Goal: Task Accomplishment & Management: Manage account settings

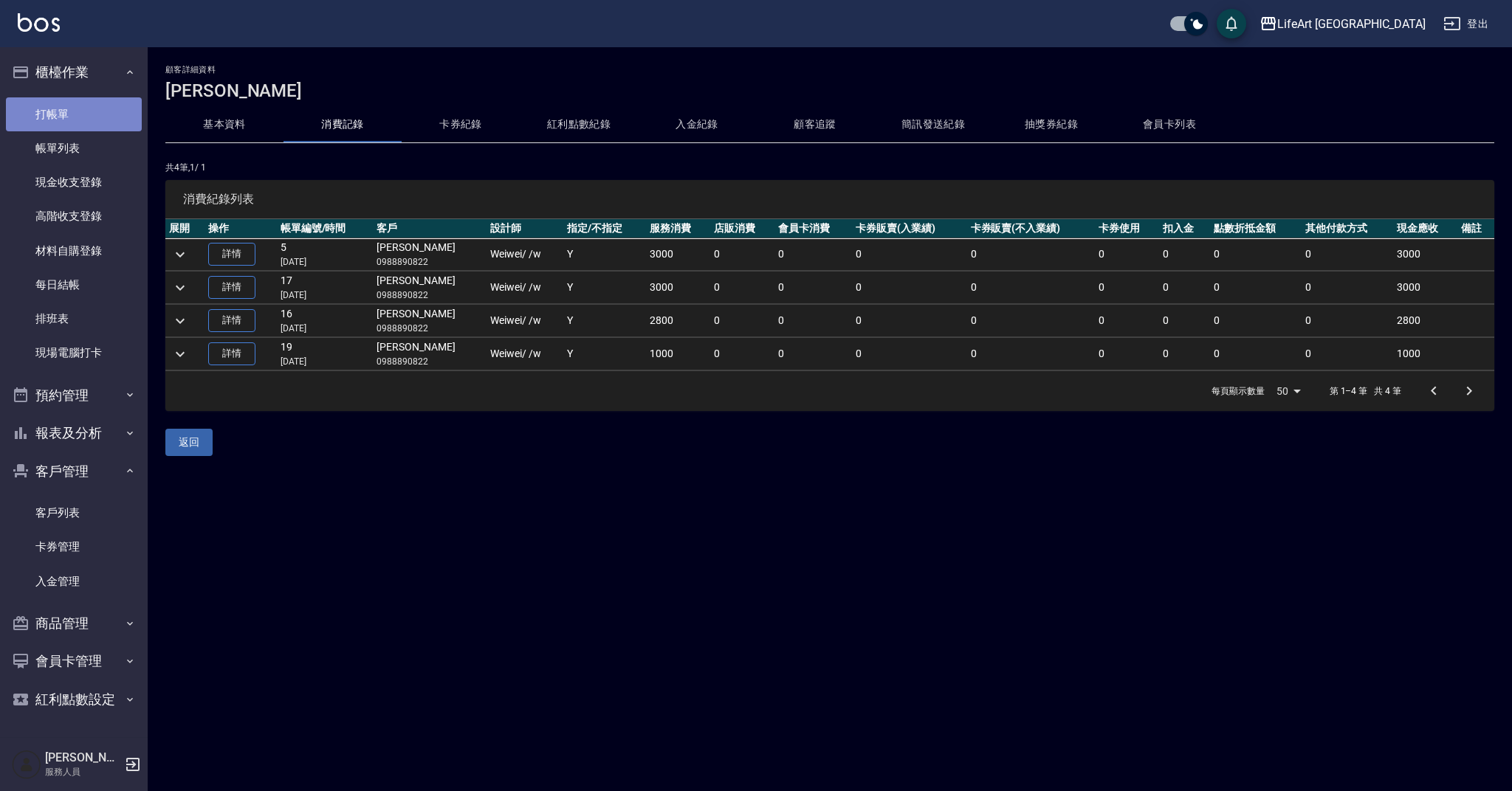
click at [127, 114] on link "打帳單" at bounding box center [74, 114] width 136 height 34
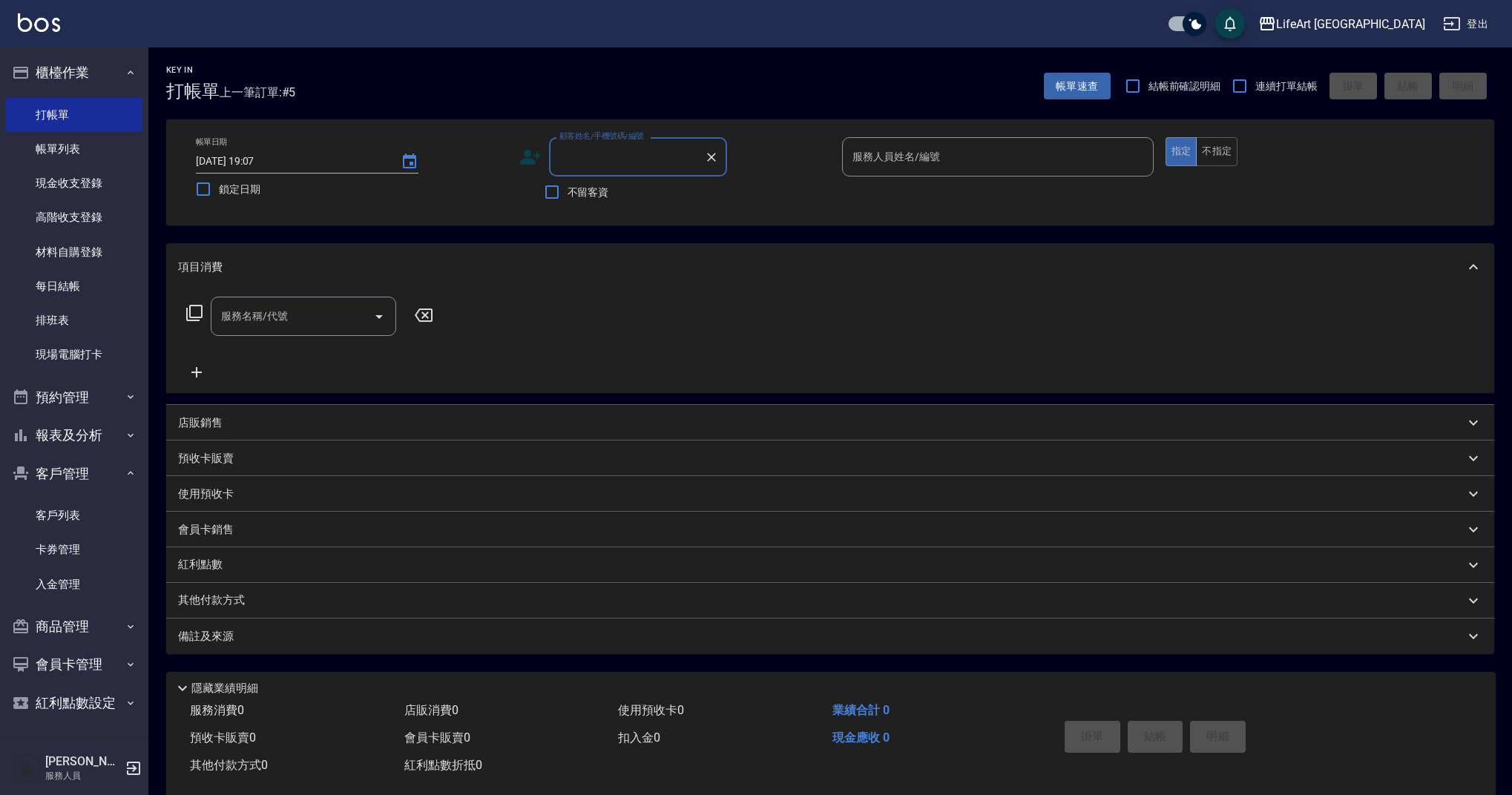
click at [636, 151] on input "顧客姓名/手機號碼/編號" at bounding box center [627, 157] width 143 height 26
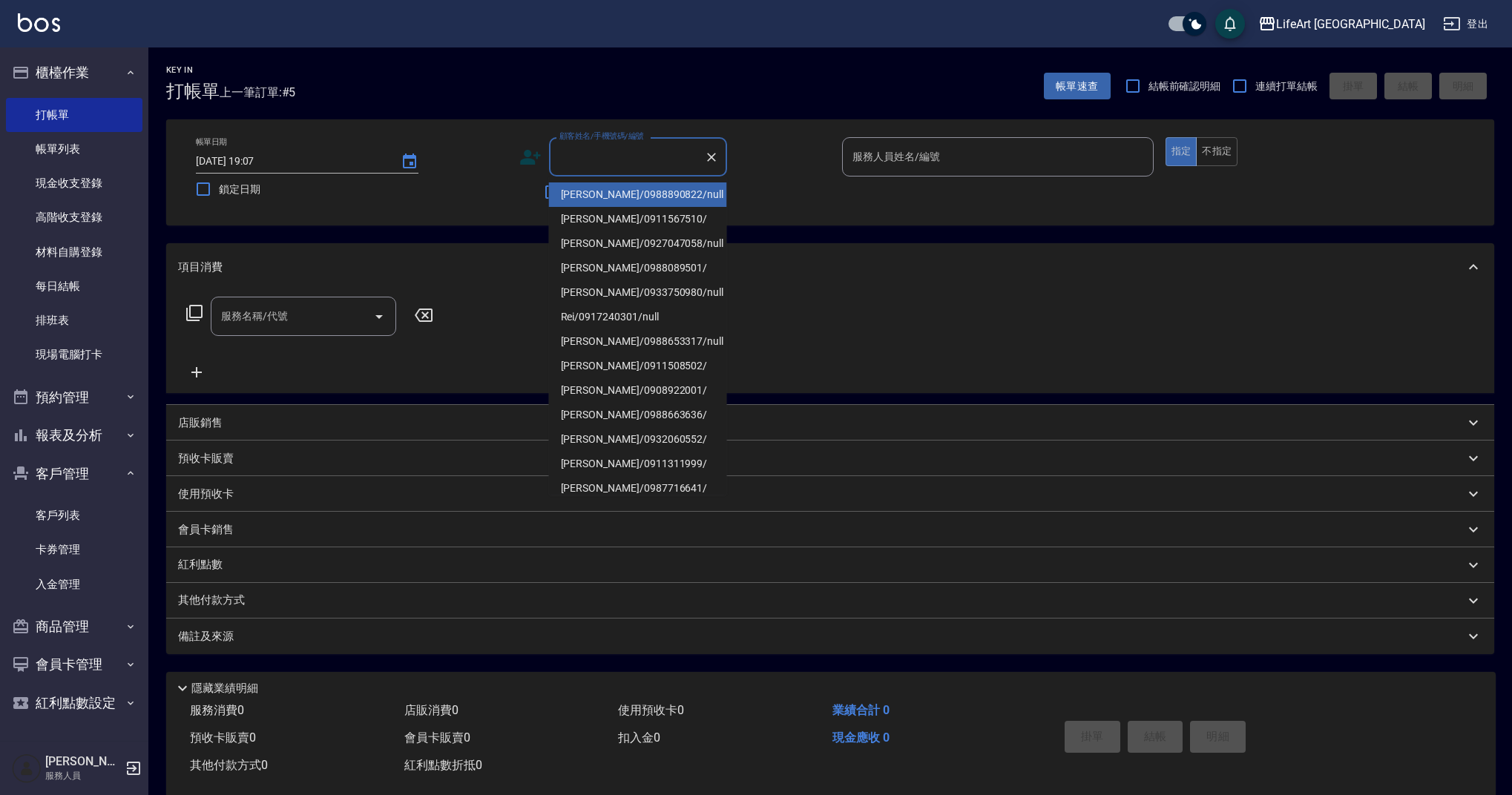
click at [635, 193] on li "[PERSON_NAME]/0988890822/null" at bounding box center [637, 194] width 178 height 25
type input "[PERSON_NAME]/0988890822/null"
type input "Weiwei-w"
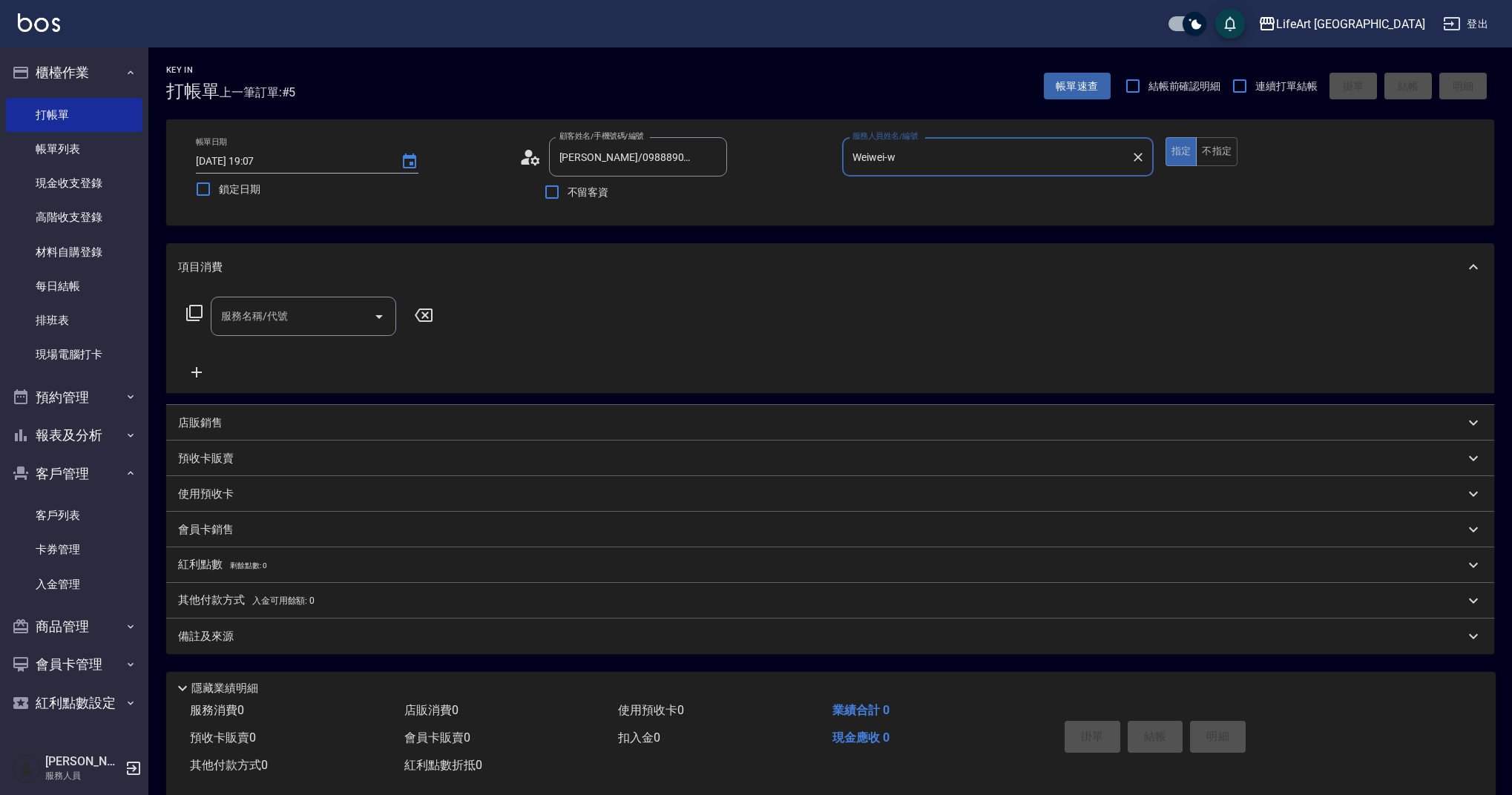
click at [521, 164] on icon at bounding box center [530, 157] width 22 height 22
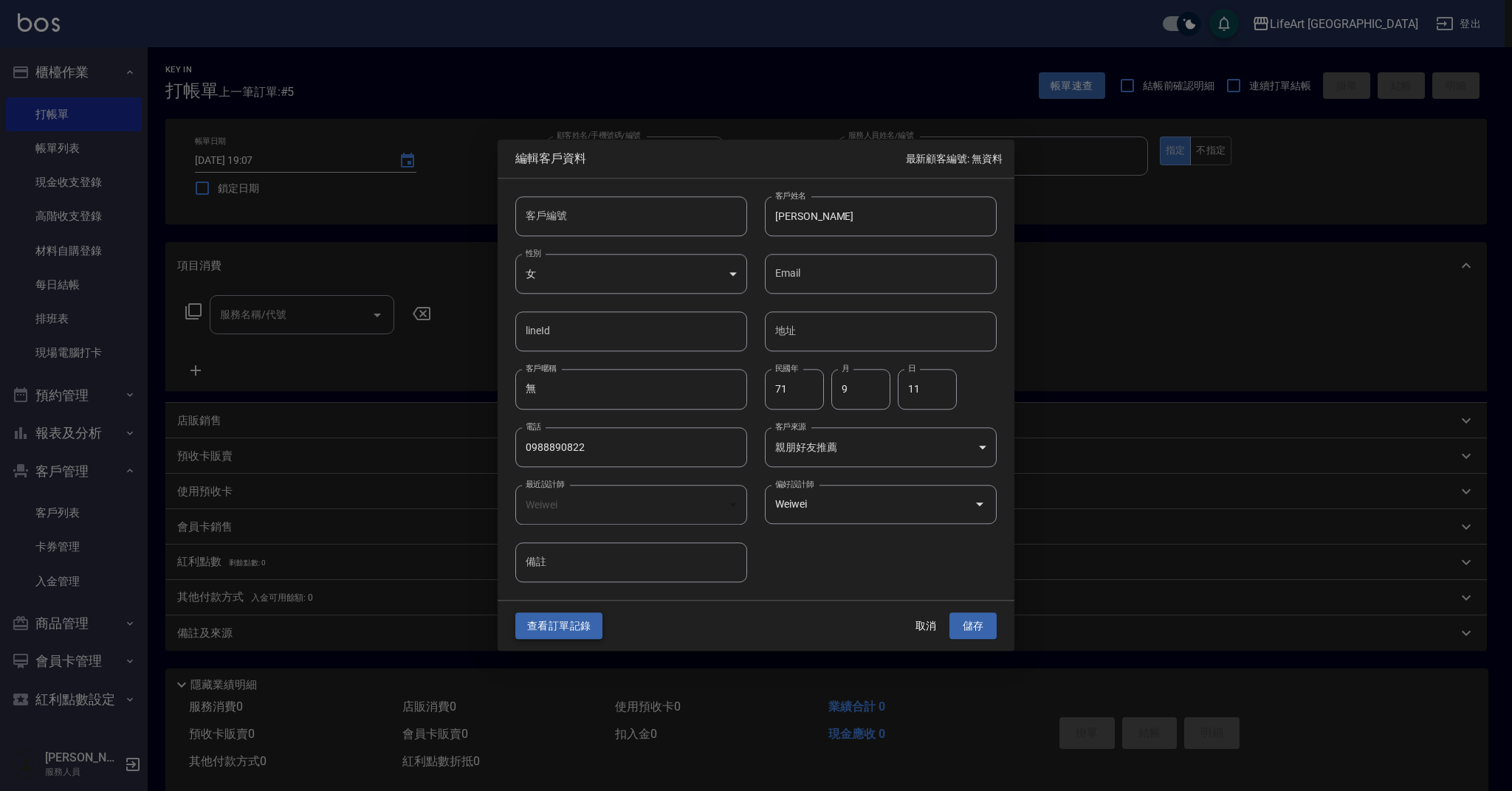
click at [561, 630] on button "查看訂單記錄" at bounding box center [559, 625] width 87 height 27
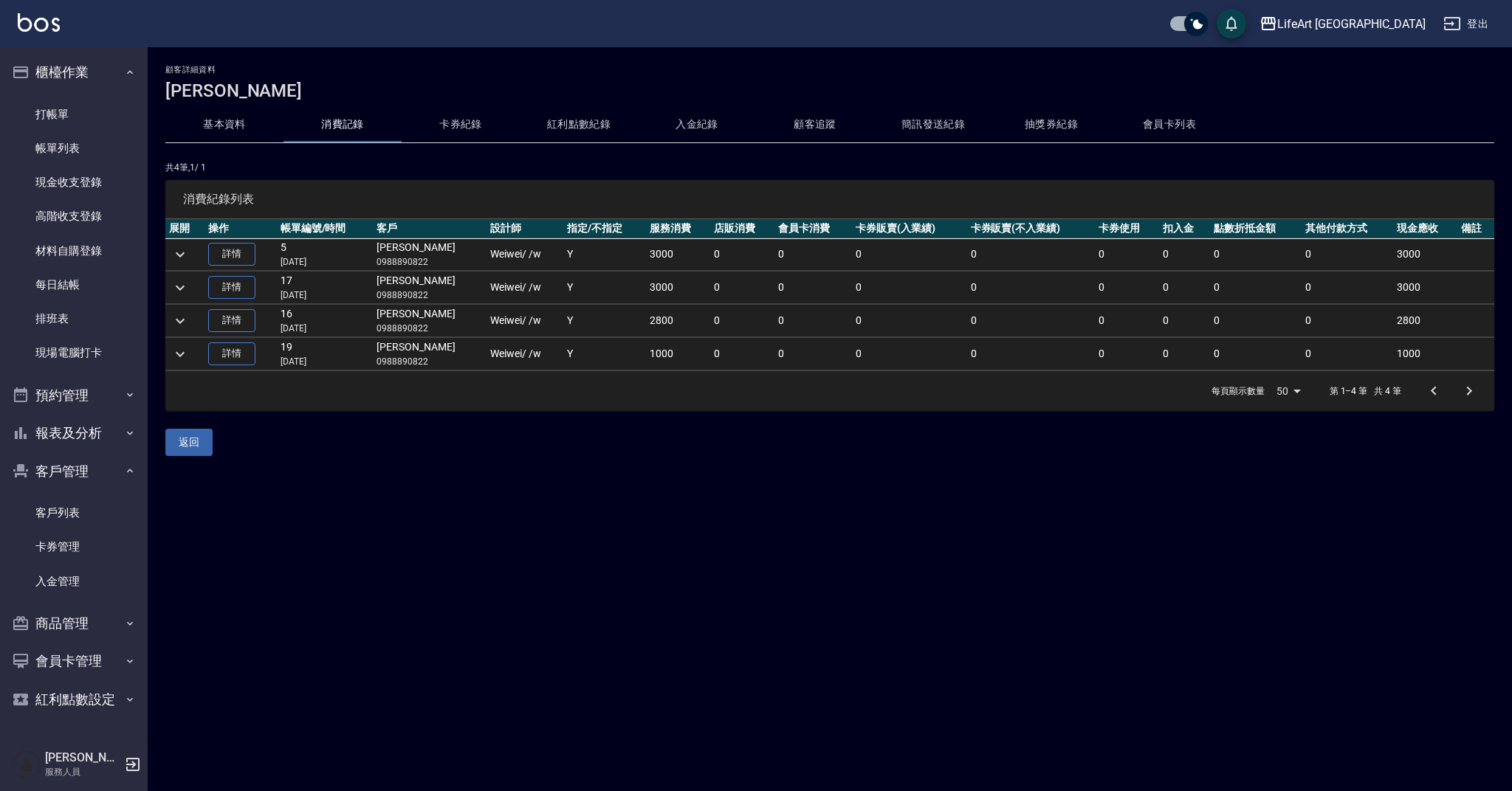
click at [1170, 128] on button "會員卡列表" at bounding box center [1170, 125] width 119 height 36
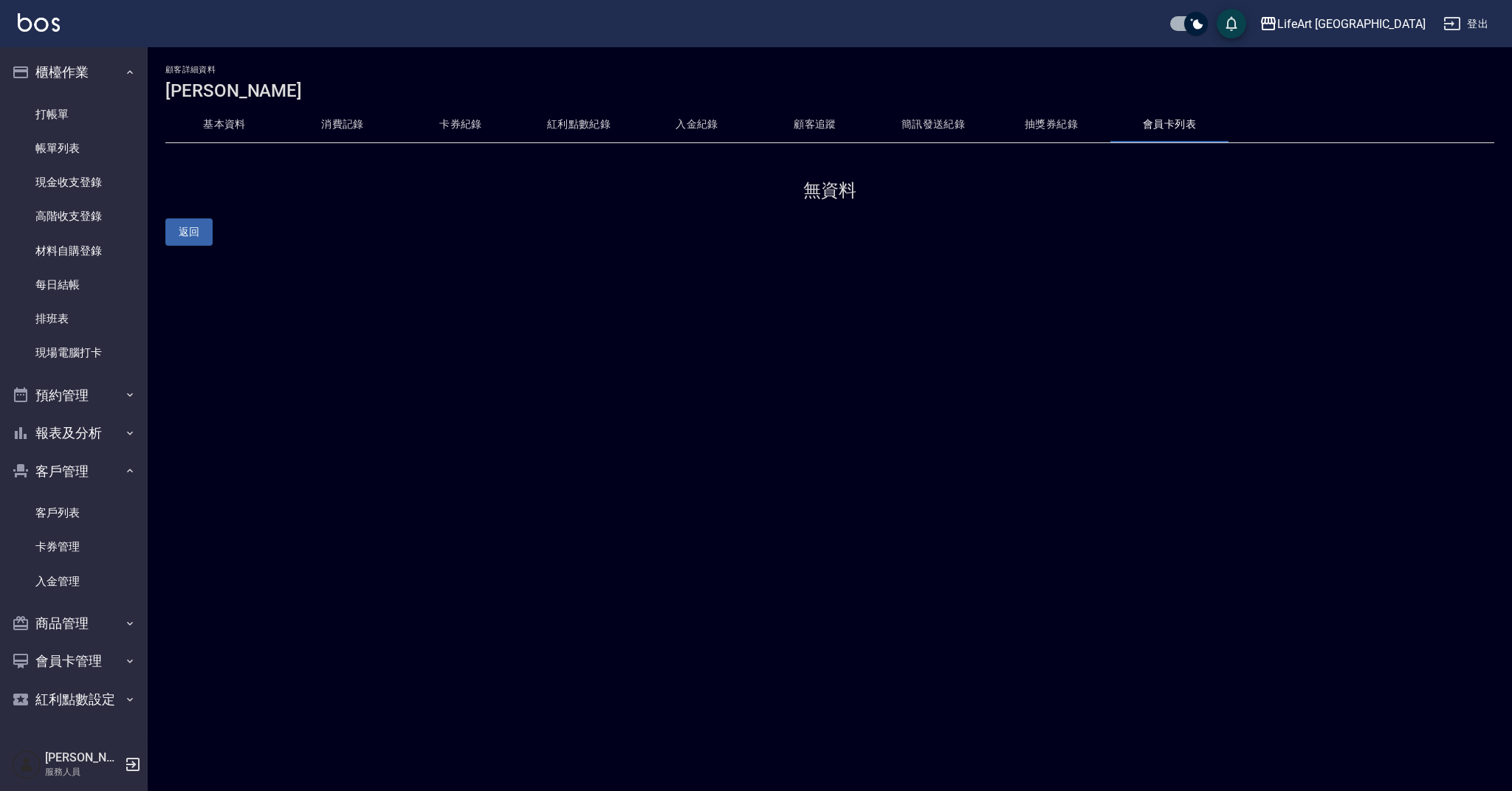
click at [348, 129] on button "消費記錄" at bounding box center [342, 125] width 119 height 36
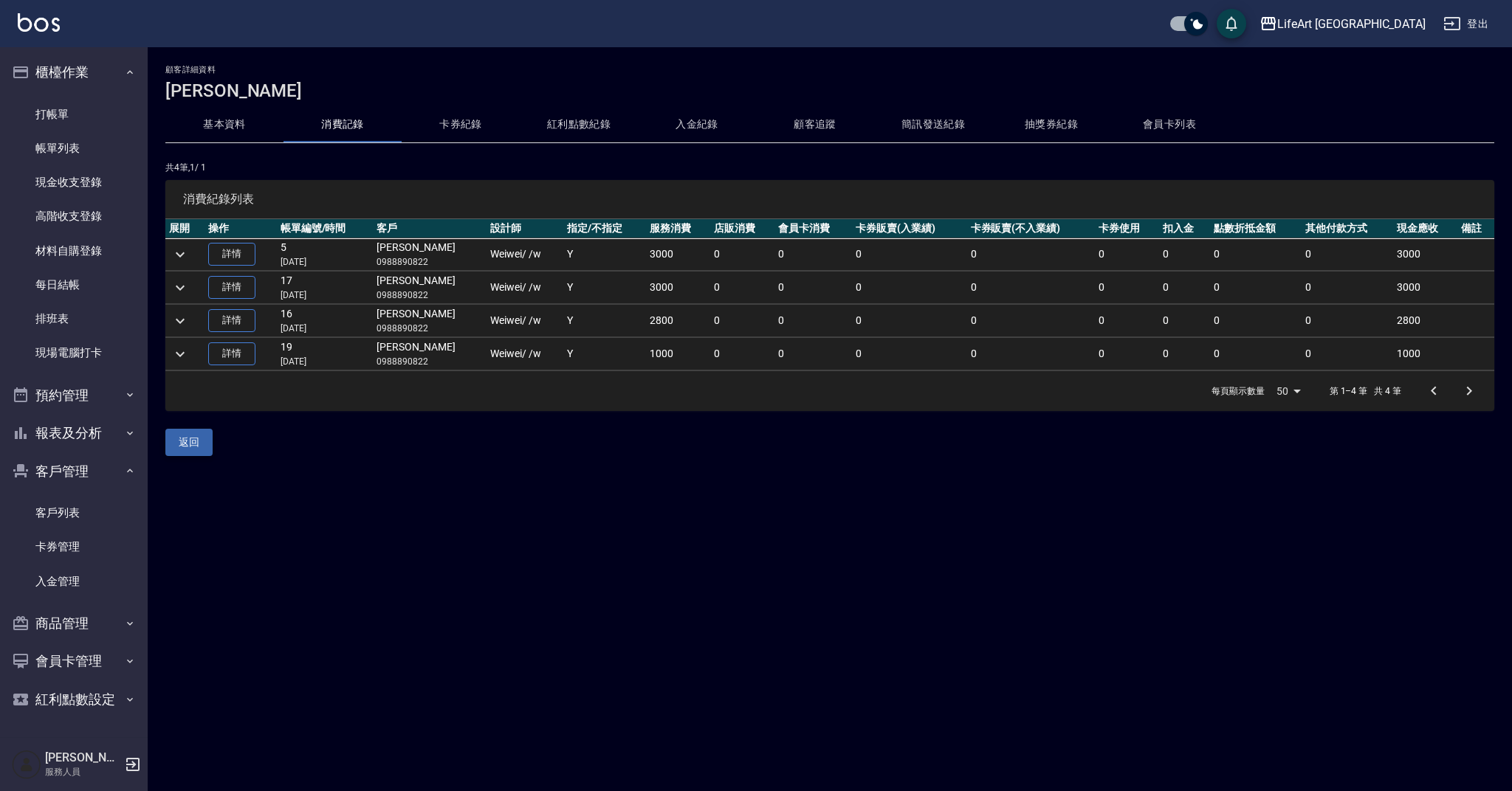
click at [199, 446] on button "返回" at bounding box center [189, 442] width 47 height 27
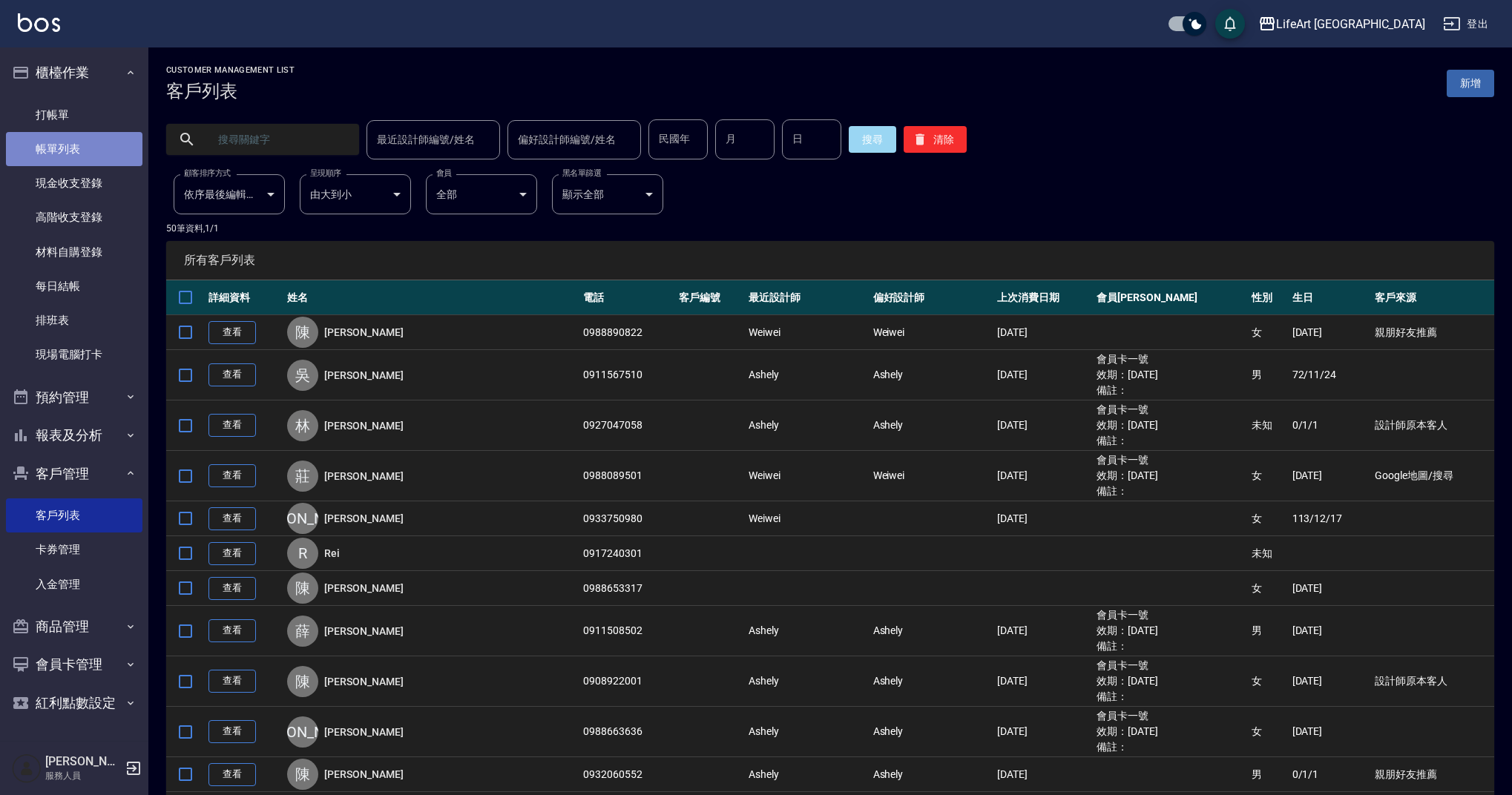
click at [39, 148] on link "帳單列表" at bounding box center [74, 149] width 137 height 34
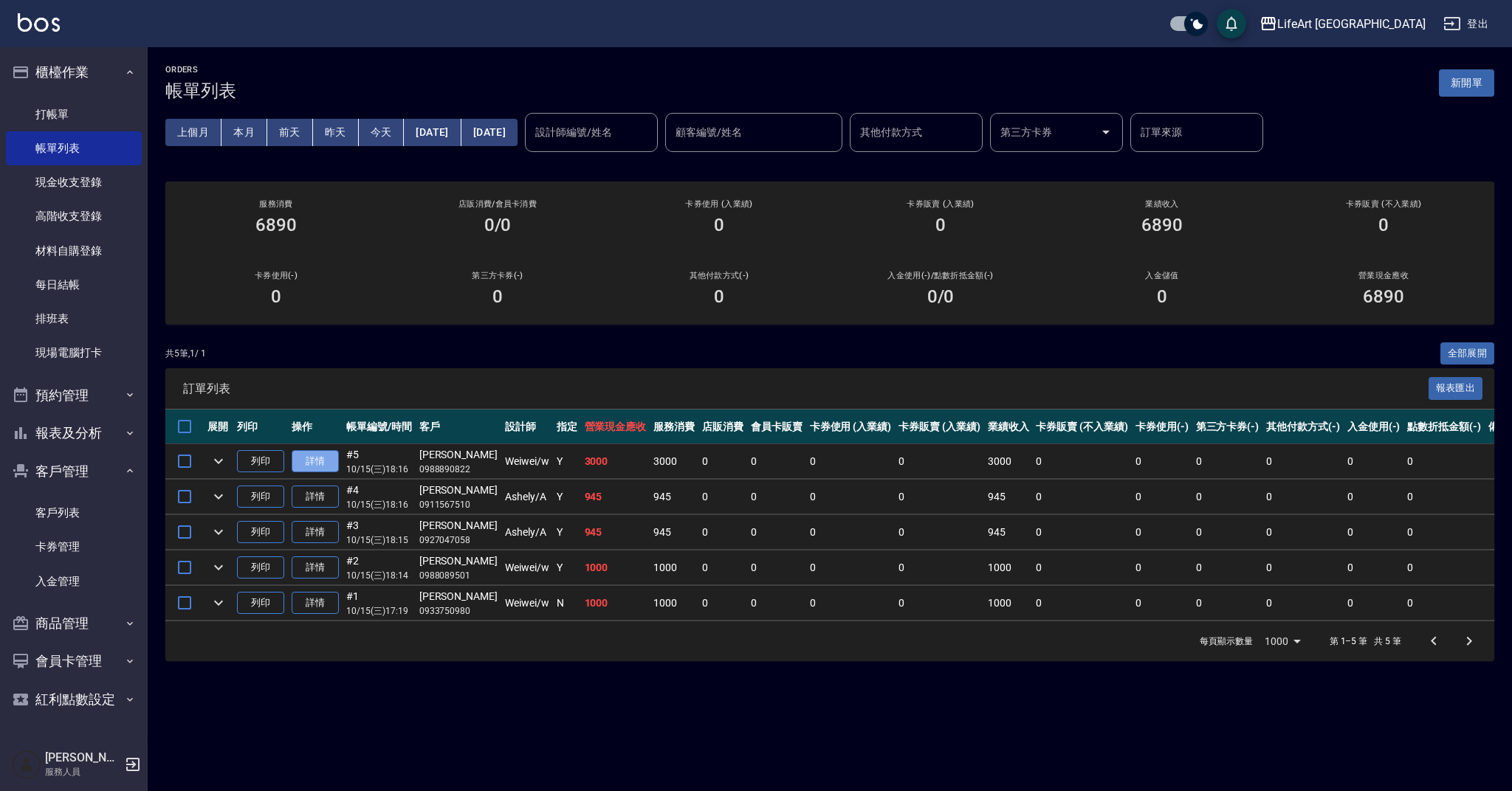
click at [325, 456] on link "詳情" at bounding box center [315, 462] width 47 height 23
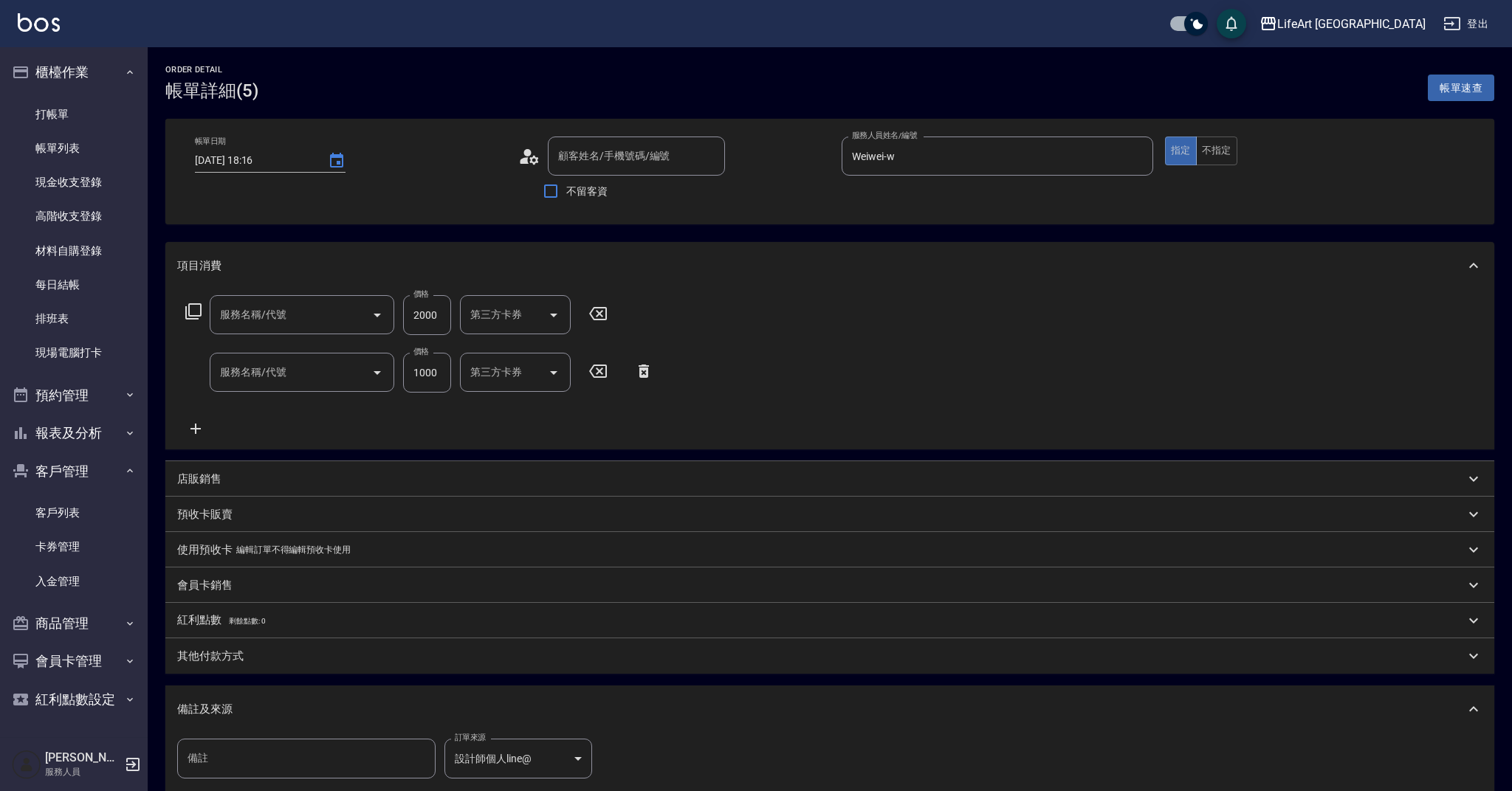
type input "[DATE] 18:16"
type input "Weiwei-w"
type input "設計師個人line@"
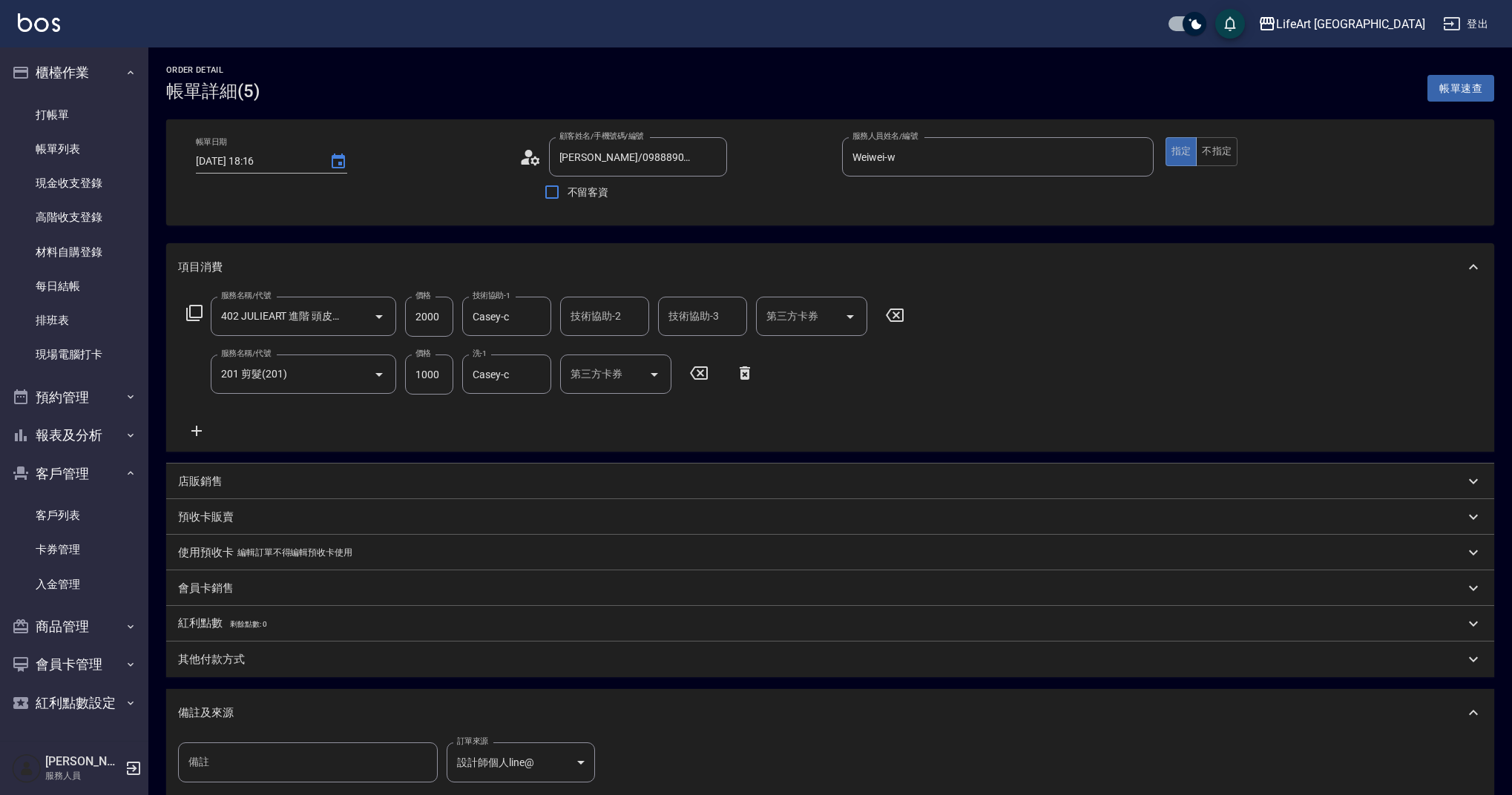
type input "[PERSON_NAME]/0988890822/null"
type input "402 JULIEART 進階 頭皮養護(402)"
type input "201 剪髮(201)"
click at [194, 486] on p "店販銷售" at bounding box center [200, 482] width 45 height 16
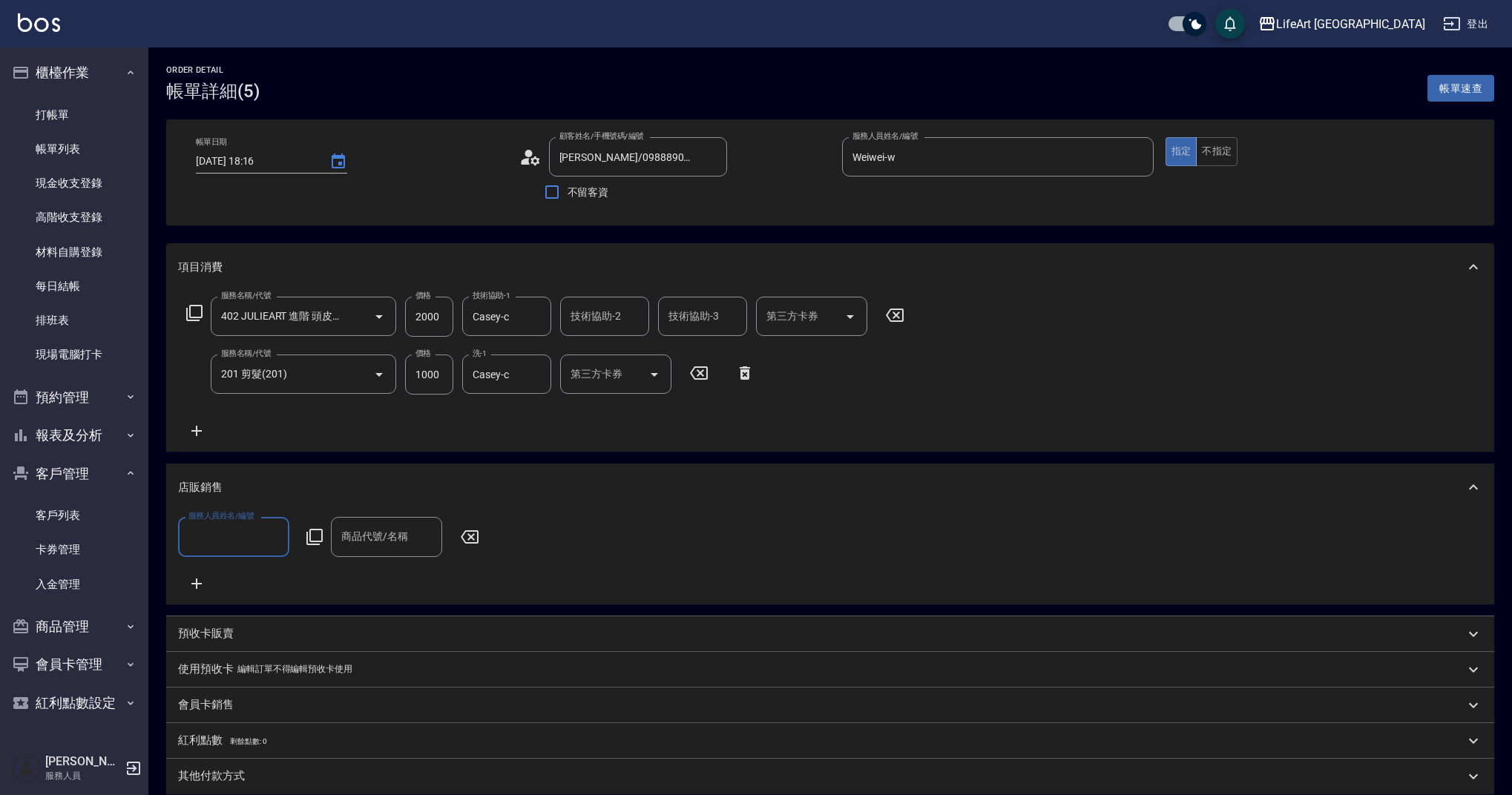
click at [221, 534] on input "服務人員姓名/編號" at bounding box center [234, 537] width 98 height 26
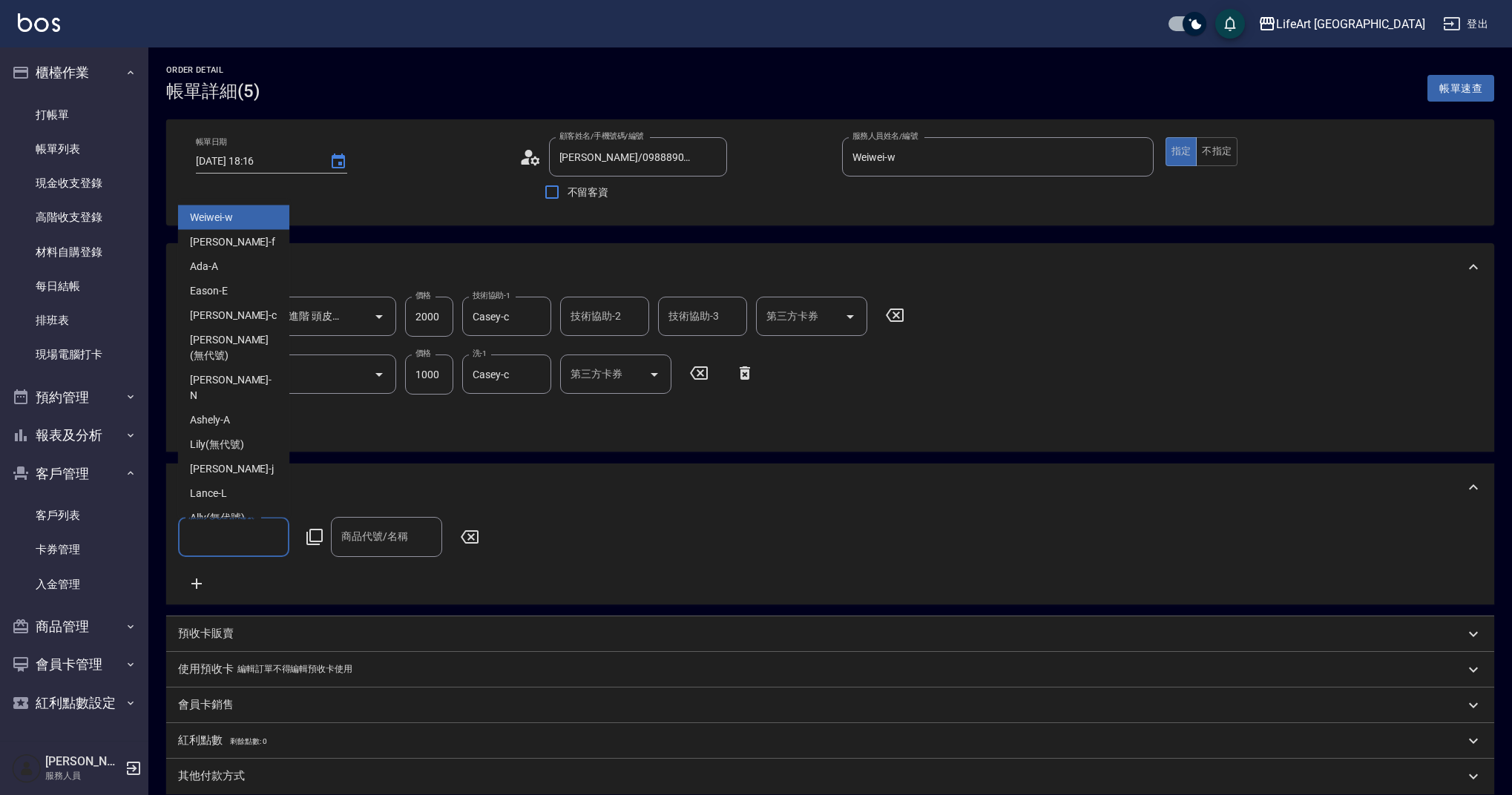
click at [226, 226] on span "Weiwei -w" at bounding box center [211, 218] width 43 height 16
type input "Weiwei-w"
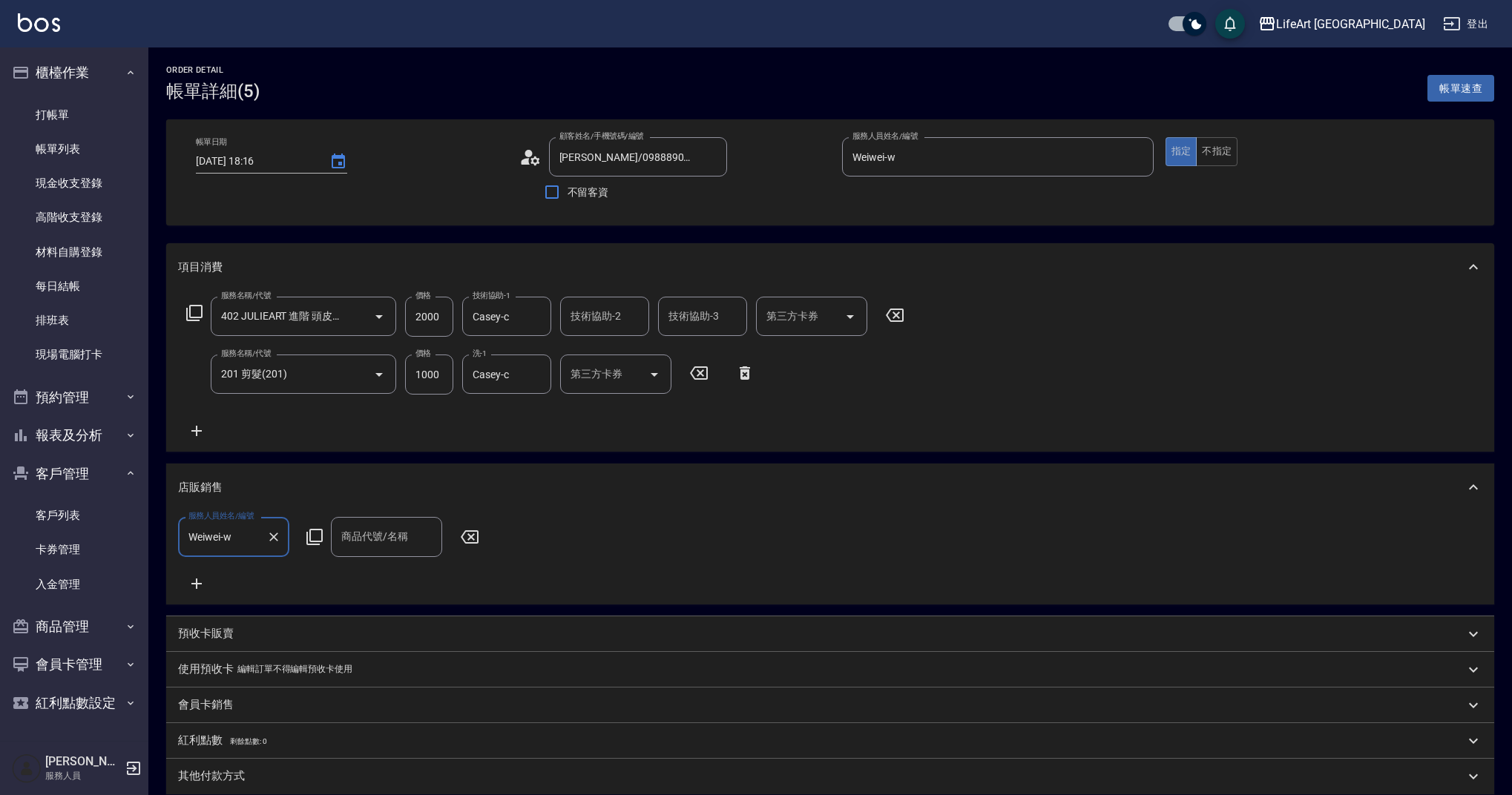
click at [376, 536] on input "商品代號/名稱" at bounding box center [386, 537] width 98 height 26
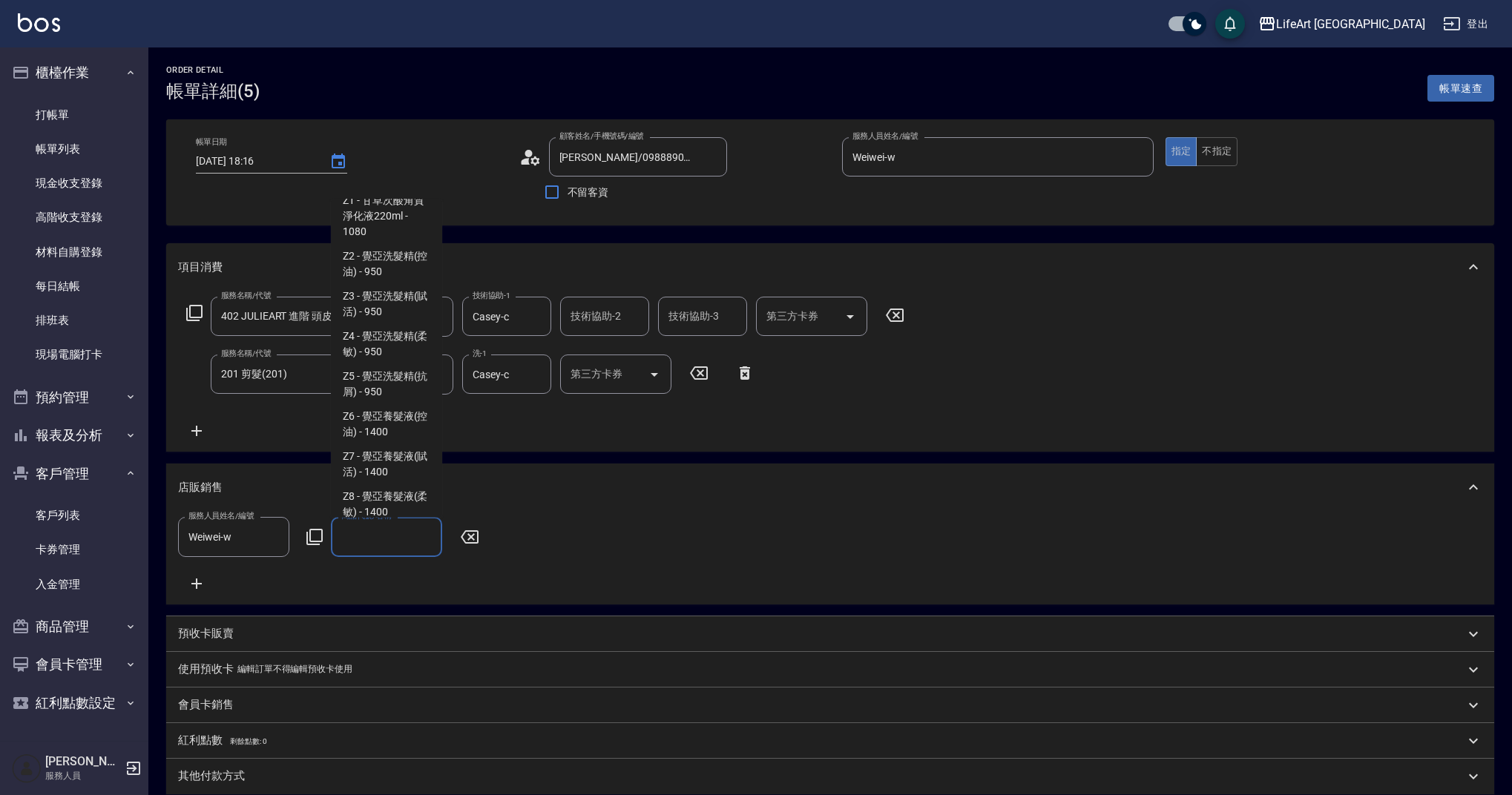
scroll to position [2741, 0]
click at [391, 317] on span "Z4 - 覺亞洗髮精(柔敏) - 950" at bounding box center [386, 337] width 111 height 40
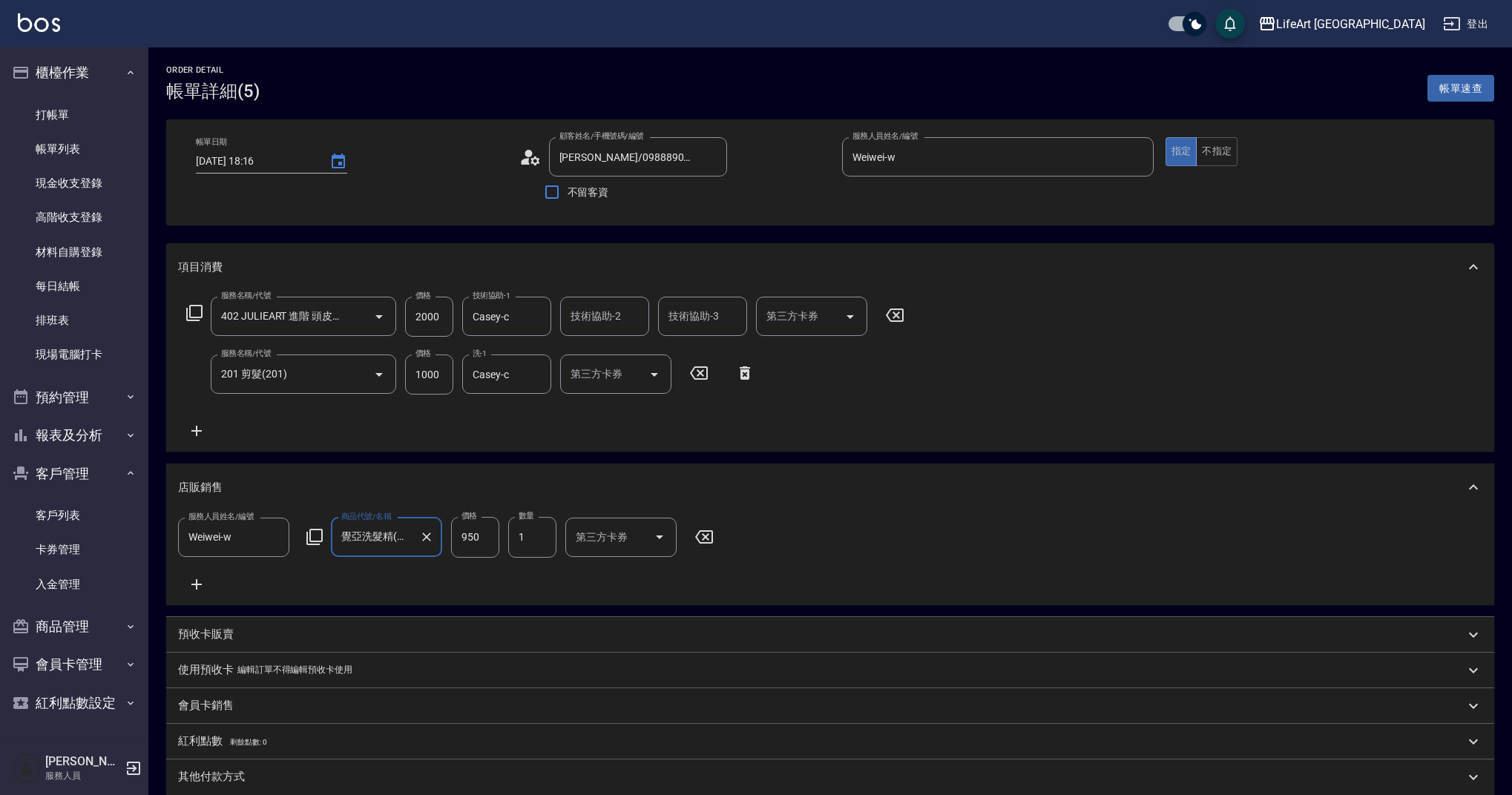
type input "覺亞洗髮精(柔敏)"
drag, startPoint x: 482, startPoint y: 541, endPoint x: 443, endPoint y: 531, distance: 40.3
click at [443, 531] on div "服務人員姓名/編號 Weiwei-w 服務人員姓名/編號 商品代號/名稱 覺亞洗髮精(柔敏) 商品代號/名稱 價格 950 價格 數量 1 數量 第三方卡券 …" at bounding box center [450, 537] width 545 height 40
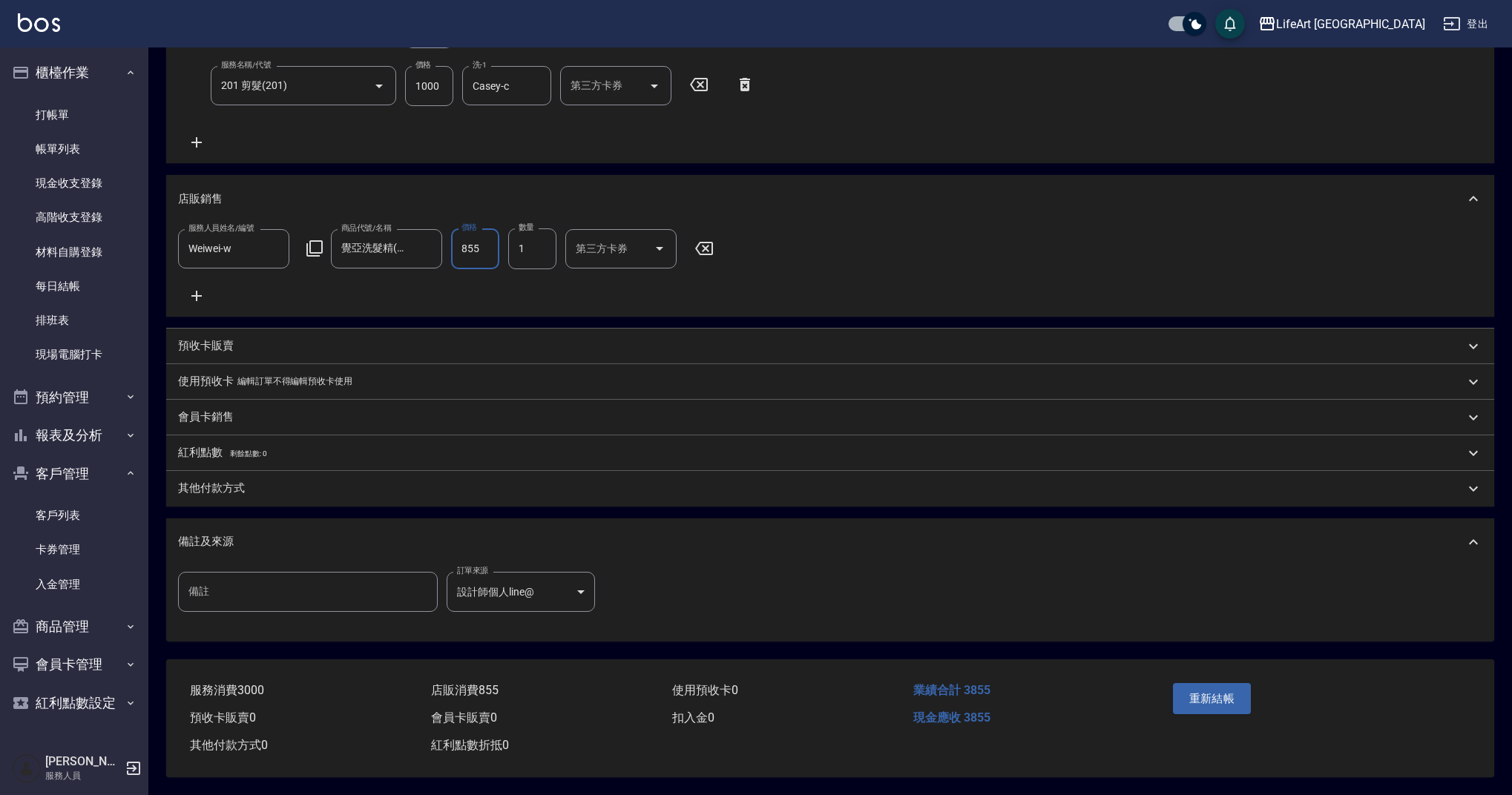
type input "855"
click at [216, 481] on p "其他付款方式" at bounding box center [211, 489] width 67 height 16
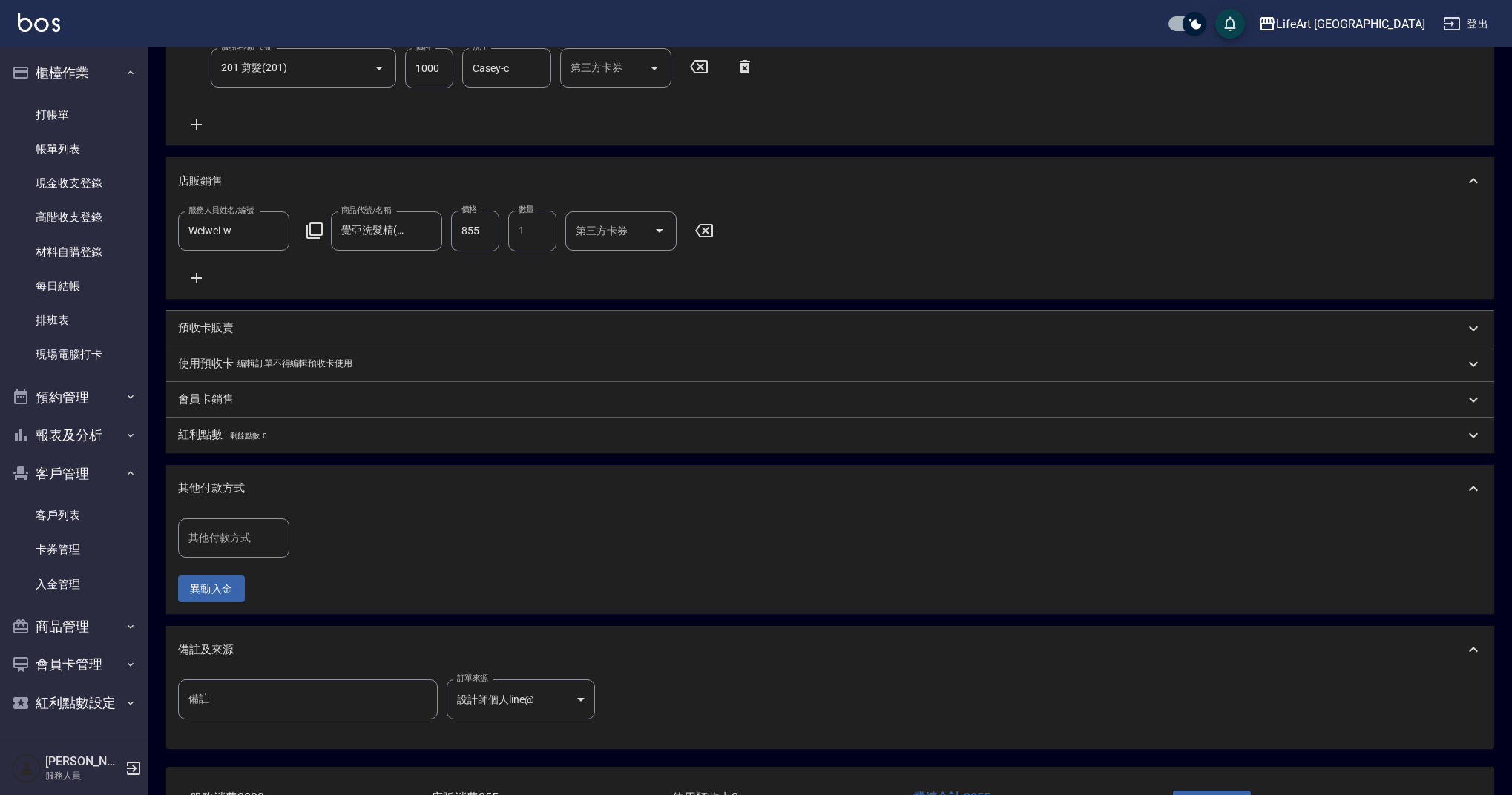
click at [233, 550] on input "其他付款方式" at bounding box center [234, 538] width 98 height 26
click at [236, 616] on span "Linepay" at bounding box center [233, 612] width 111 height 25
type input "Linepay"
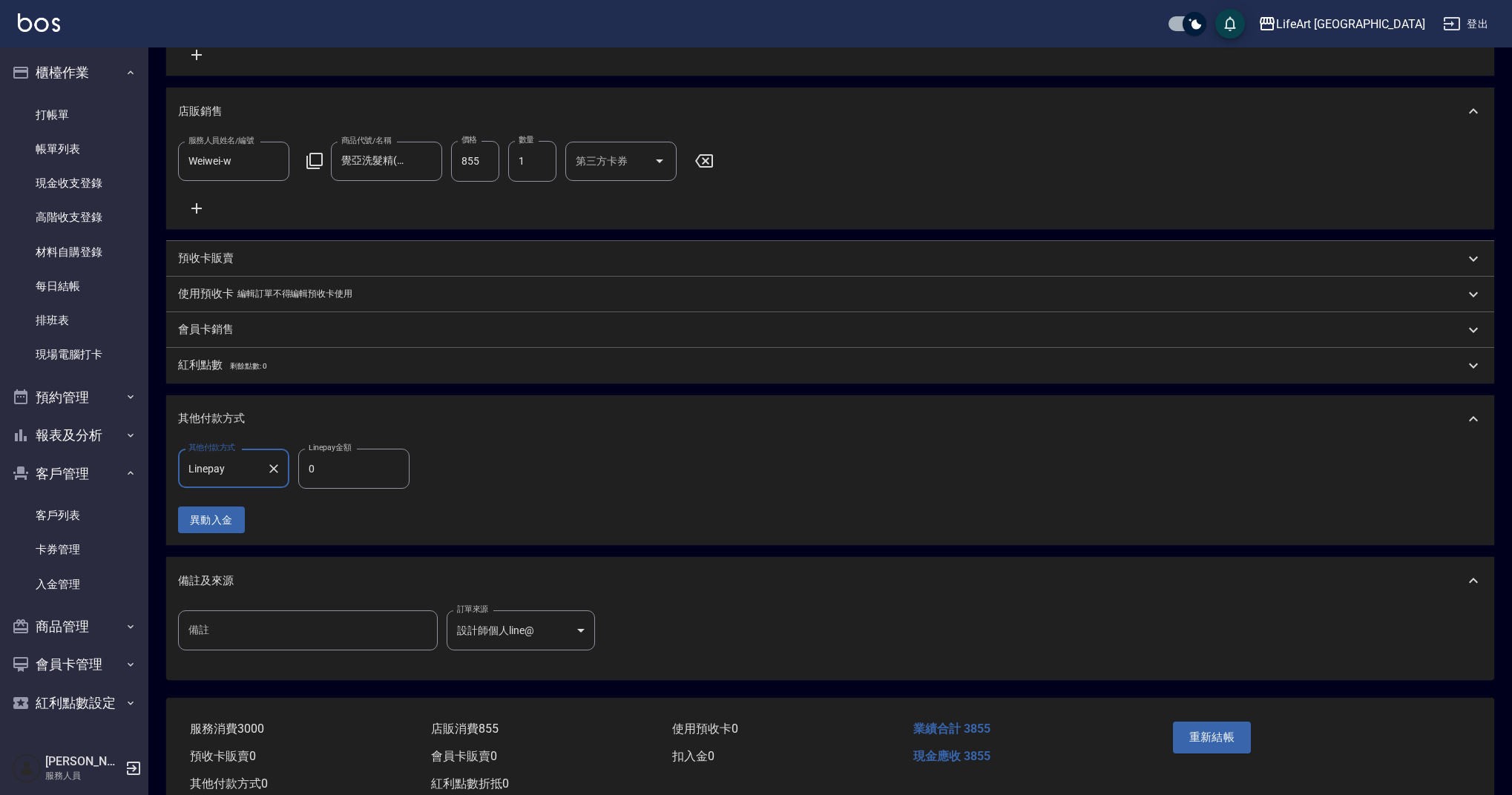
scroll to position [381, 0]
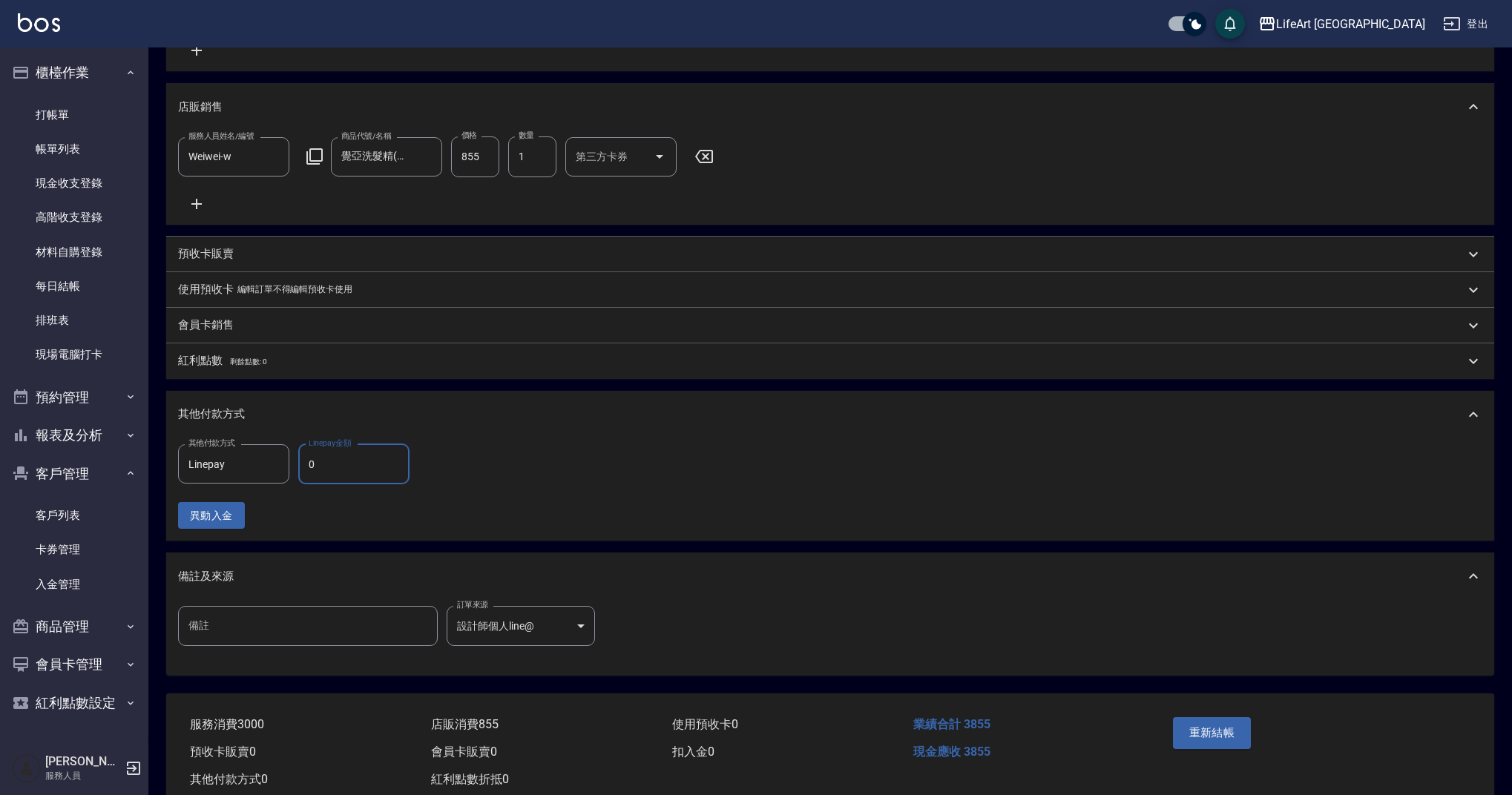
drag, startPoint x: 330, startPoint y: 479, endPoint x: 299, endPoint y: 474, distance: 31.4
click at [299, 474] on input "0" at bounding box center [354, 464] width 111 height 40
type input "3855"
click at [1230, 745] on button "重新結帳" at bounding box center [1212, 733] width 79 height 32
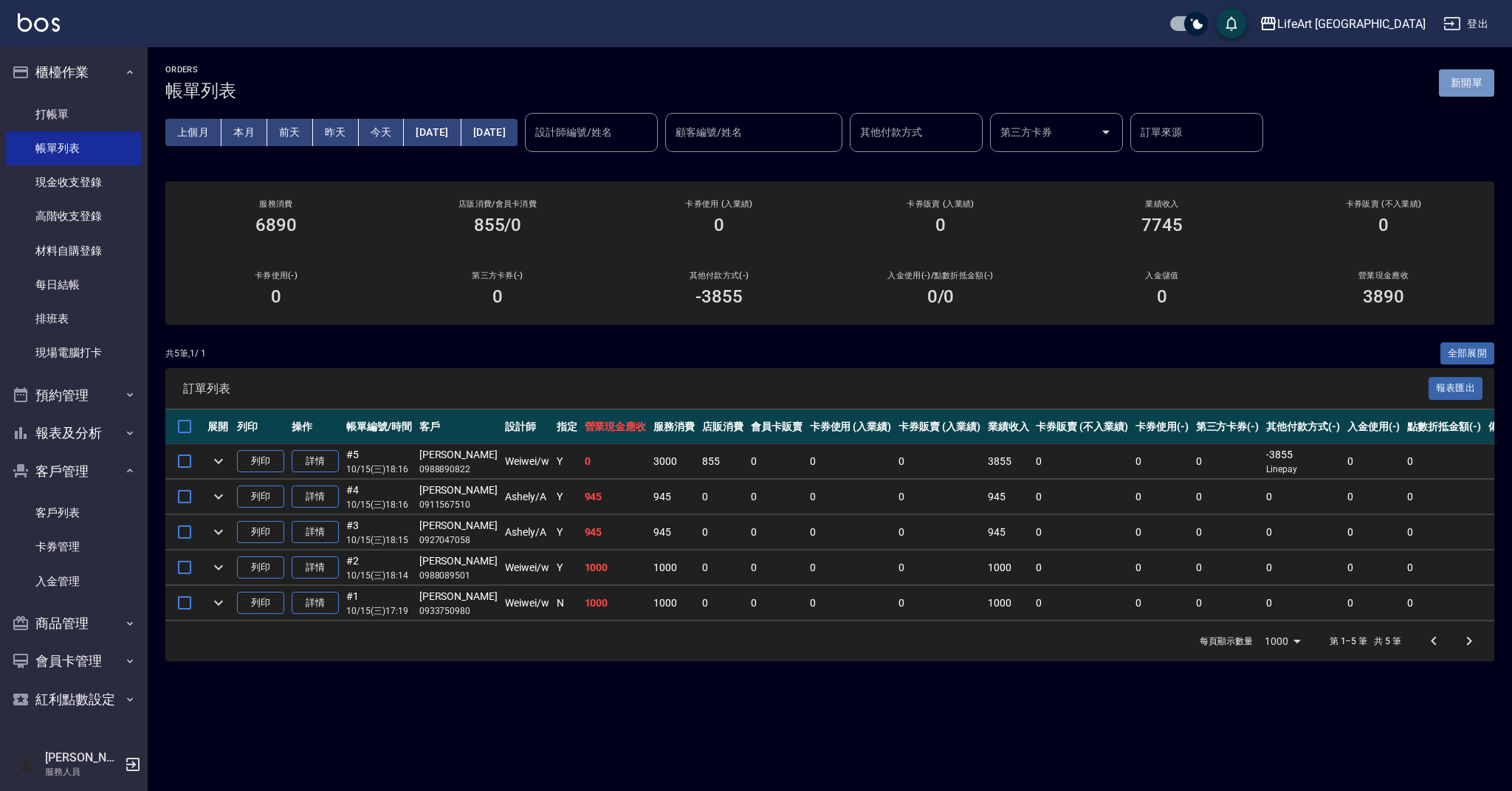
click at [1476, 86] on button "新開單" at bounding box center [1467, 83] width 56 height 27
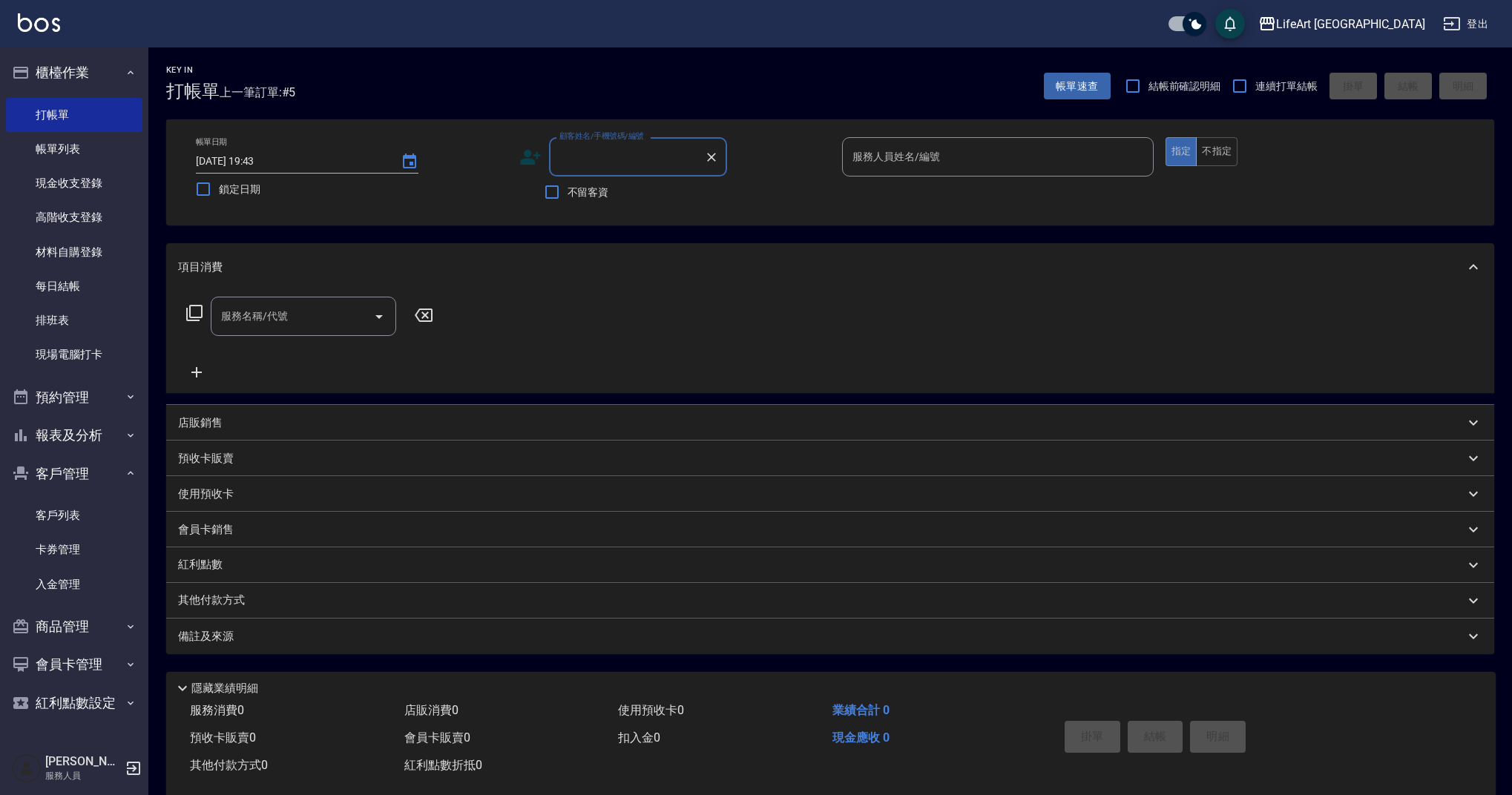
click at [634, 160] on input "顧客姓名/手機號碼/編號" at bounding box center [627, 157] width 143 height 26
type input "6"
click at [670, 192] on li "[PERSON_NAME]/0988653317/null" at bounding box center [637, 194] width 178 height 25
type input "[PERSON_NAME]/0988653317/null"
click at [881, 152] on input "服務人員姓名/編號" at bounding box center [997, 157] width 299 height 26
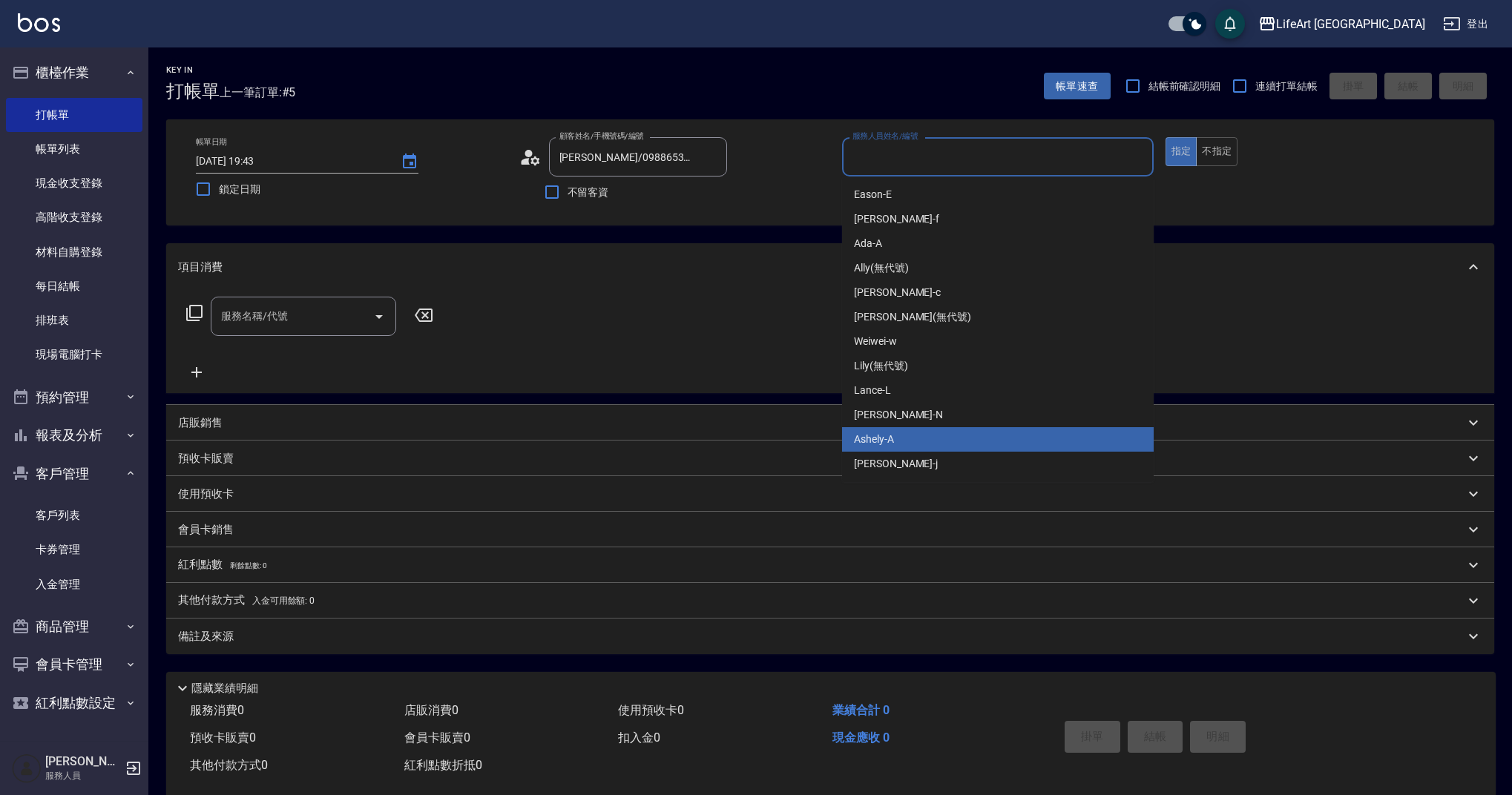
click at [907, 447] on div "Ashely -A" at bounding box center [998, 440] width 312 height 25
type input "[PERSON_NAME]"
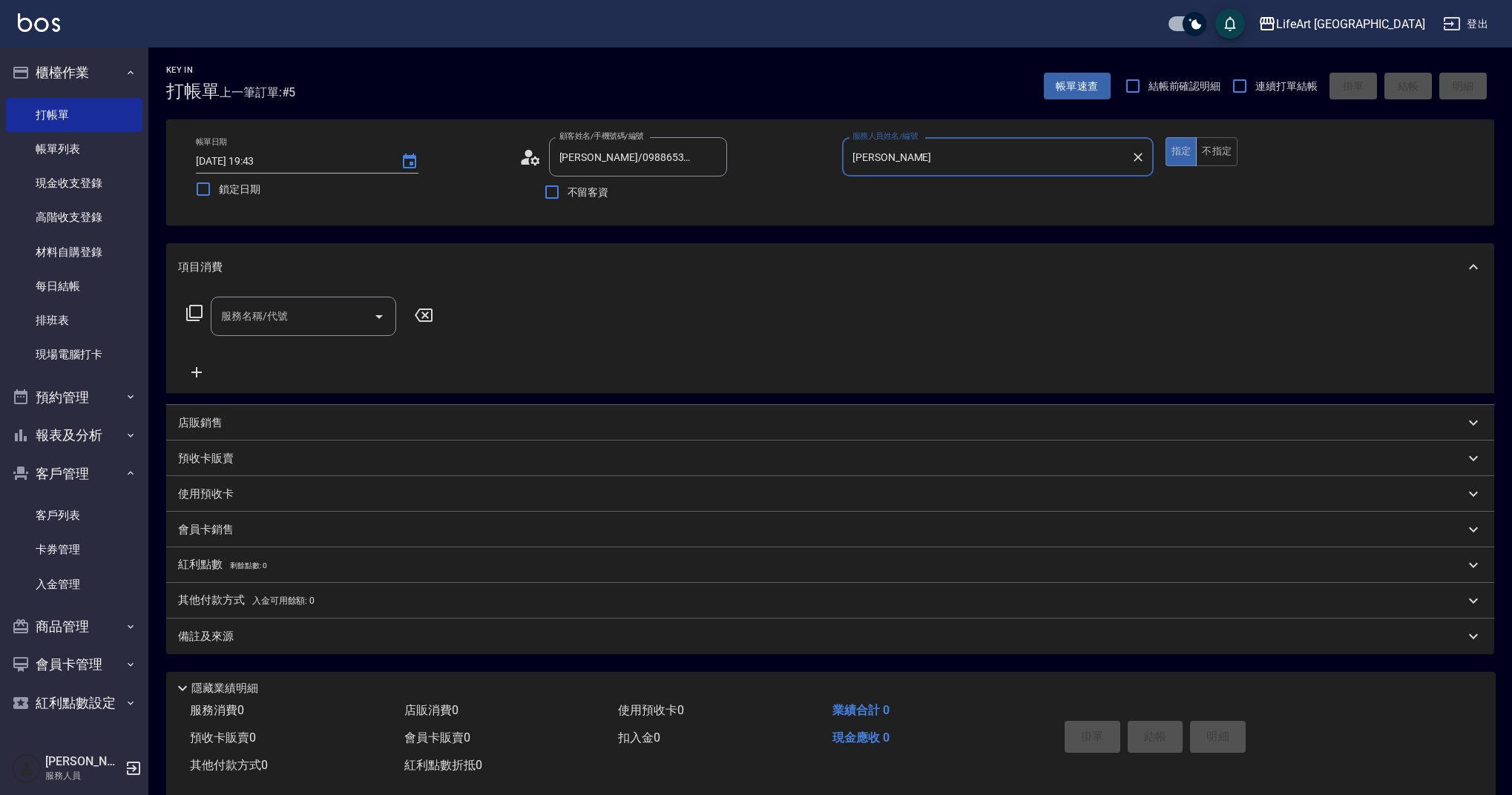
click at [292, 320] on input "服務名稱/代號" at bounding box center [292, 316] width 150 height 26
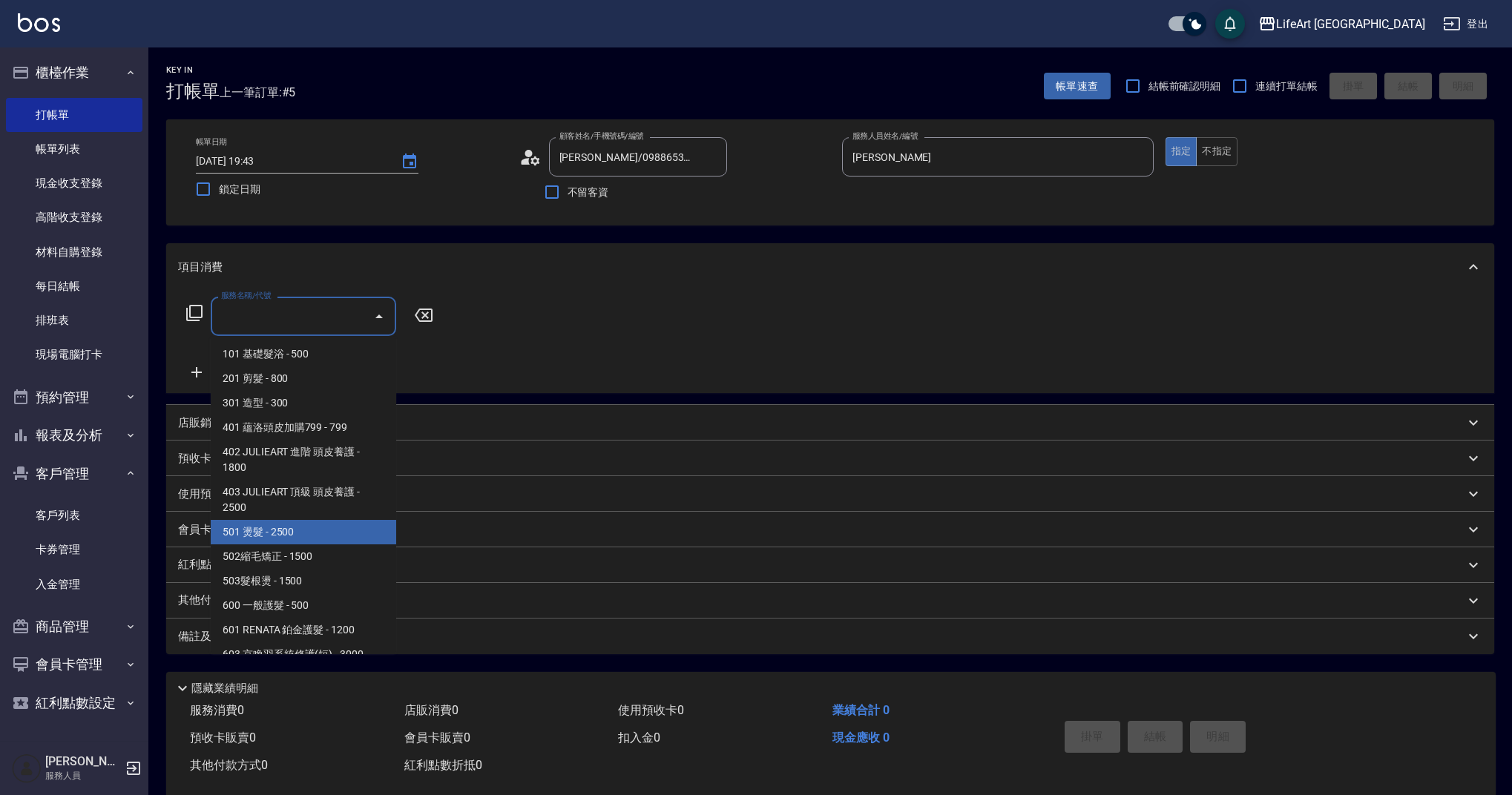
click at [290, 533] on span "501 燙髮 - 2500" at bounding box center [304, 532] width 186 height 25
type input "501 燙髮(501)"
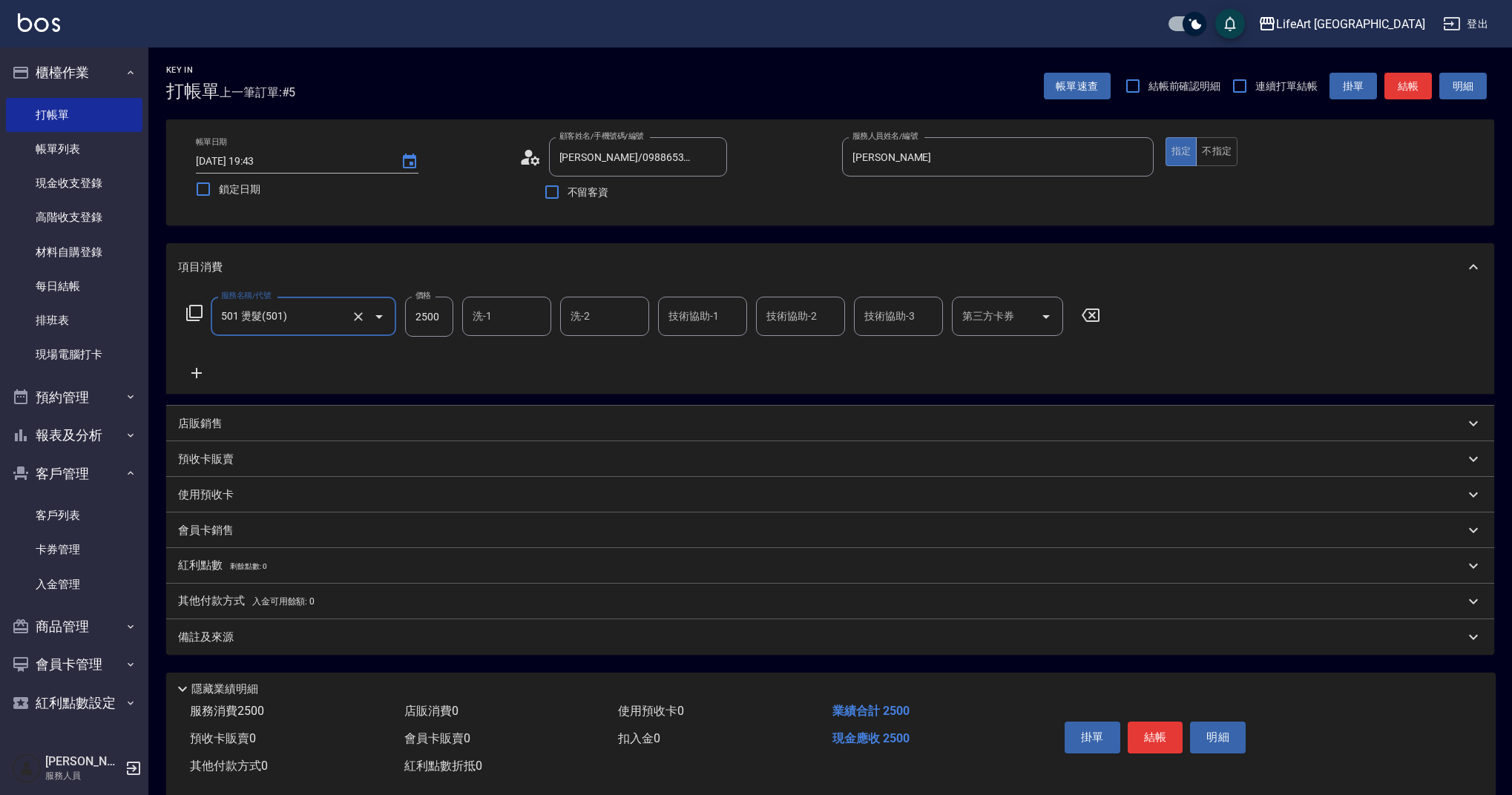
click at [529, 157] on circle at bounding box center [528, 153] width 7 height 7
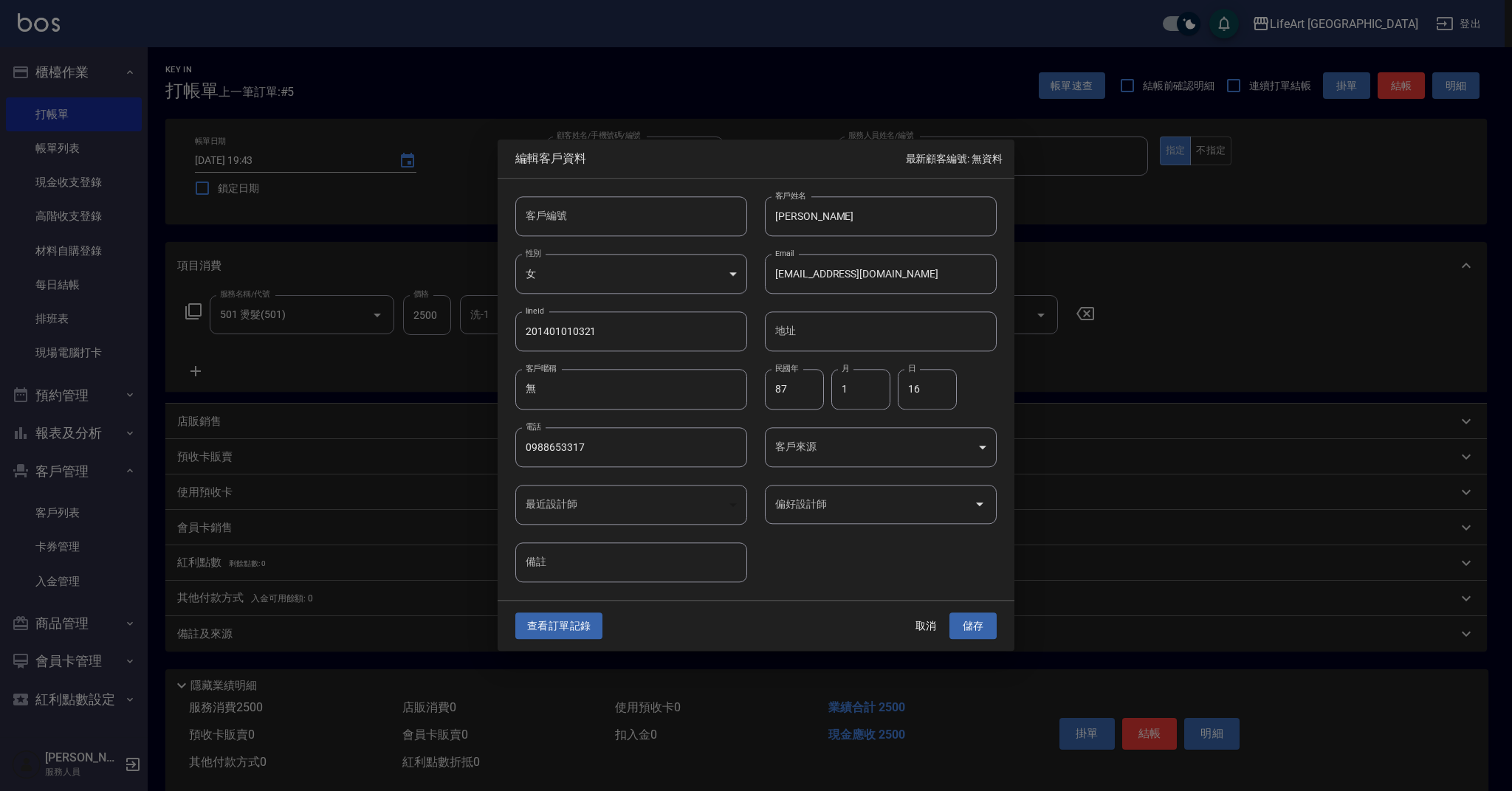
click at [793, 448] on body "LifeArt 蘆洲 登出 櫃檯作業 打帳單 帳單列表 現金收支登錄 高階收支登錄 材料自購登錄 每日結帳 排班表 現場電腦打卡 預約管理 預約管理 單日預約…" at bounding box center [756, 406] width 1512 height 812
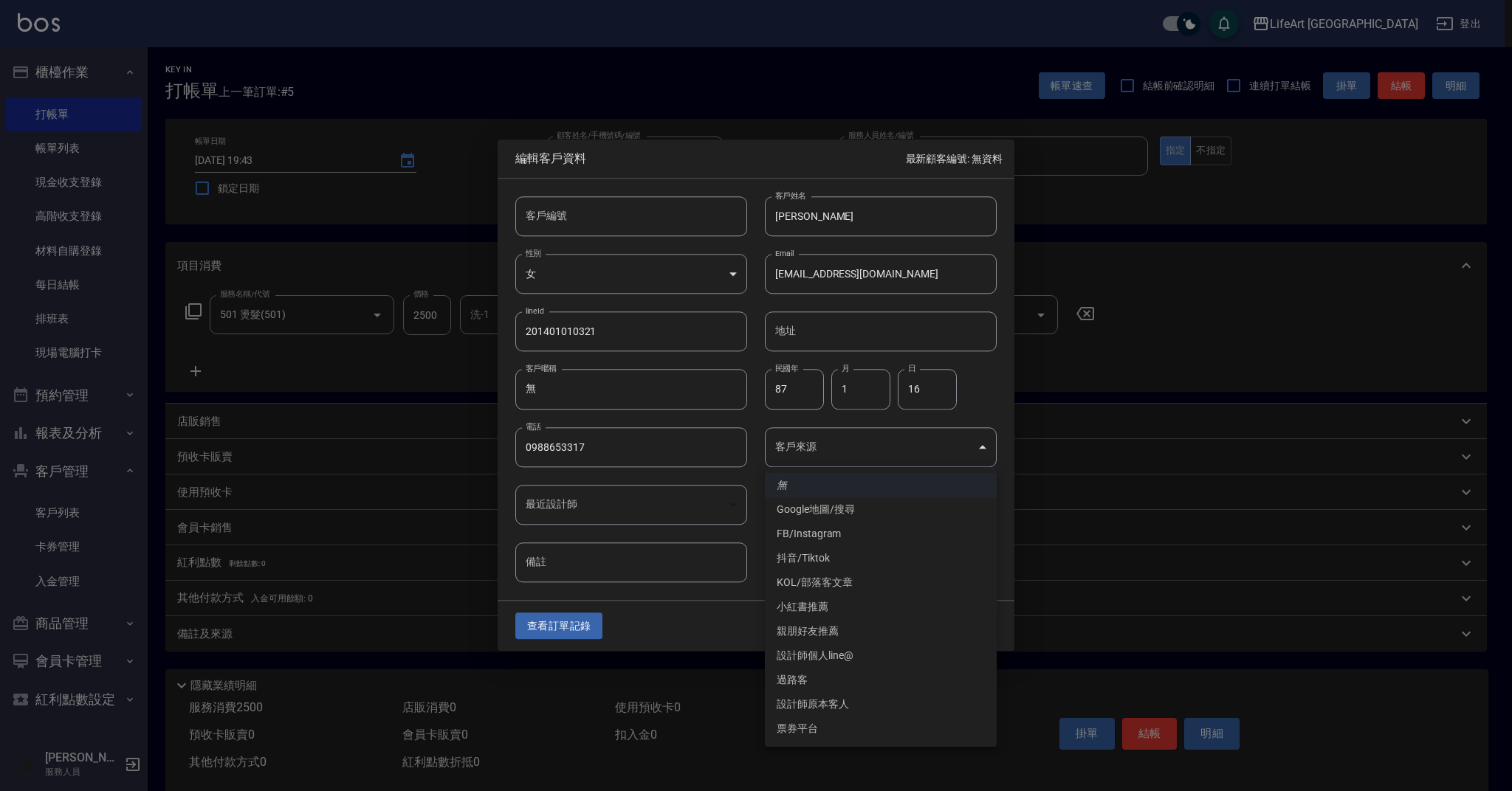
click at [821, 528] on li "FB/Instagram" at bounding box center [881, 534] width 232 height 24
type input "FB/Instagram"
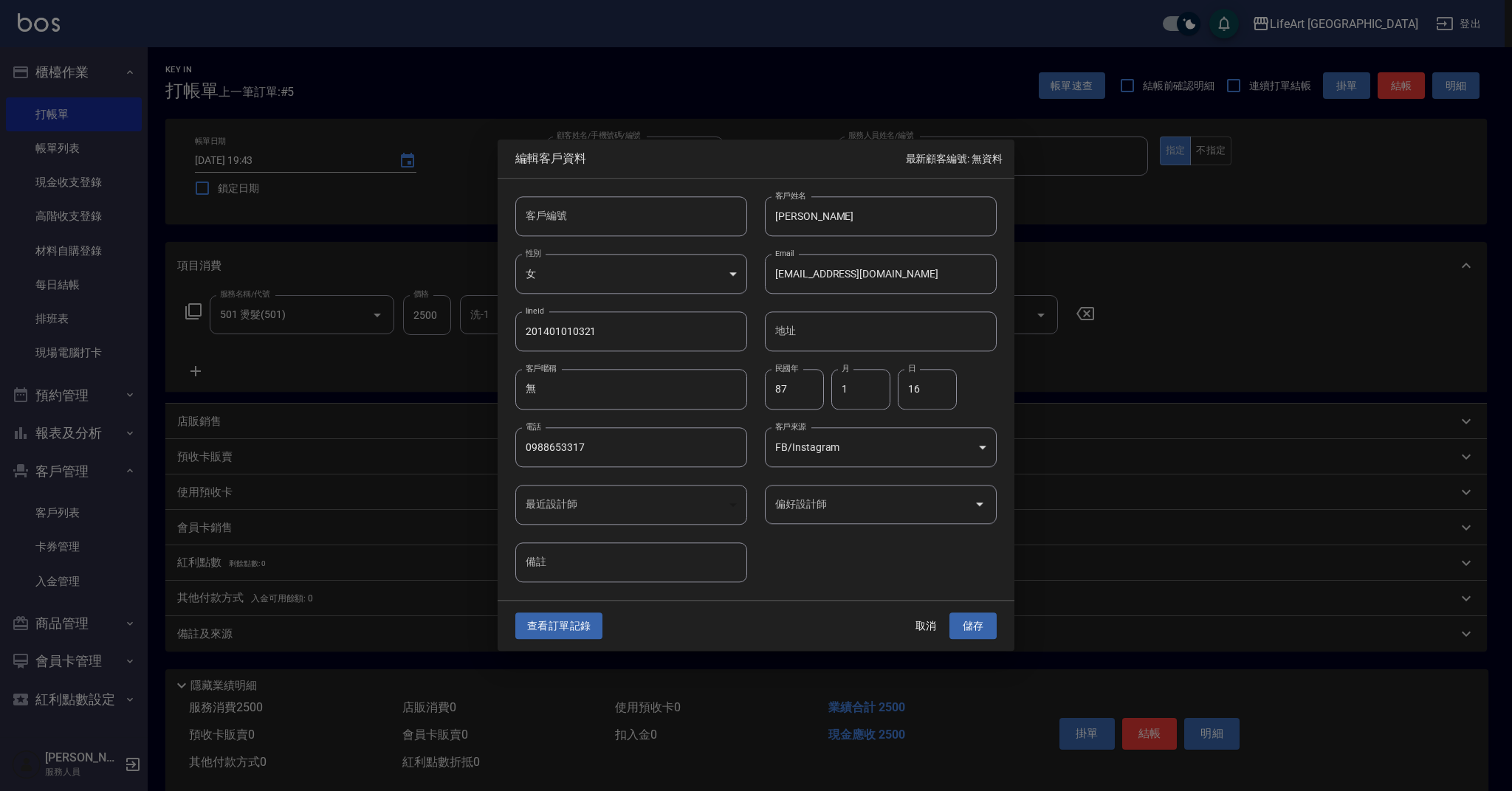
click at [832, 510] on input "偏好設計師" at bounding box center [869, 504] width 196 height 26
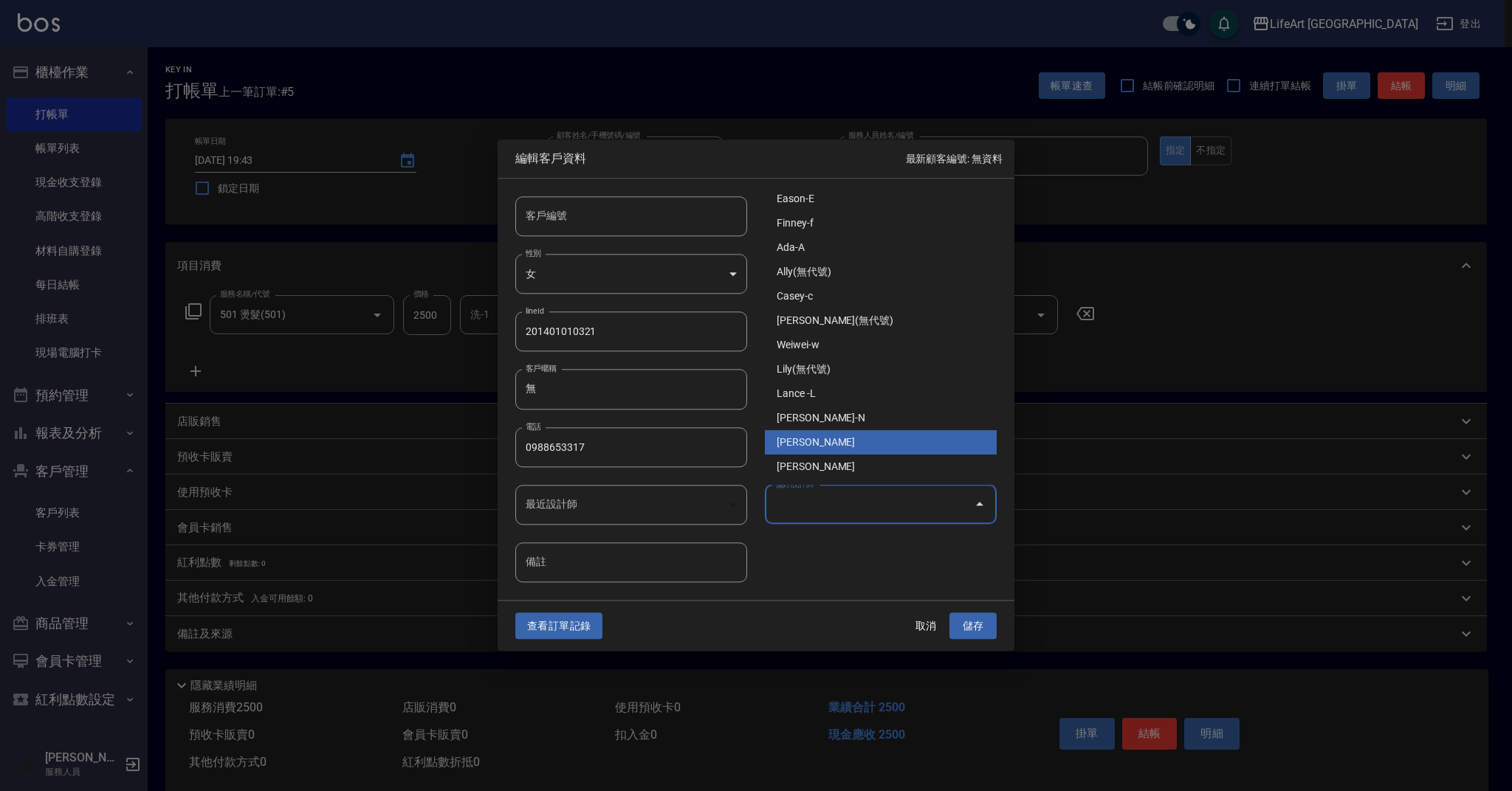
click at [832, 445] on li "[PERSON_NAME]" at bounding box center [881, 443] width 232 height 24
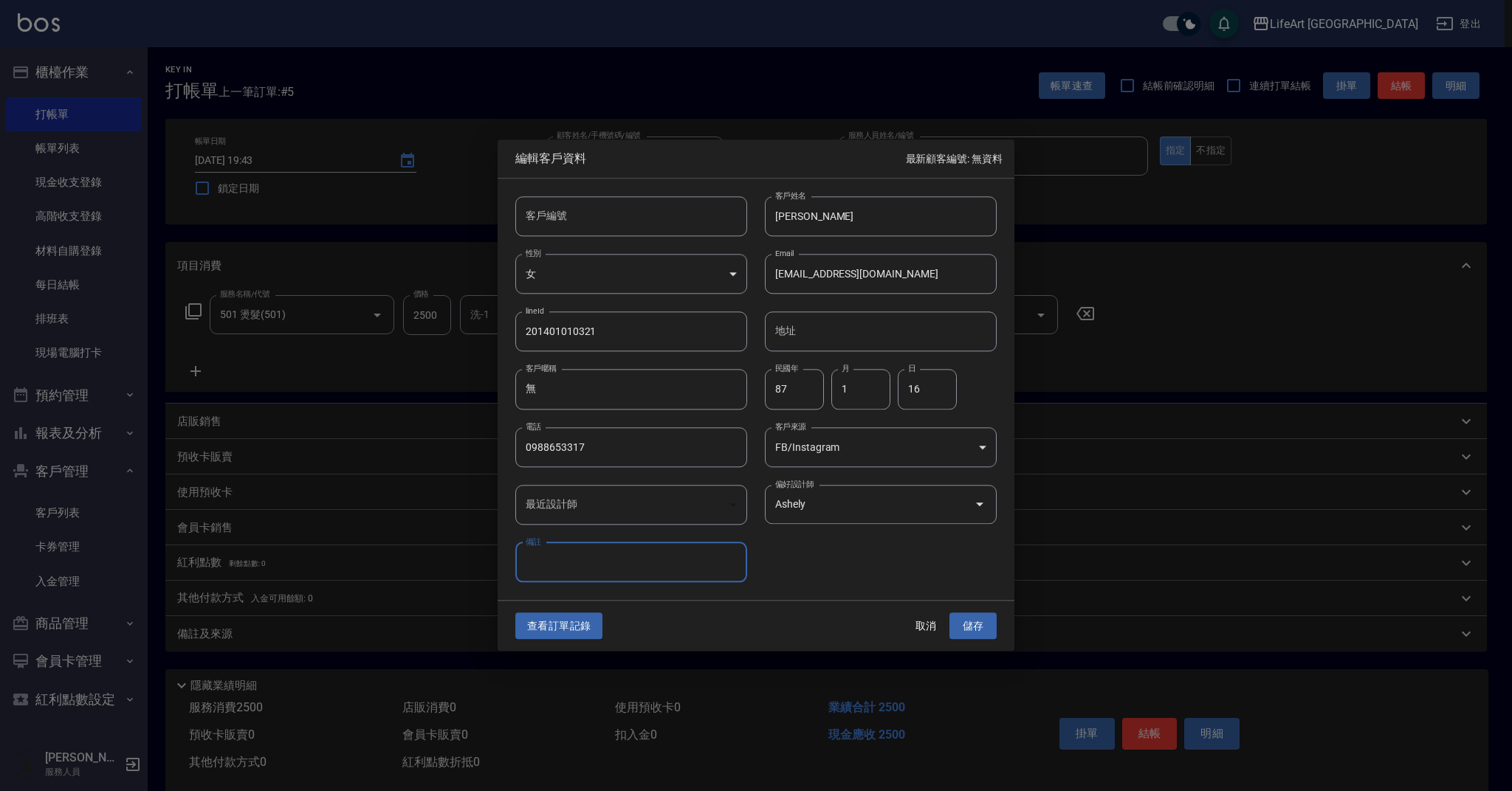
type input "Ashely"
click at [956, 617] on button "儲存" at bounding box center [973, 625] width 47 height 27
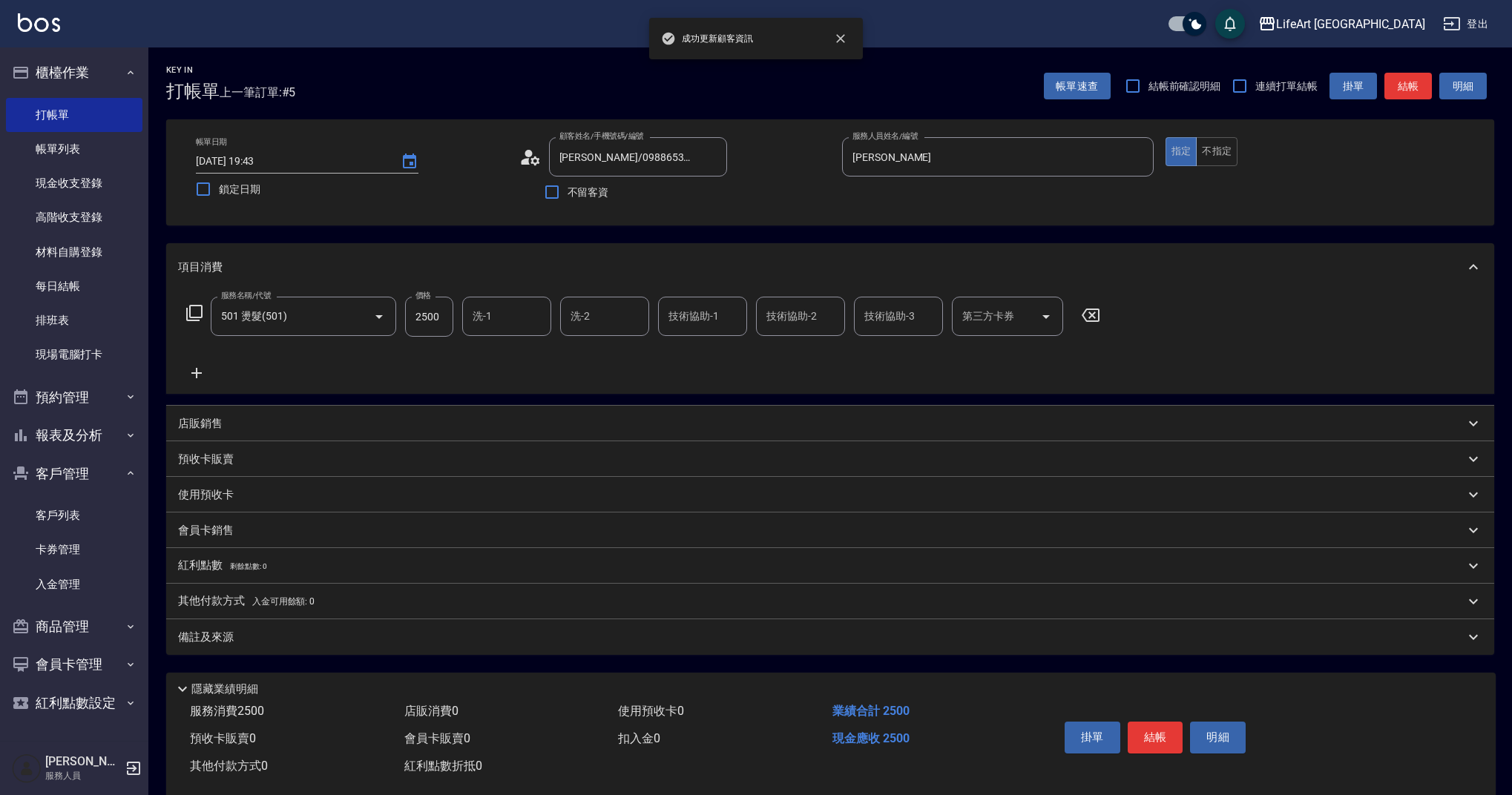
click at [197, 372] on icon at bounding box center [197, 373] width 11 height 11
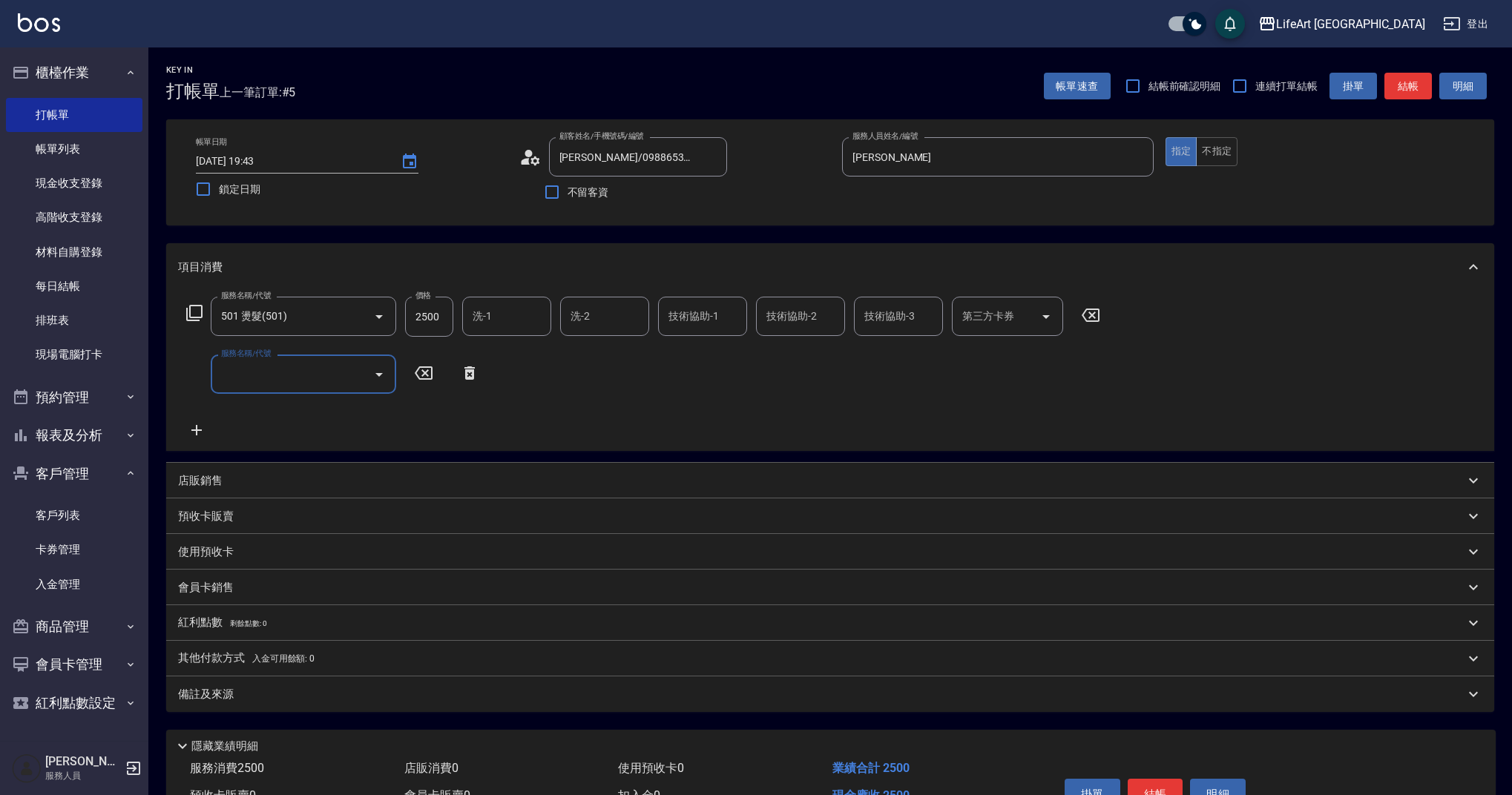
click at [272, 376] on input "服務名稱/代號" at bounding box center [292, 375] width 150 height 26
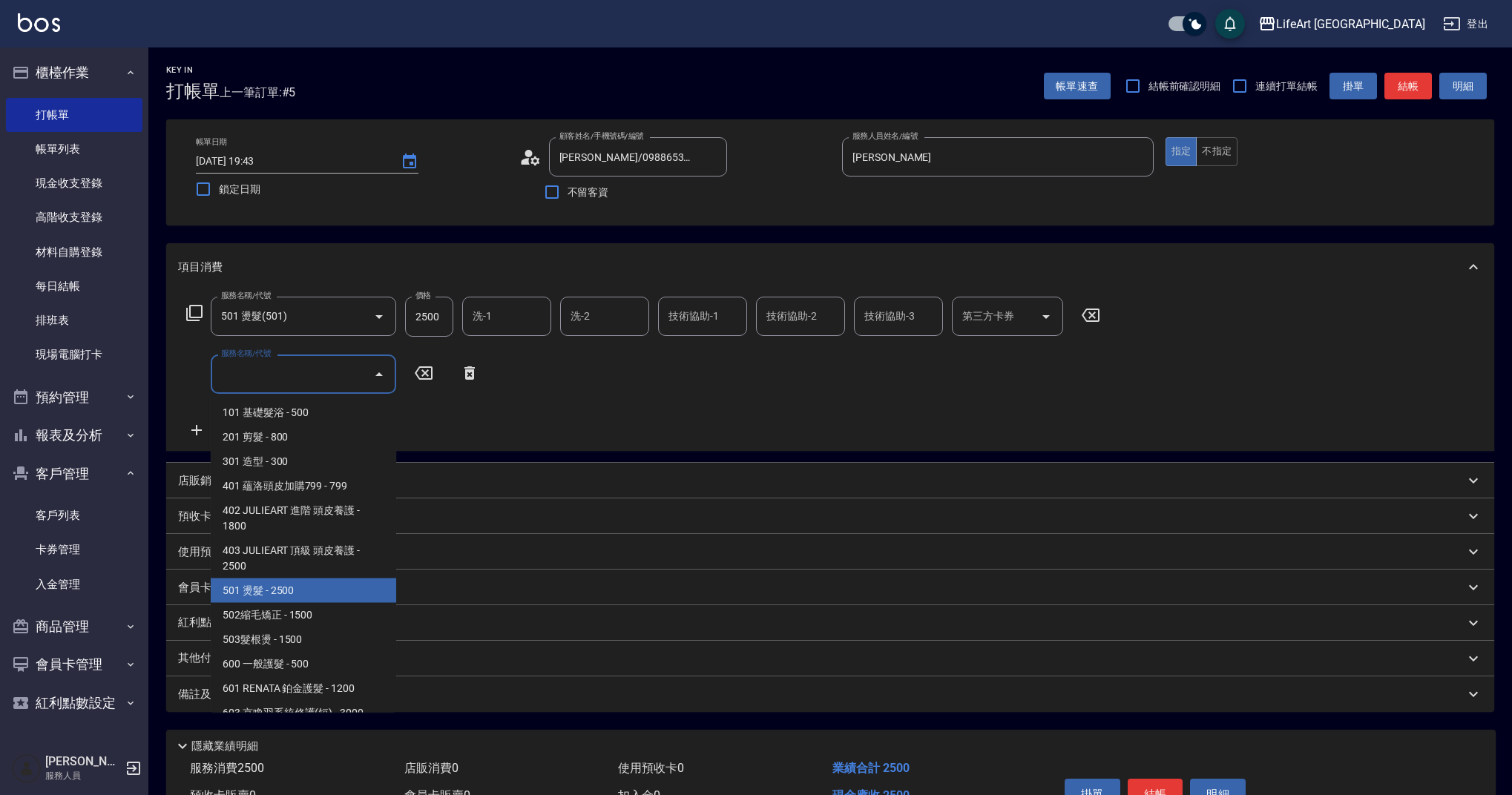
scroll to position [190, 0]
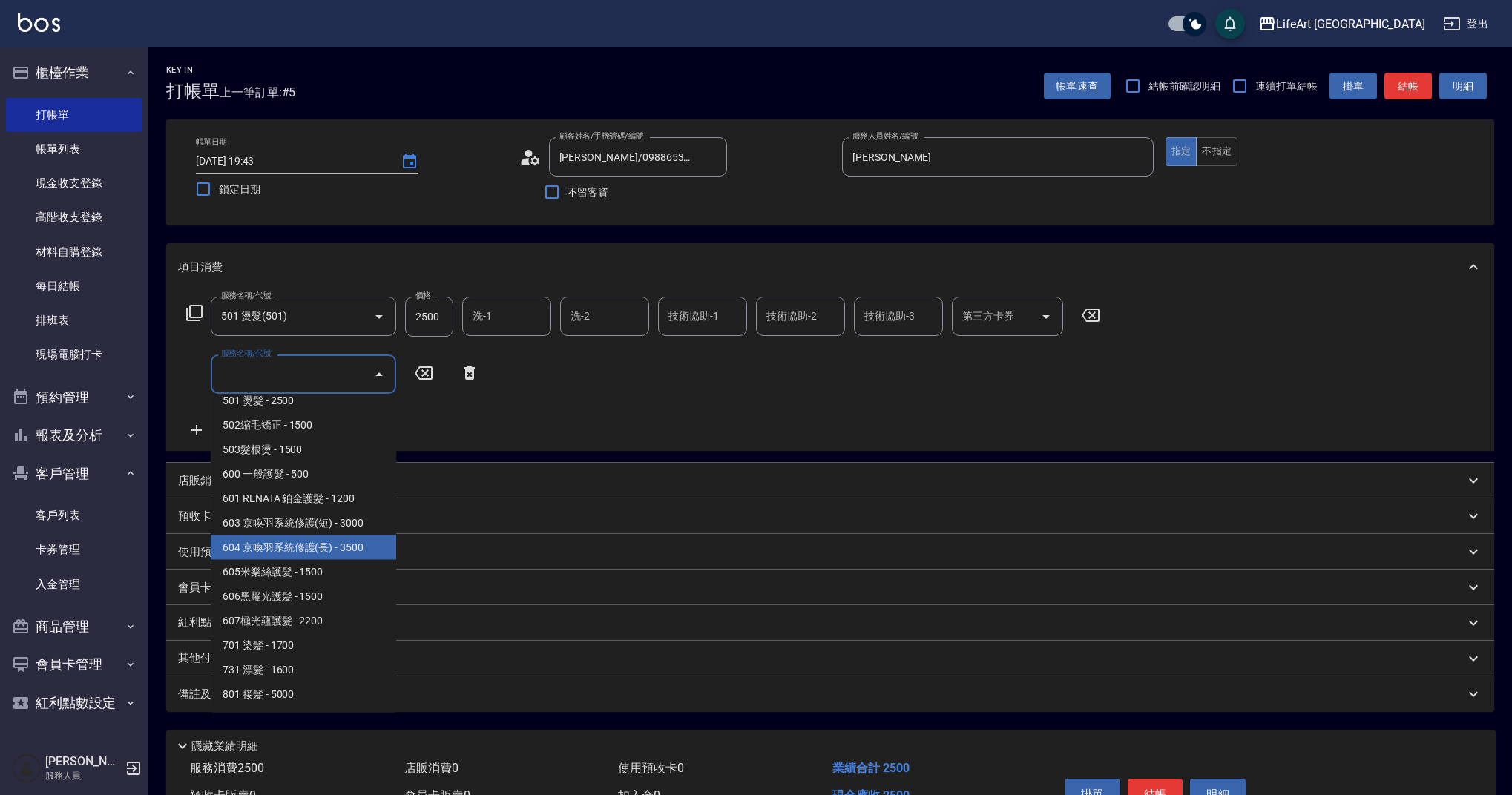
click at [369, 570] on span "605米樂絲護髮 - 1500" at bounding box center [304, 573] width 186 height 25
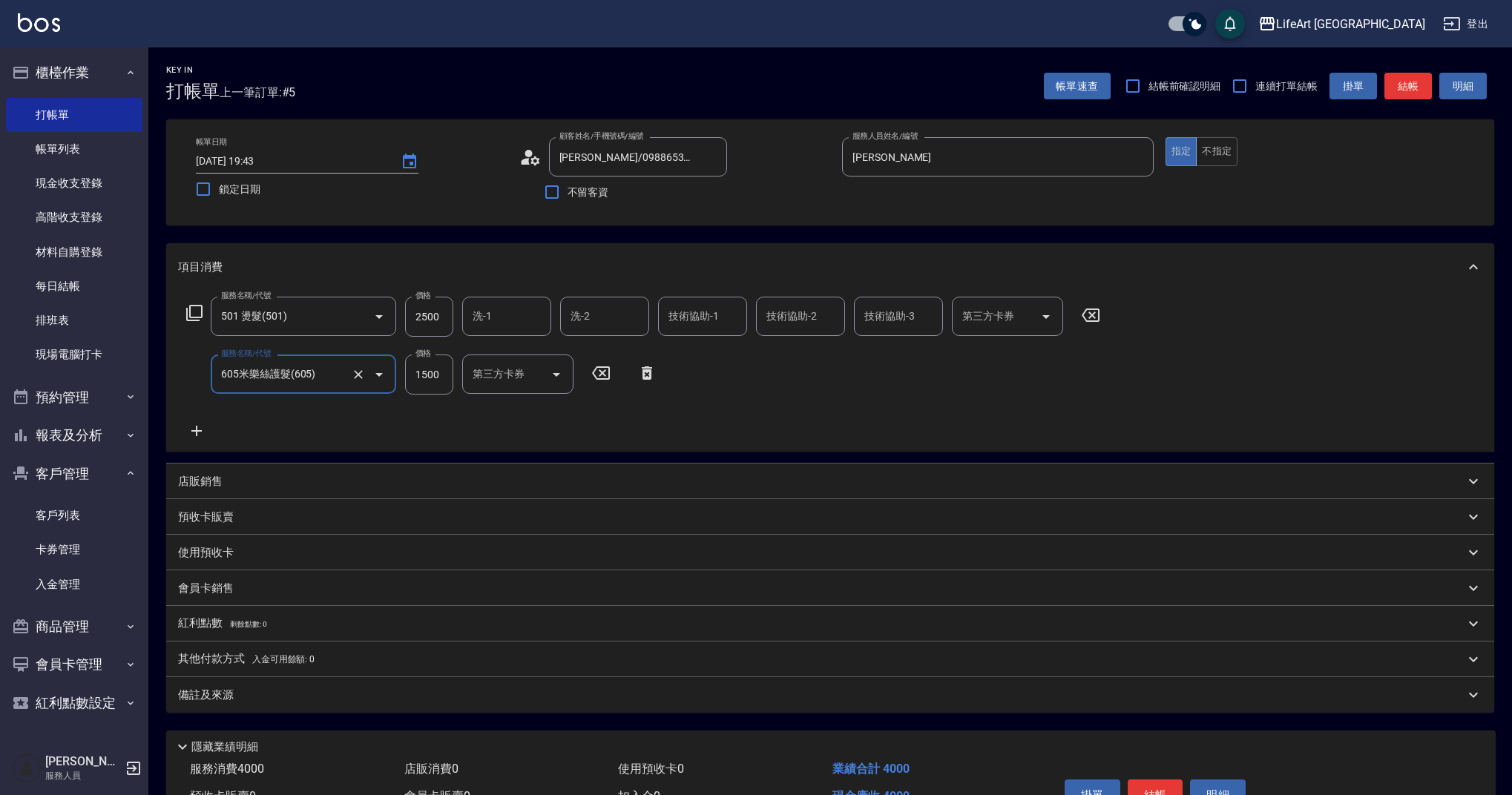
type input "605米樂絲護髮(605)"
click at [205, 429] on icon at bounding box center [196, 431] width 37 height 18
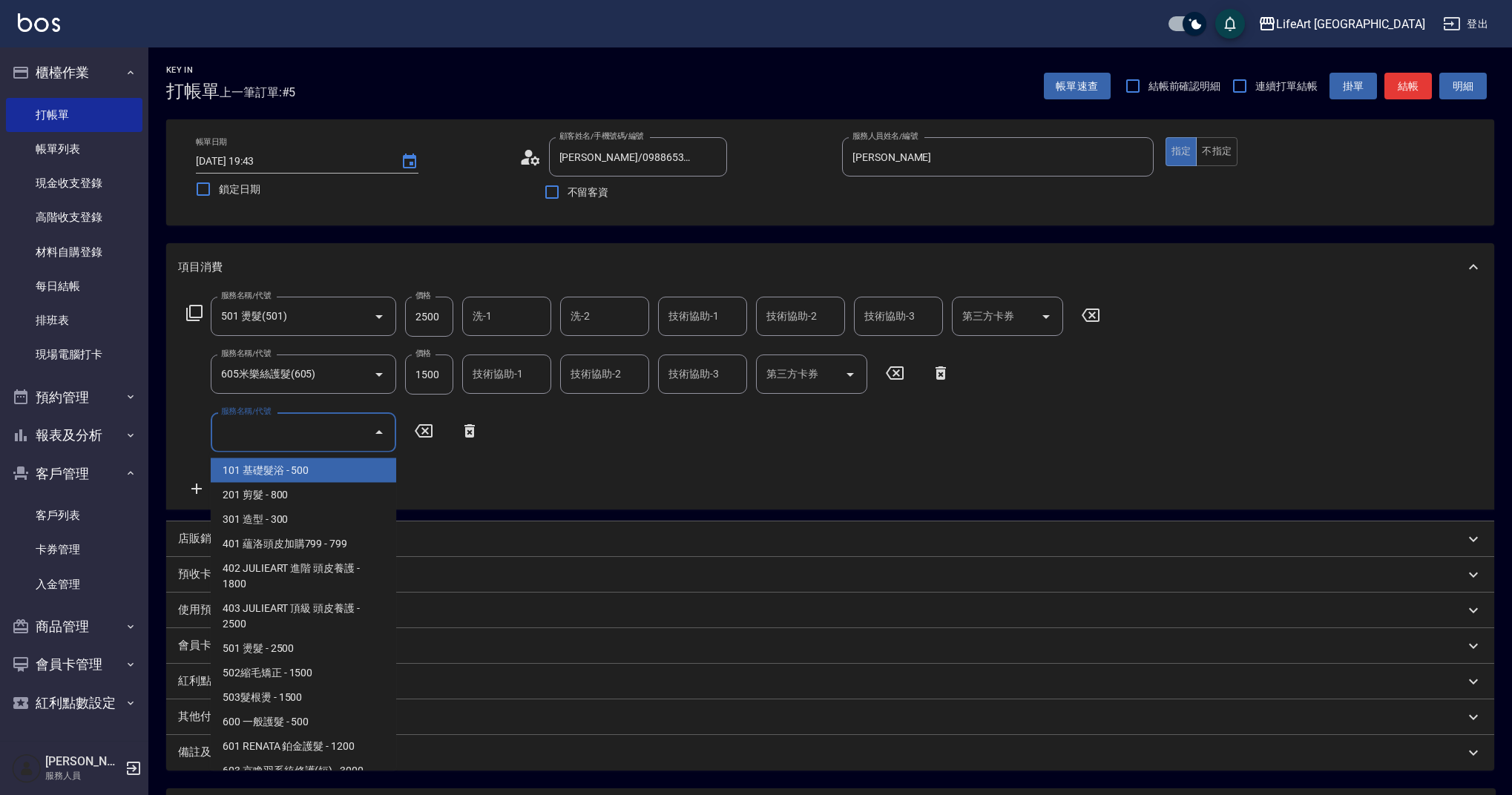
click at [265, 430] on input "服務名稱/代號" at bounding box center [292, 433] width 150 height 26
click at [289, 496] on span "201 剪髮 - 800" at bounding box center [304, 496] width 186 height 25
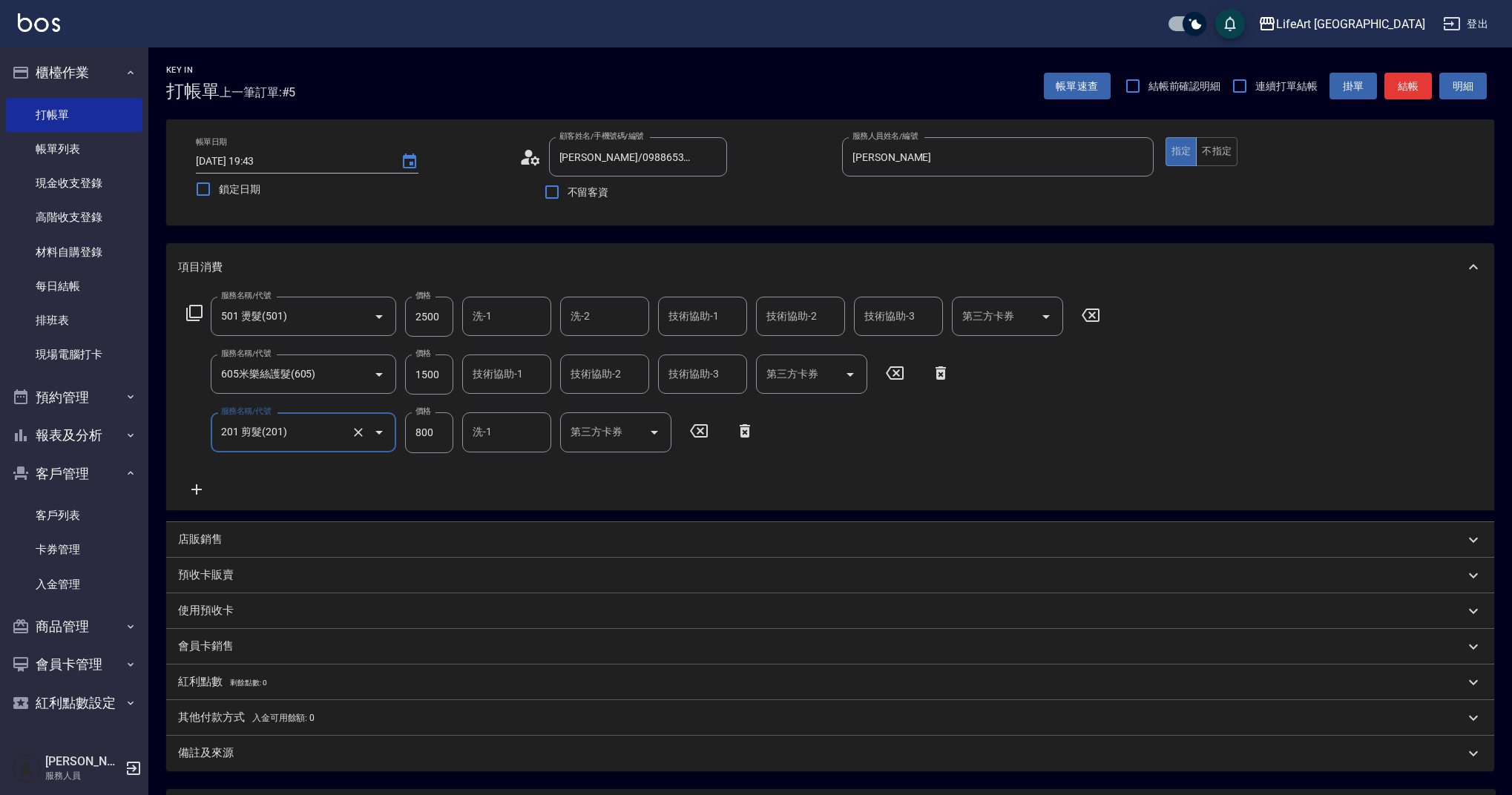
type input "201 剪髮(201)"
click at [442, 319] on input "2500" at bounding box center [429, 317] width 48 height 40
click at [199, 487] on icon at bounding box center [196, 489] width 37 height 18
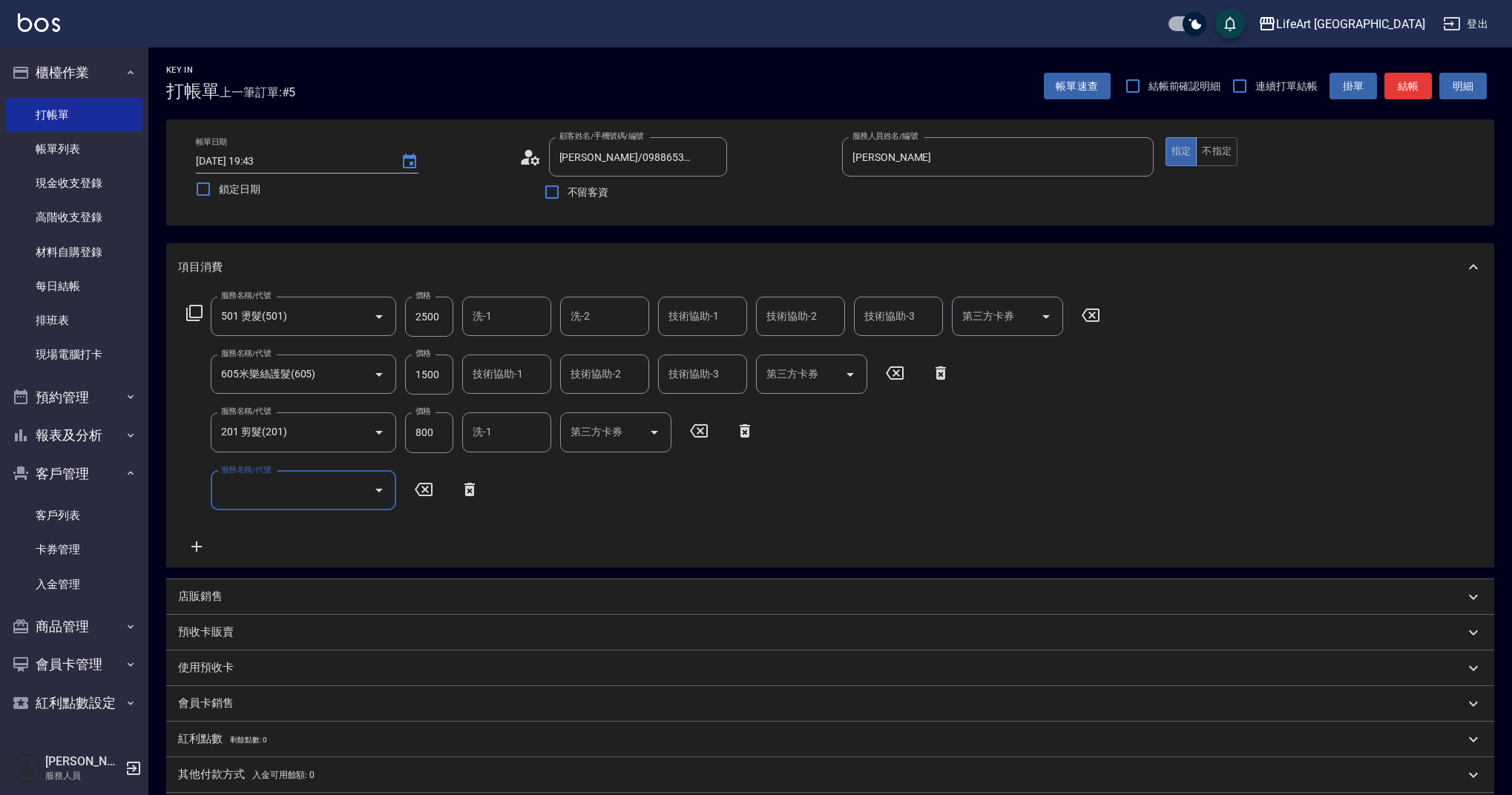
click at [246, 491] on input "服務名稱/代號" at bounding box center [292, 491] width 150 height 26
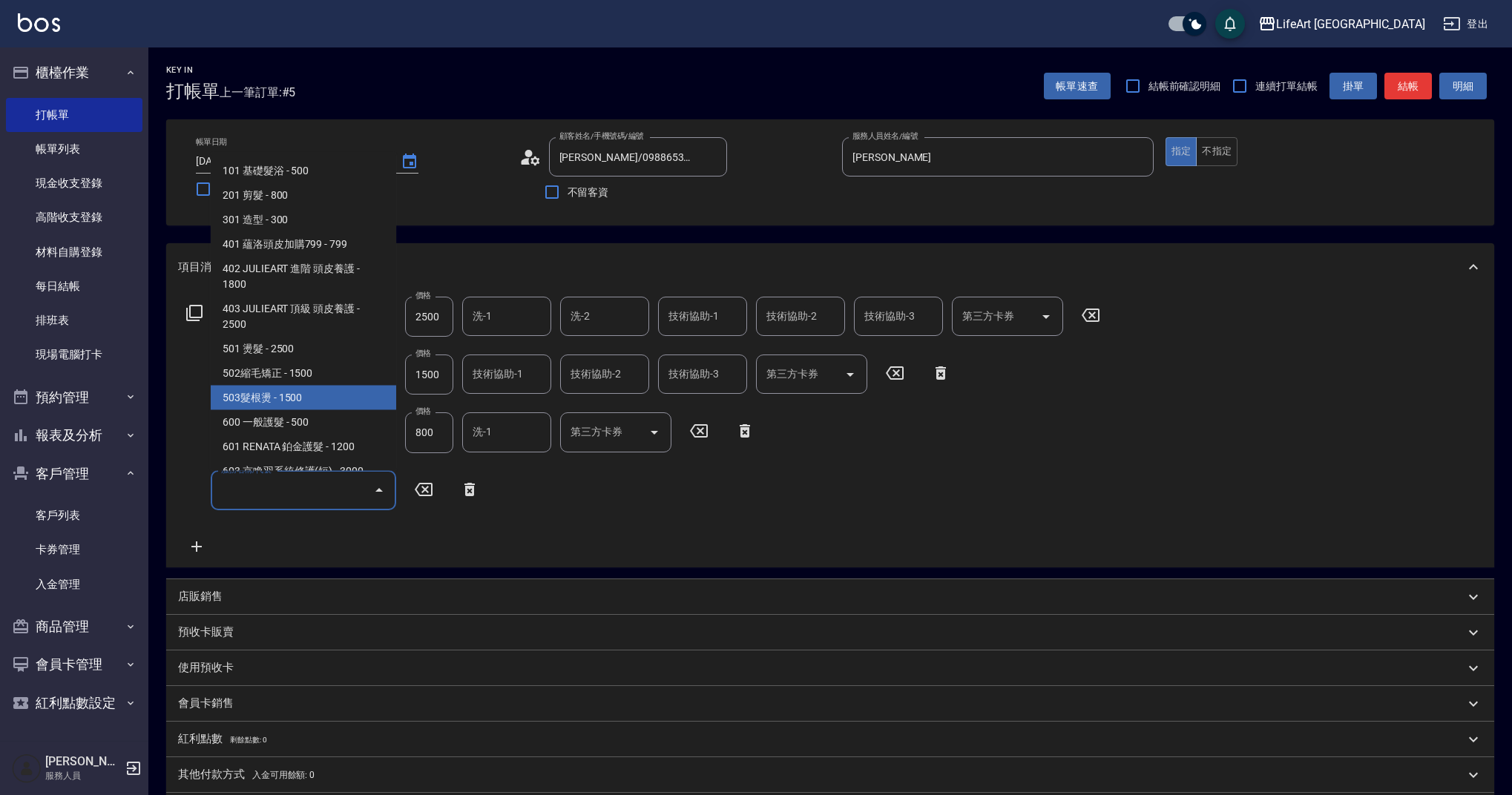
click at [347, 388] on span "503髮根燙 - 1500" at bounding box center [304, 398] width 186 height 25
type input "503髮根燙(503)"
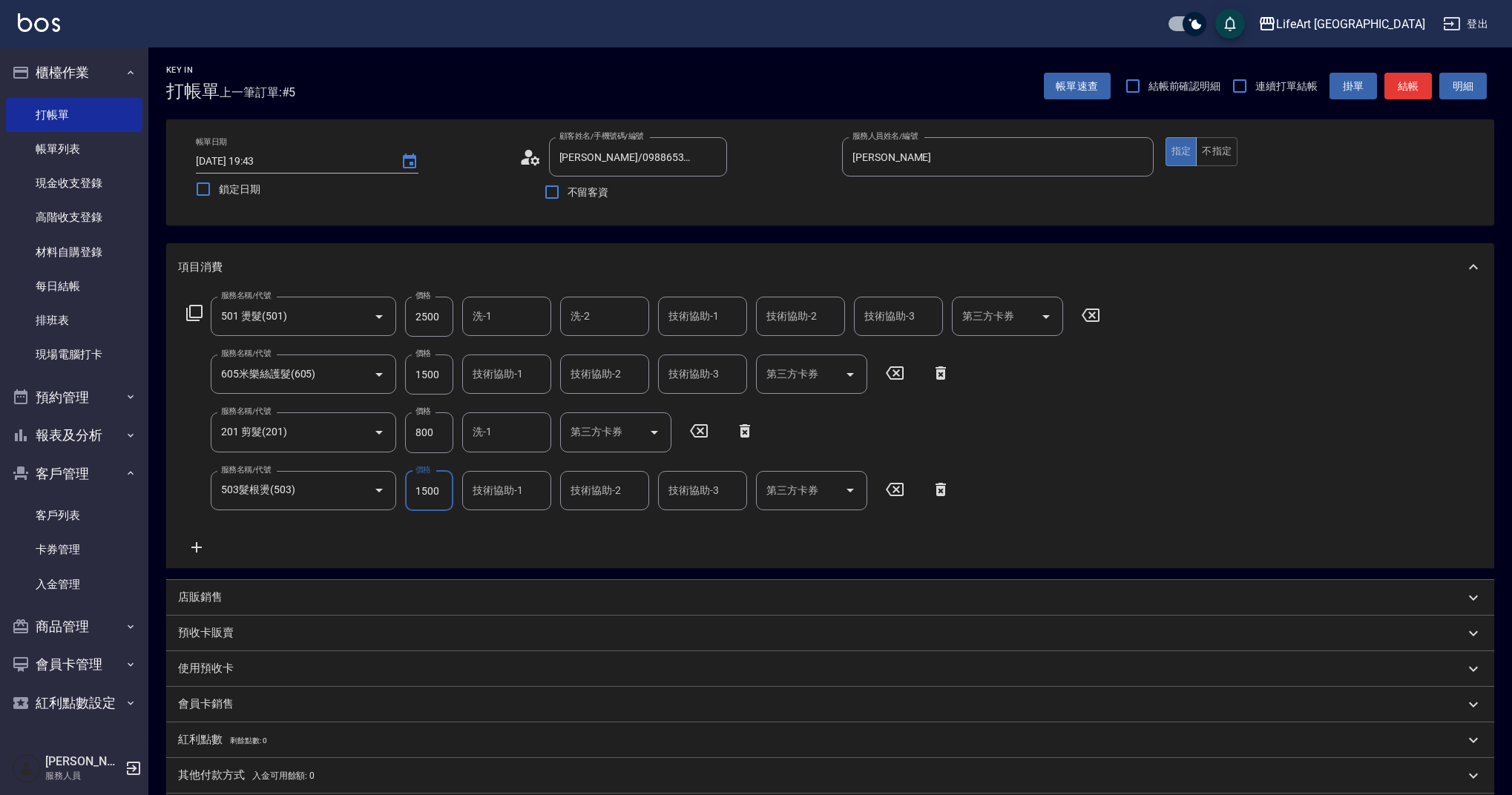
click at [425, 327] on input "2500" at bounding box center [429, 317] width 48 height 40
type input "1500"
click at [425, 532] on div "服務名稱/代號 501 燙髮(501) 服務名稱/代號 價格 1500 價格 洗-1 洗-1 洗-2 洗-2 技術協助-1 技術協助-1 技術協助-2 技術協…" at bounding box center [643, 426] width 931 height 260
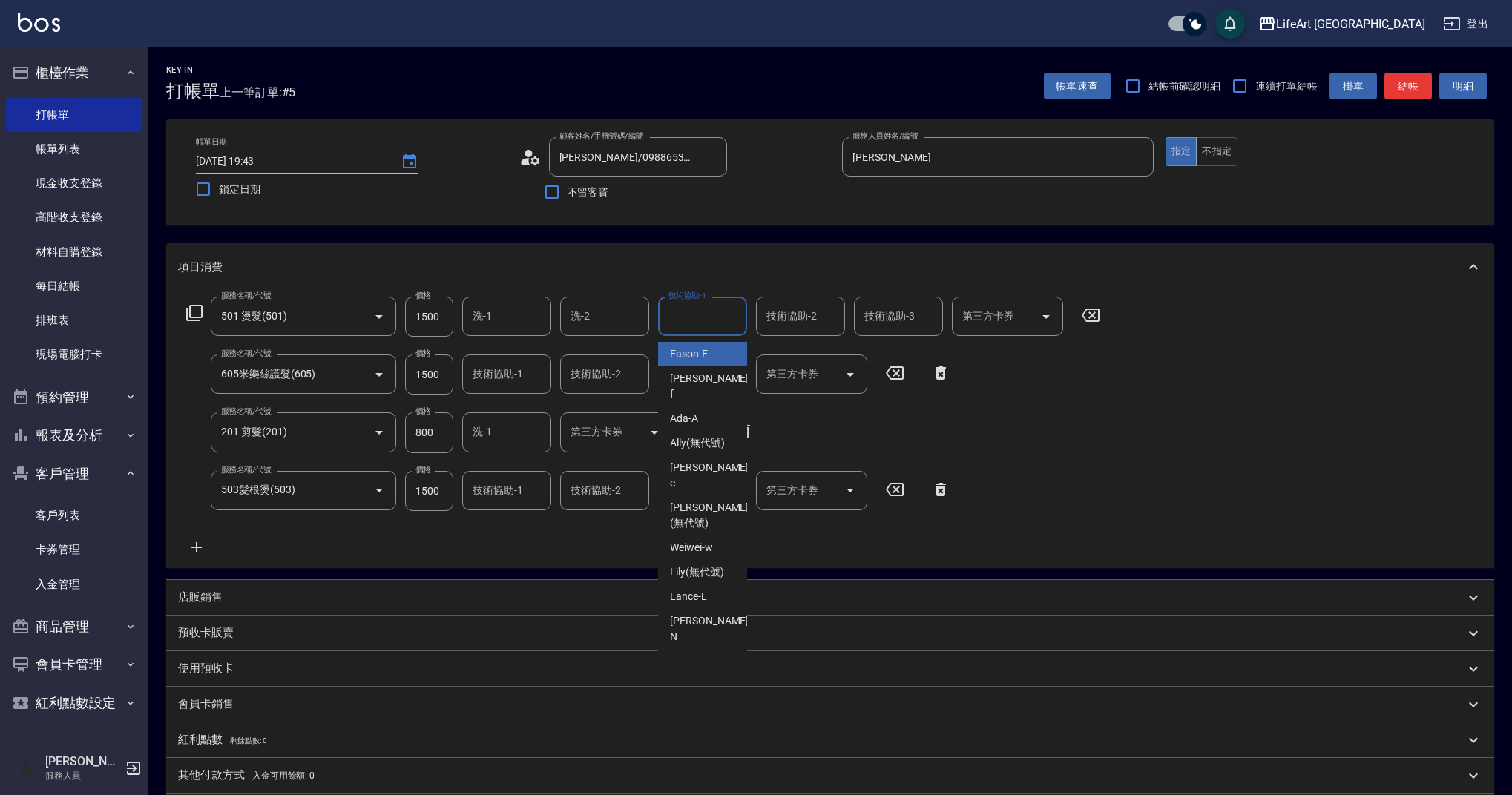
click at [706, 311] on div "技術協助-1 技術協助-1" at bounding box center [702, 316] width 89 height 39
click at [709, 348] on div "Casey -c" at bounding box center [702, 362] width 89 height 40
type input "Casey-c"
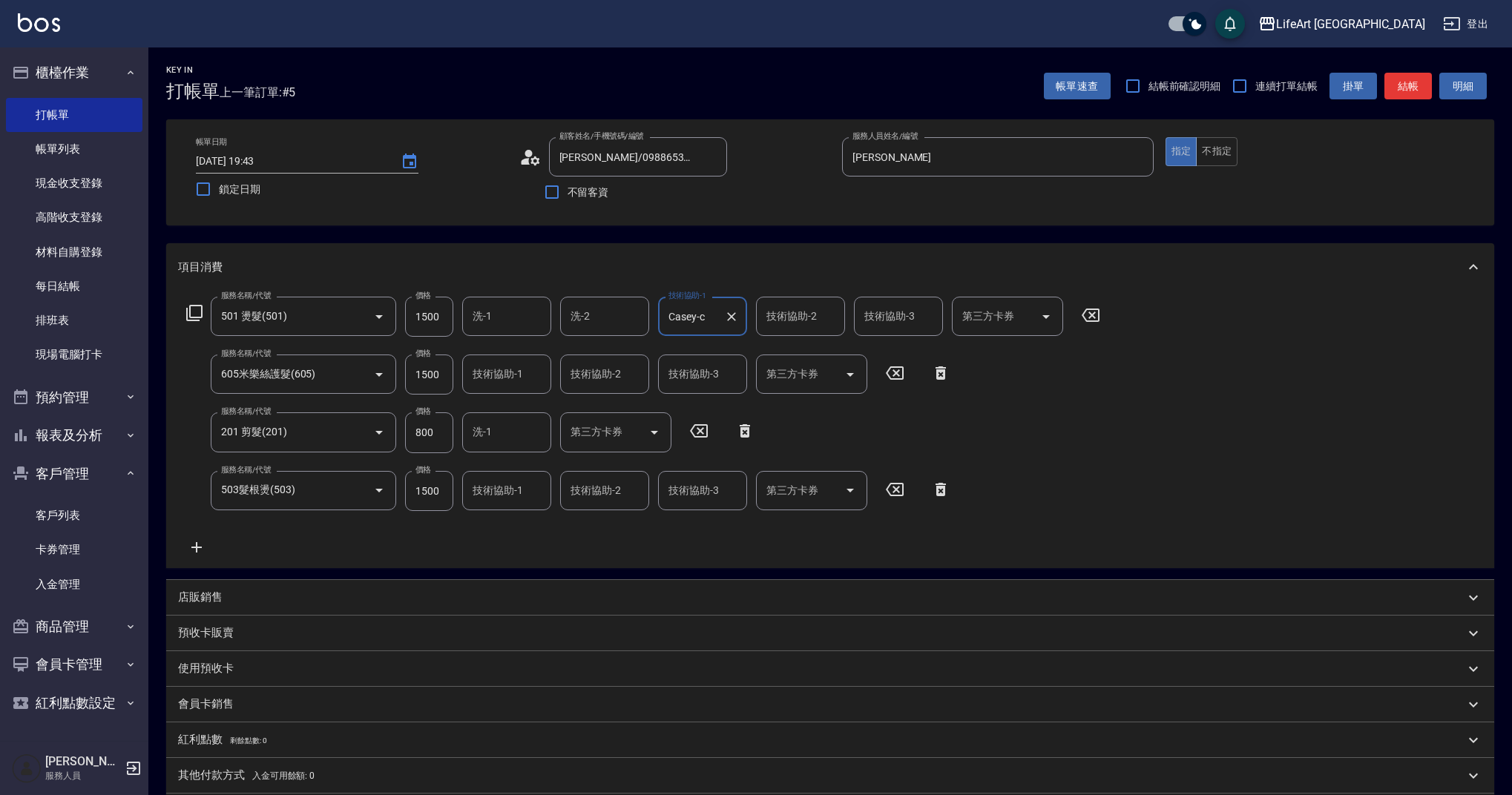
click at [604, 380] on input "技術協助-2" at bounding box center [604, 375] width 75 height 26
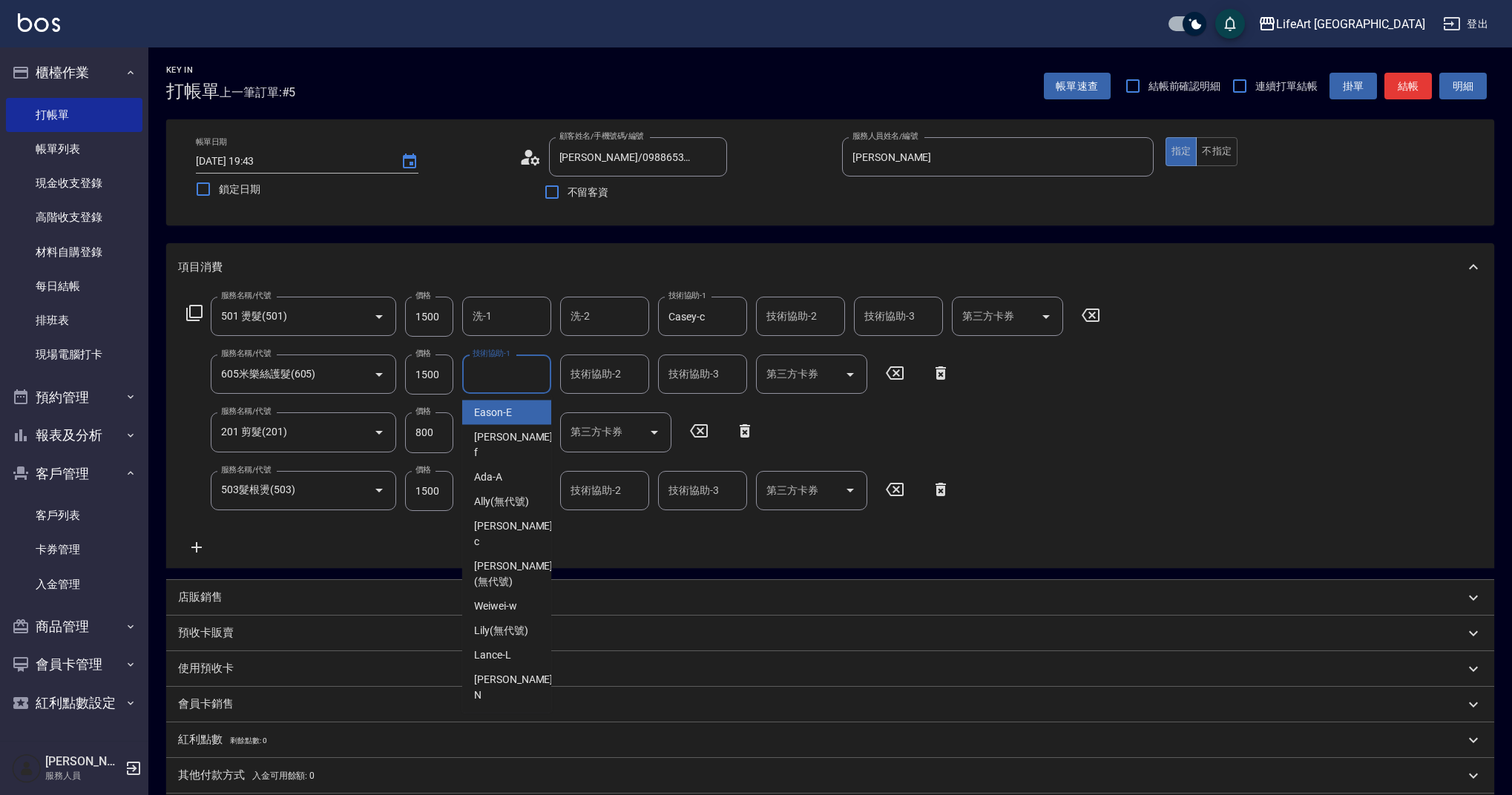
click at [511, 375] on input "技術協助-1" at bounding box center [506, 375] width 75 height 26
type input "c"
click at [532, 383] on button "Clear" at bounding box center [536, 375] width 21 height 21
click at [519, 413] on span "Ally (無代號)" at bounding box center [501, 413] width 55 height 16
type input "Ally(無代號)"
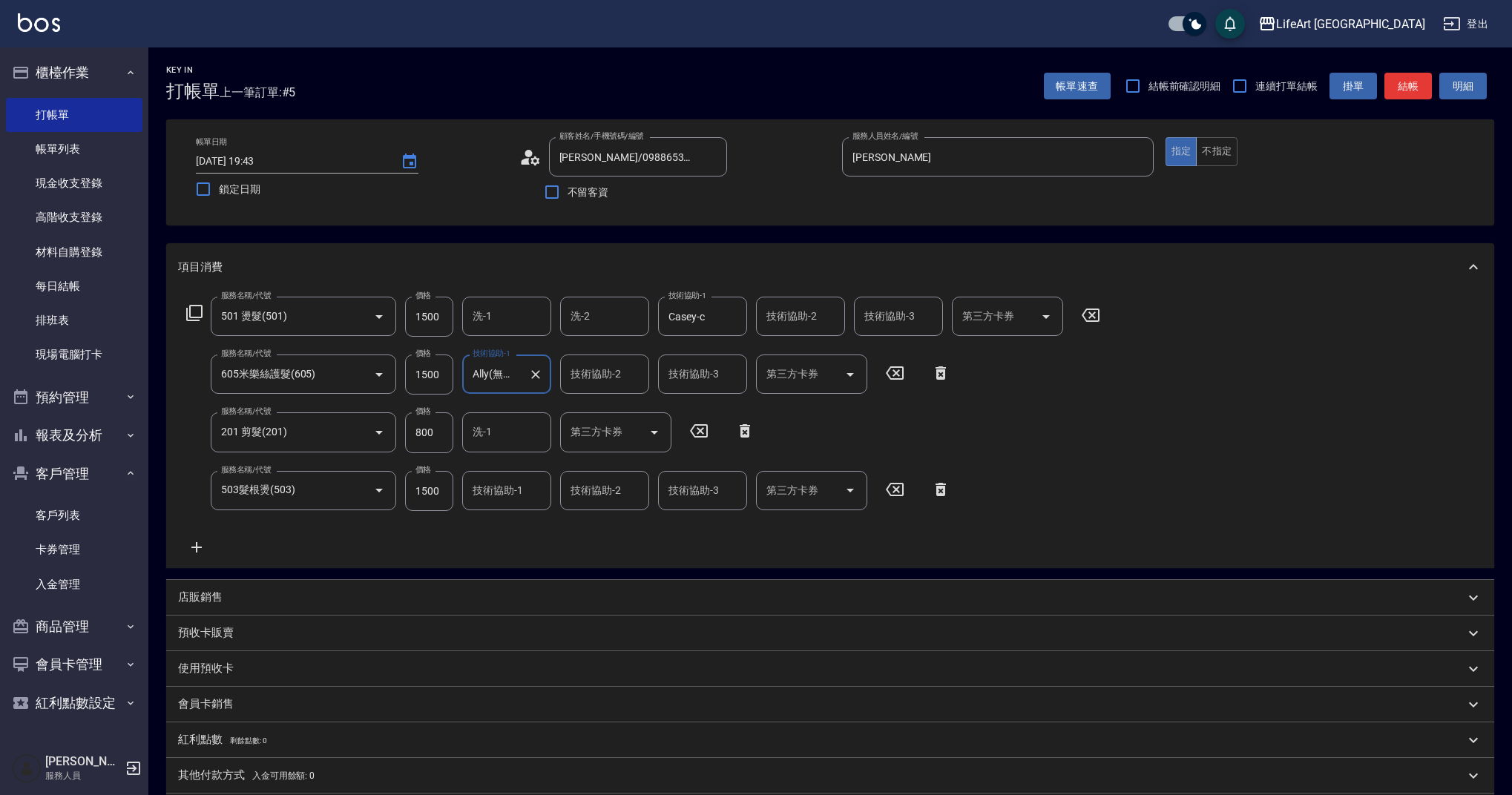
click at [497, 497] on input "技術協助-1" at bounding box center [506, 491] width 75 height 26
click at [529, 633] on div "Ally (無代號)" at bounding box center [507, 626] width 89 height 25
type input "Ally(無代號)"
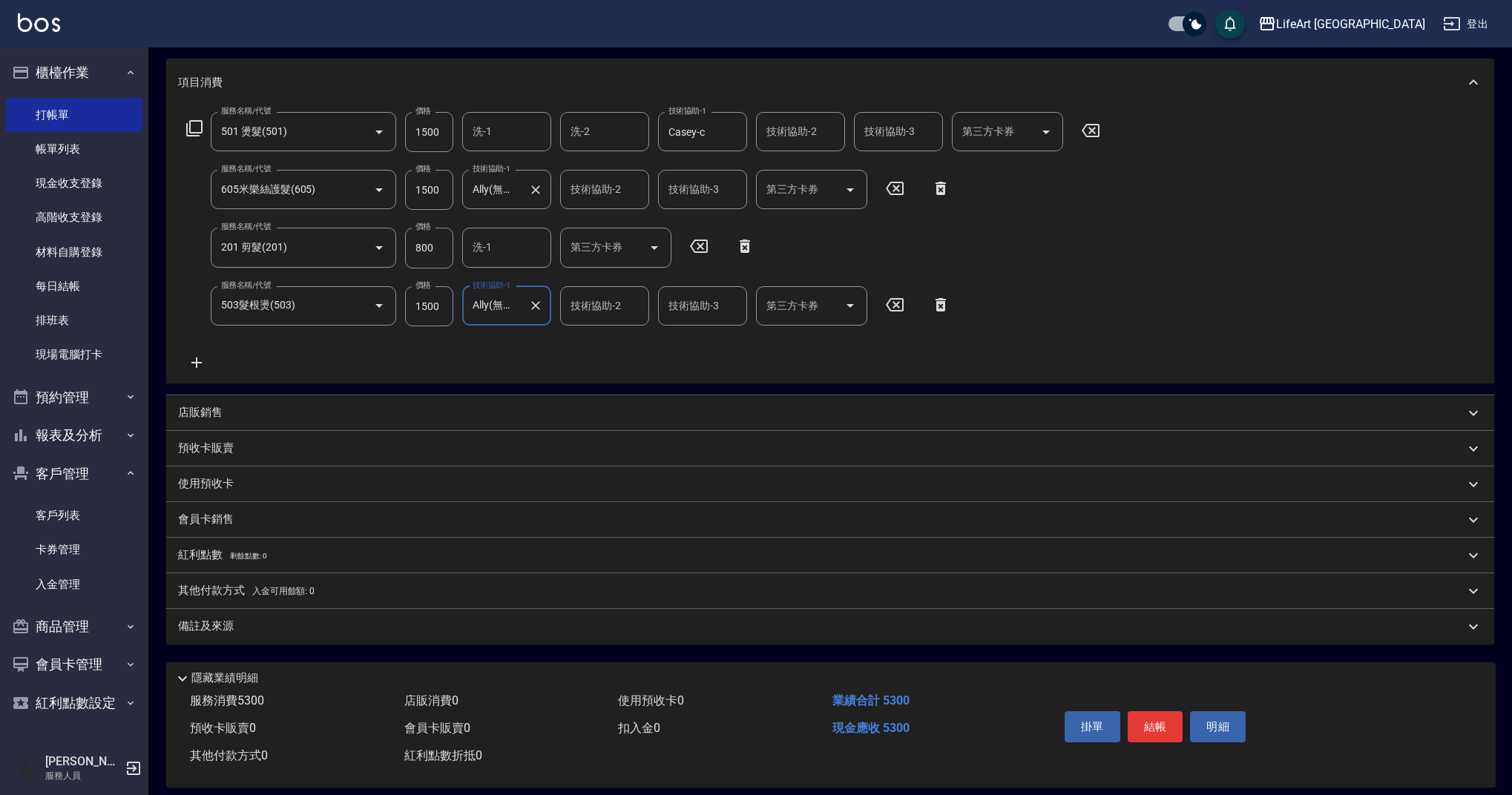
scroll to position [201, 0]
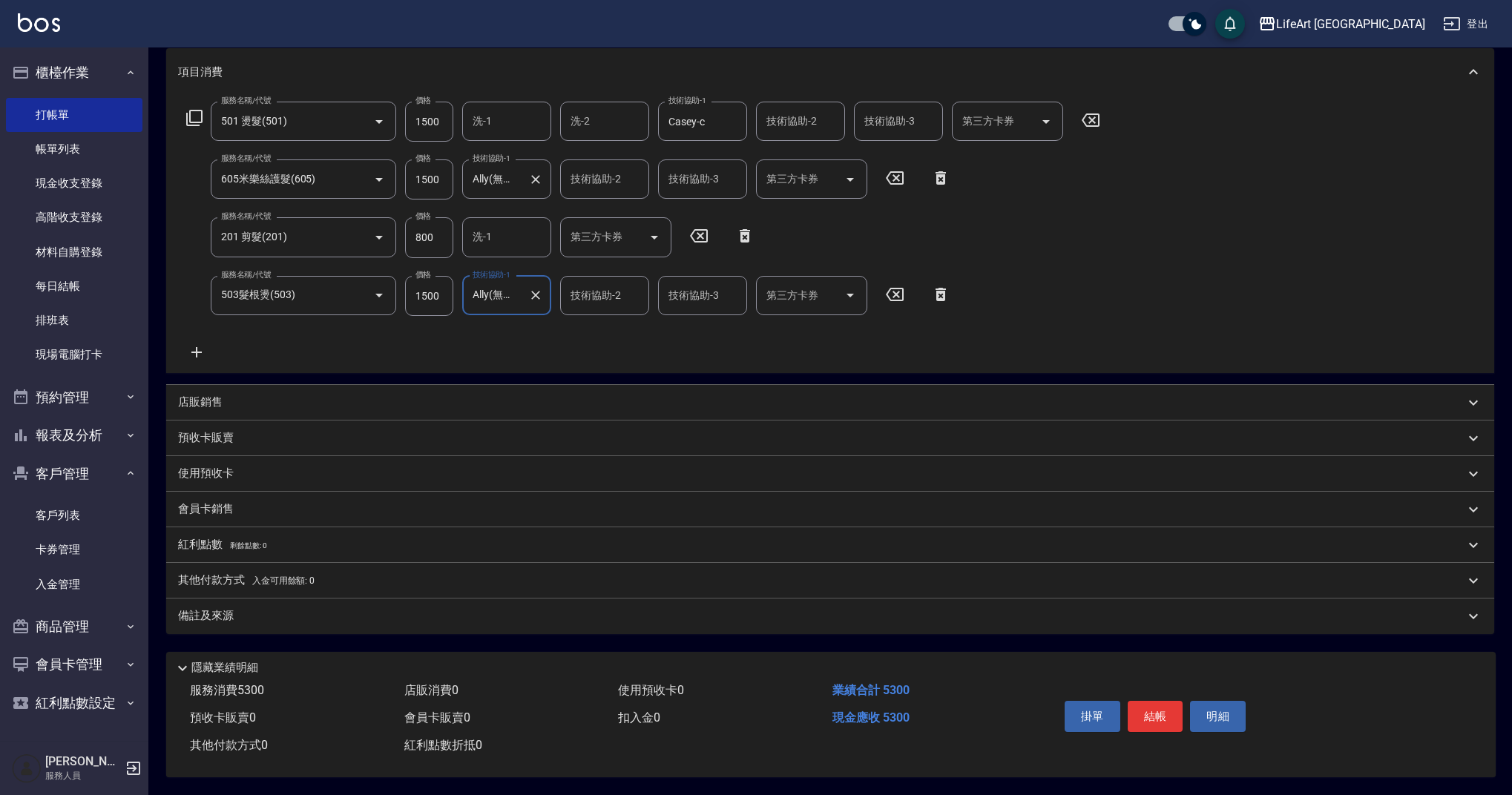
click at [311, 618] on div "備註及來源" at bounding box center [830, 616] width 1327 height 36
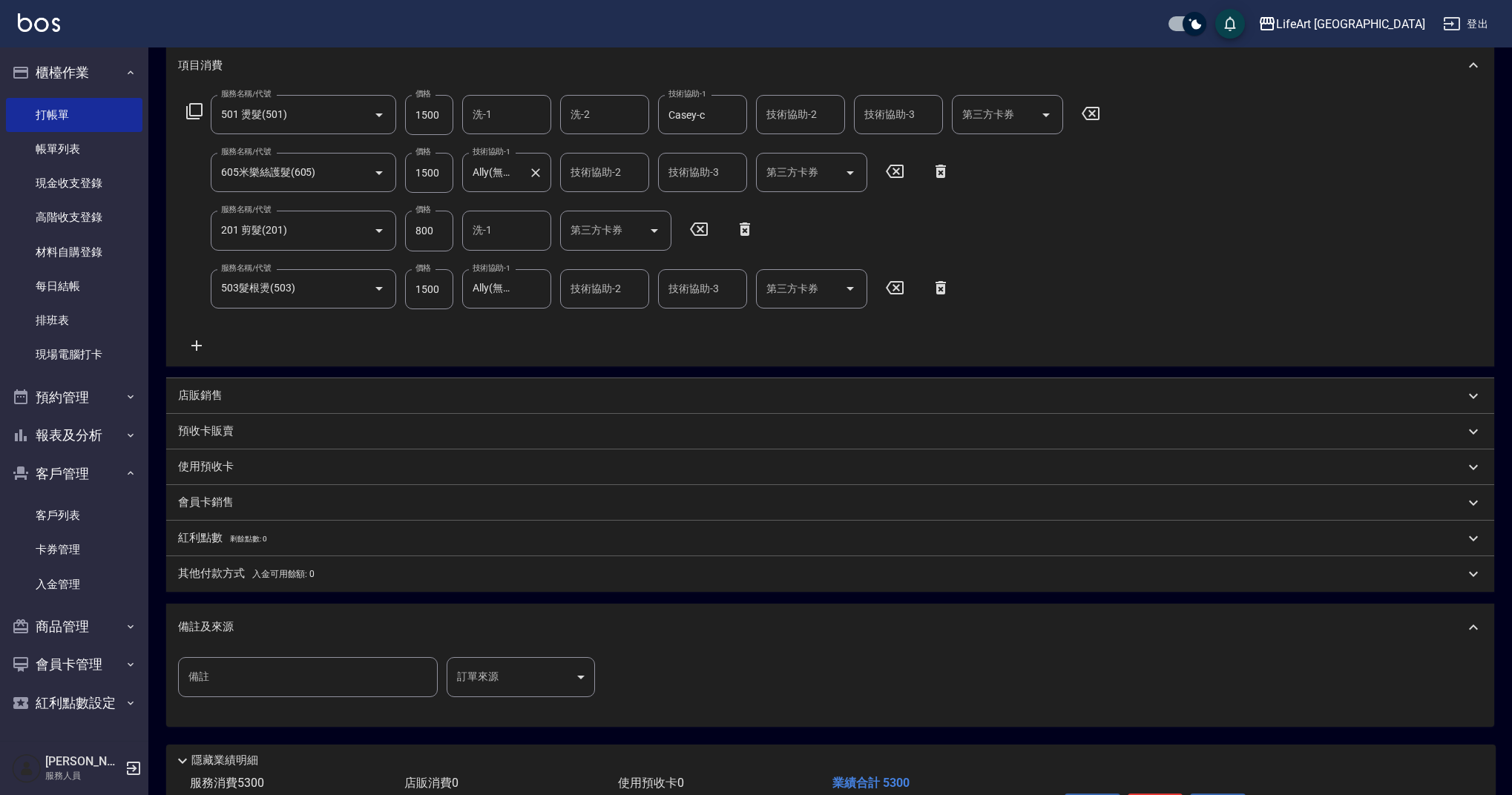
click at [535, 681] on body "LifeArt 蘆洲 登出 櫃檯作業 打帳單 帳單列表 現金收支登錄 高階收支登錄 材料自購登錄 每日結帳 排班表 現場電腦打卡 預約管理 預約管理 單日預約…" at bounding box center [756, 343] width 1512 height 1090
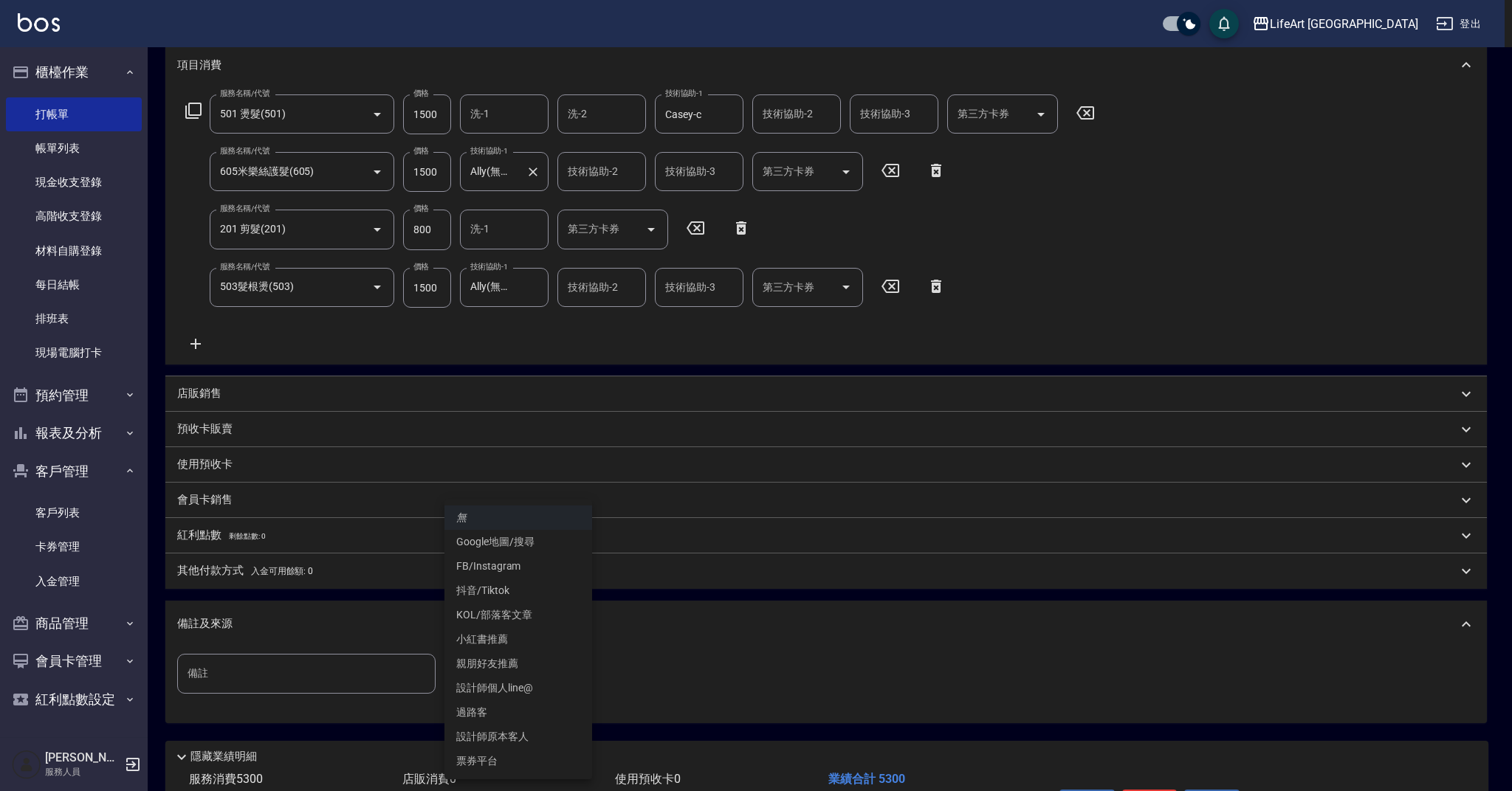
click at [530, 565] on li "FB/Instagram" at bounding box center [518, 566] width 147 height 24
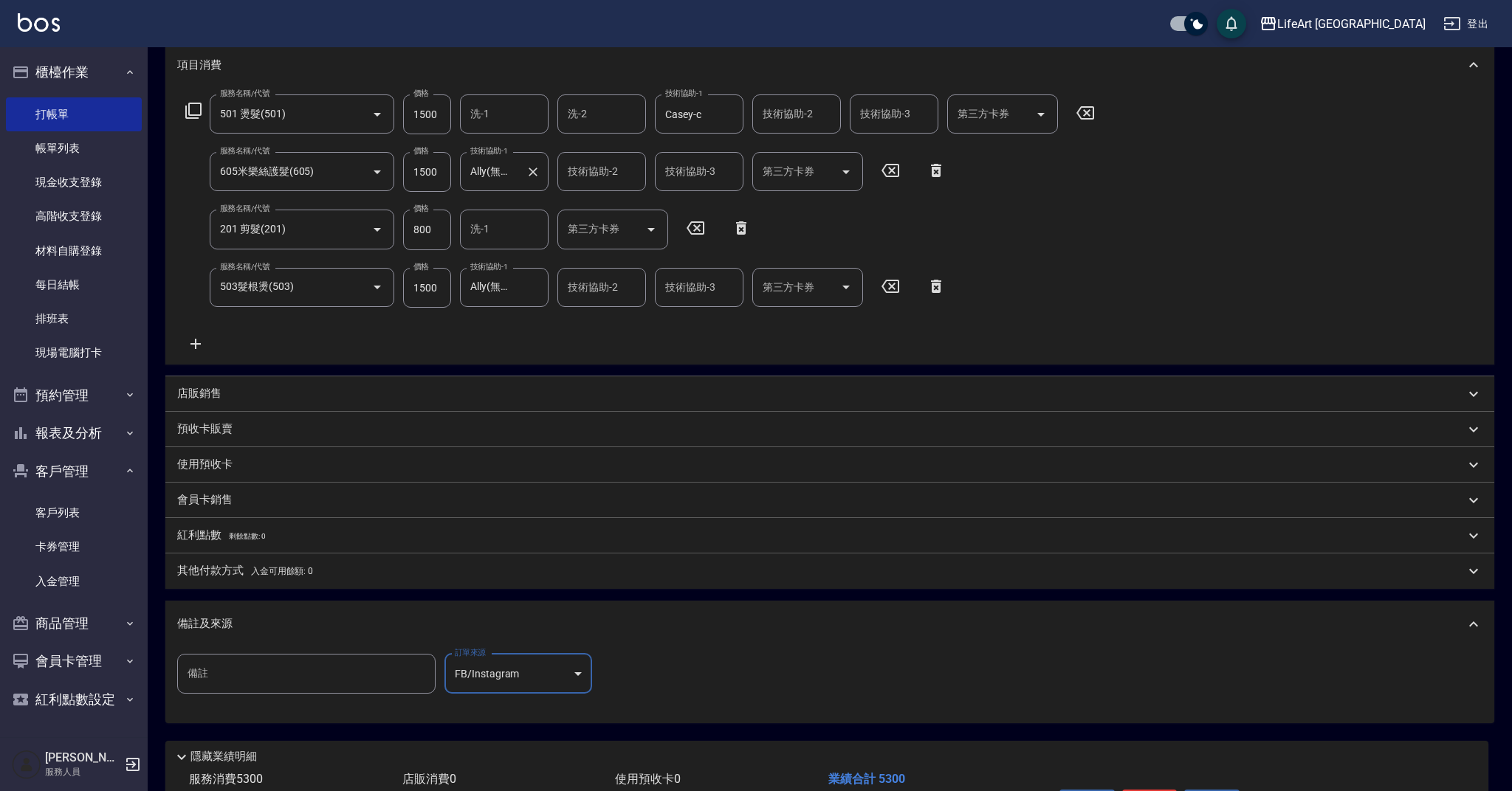
type input "FB/Instagram"
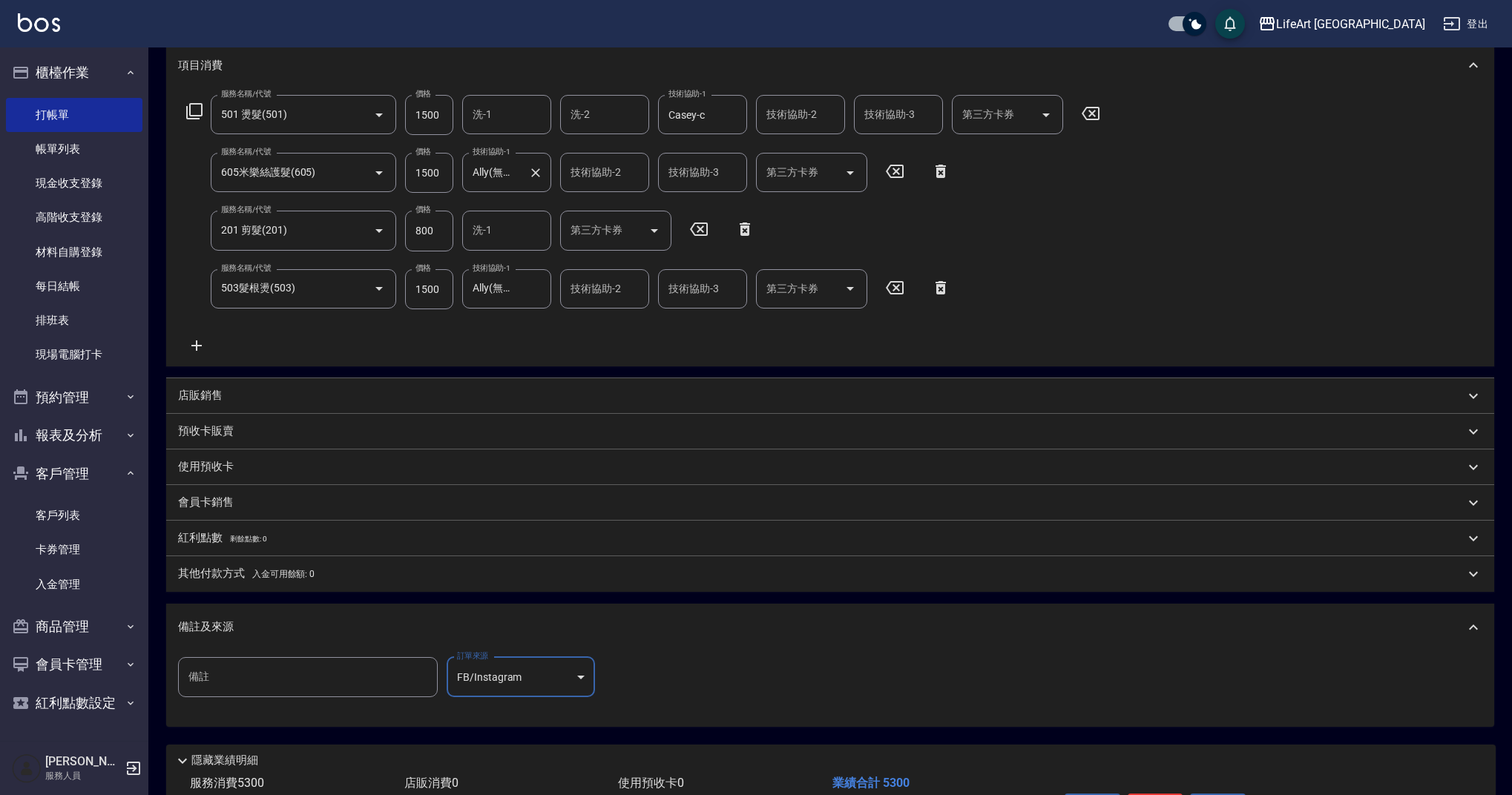
scroll to position [301, 0]
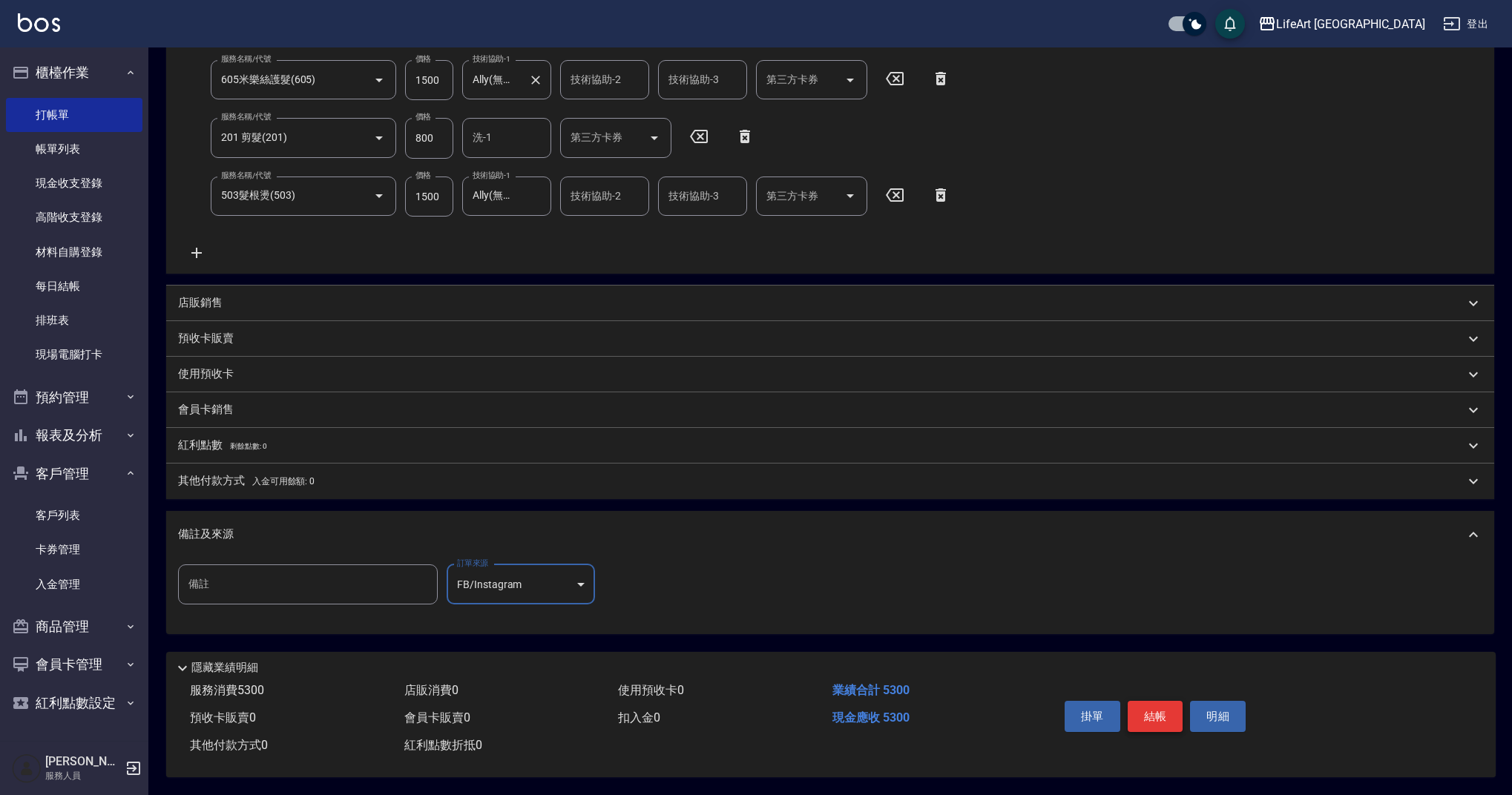
click at [1175, 703] on button "結帳" at bounding box center [1156, 717] width 56 height 32
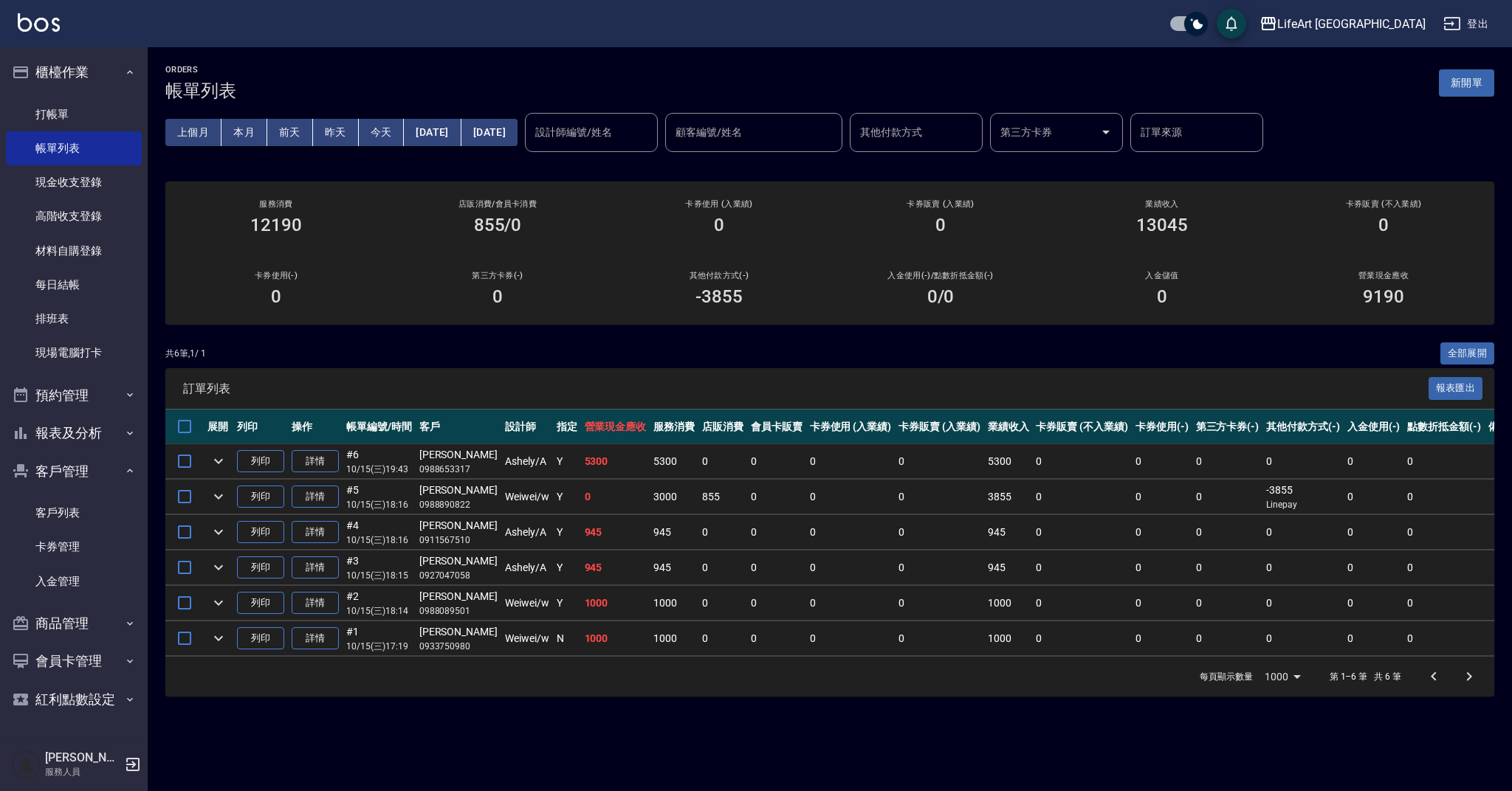
click at [1478, 89] on button "新開單" at bounding box center [1467, 83] width 56 height 27
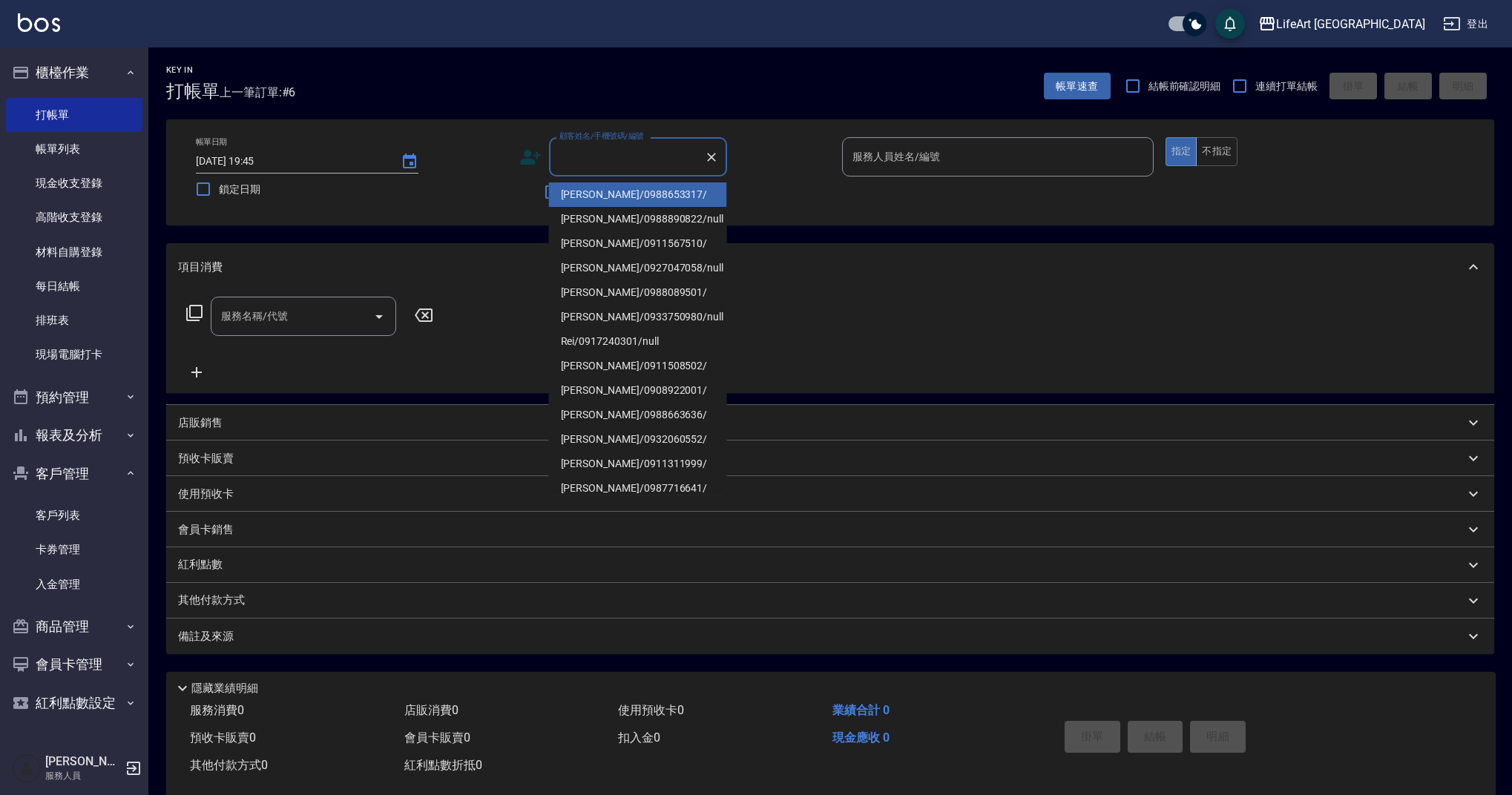
click at [589, 166] on input "顧客姓名/手機號碼/編號" at bounding box center [627, 157] width 143 height 26
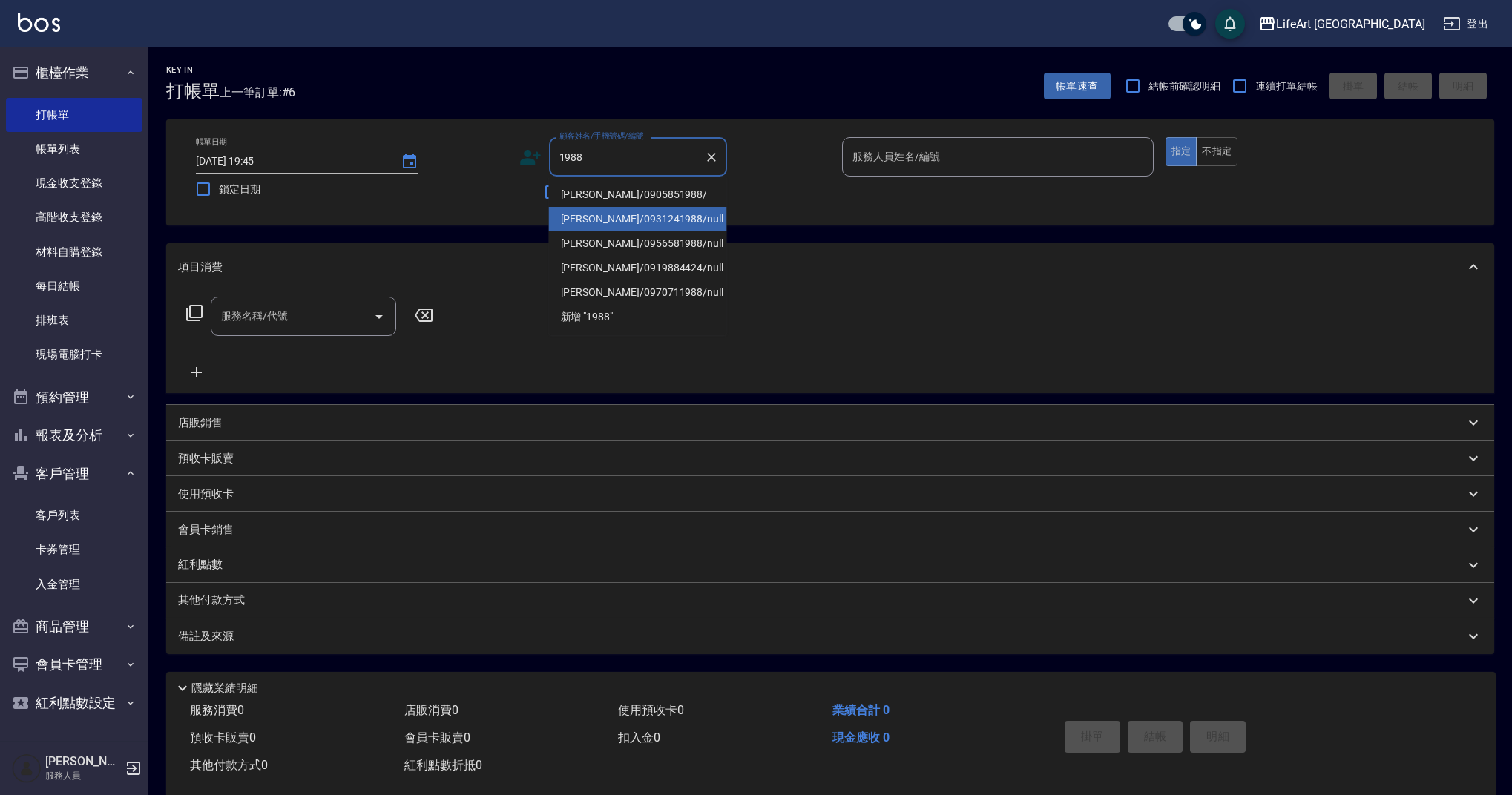
click at [635, 224] on li "[PERSON_NAME]/0931241988/null" at bounding box center [637, 219] width 178 height 25
type input "[PERSON_NAME]/0931241988/null"
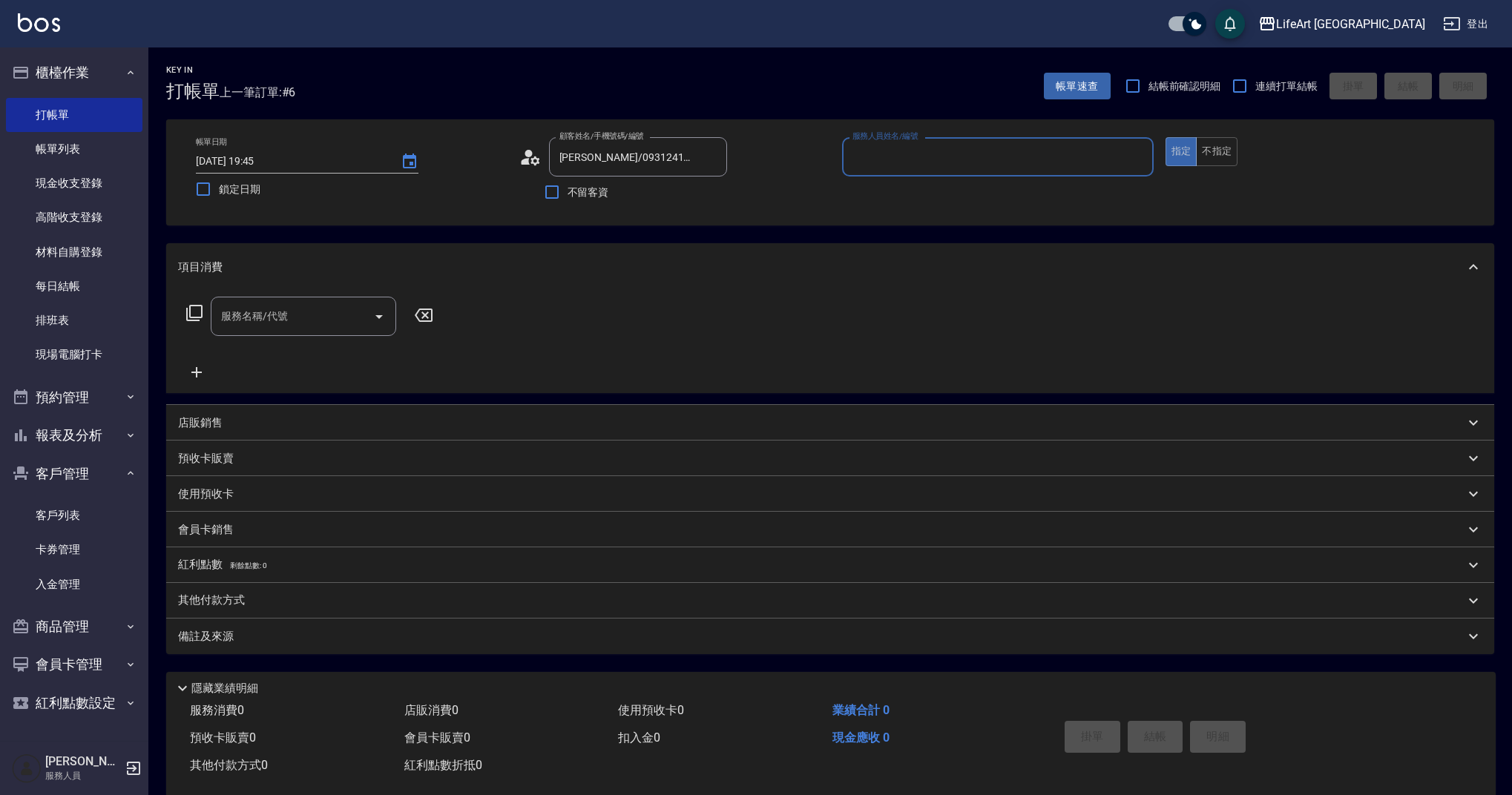
type input "Ada-A"
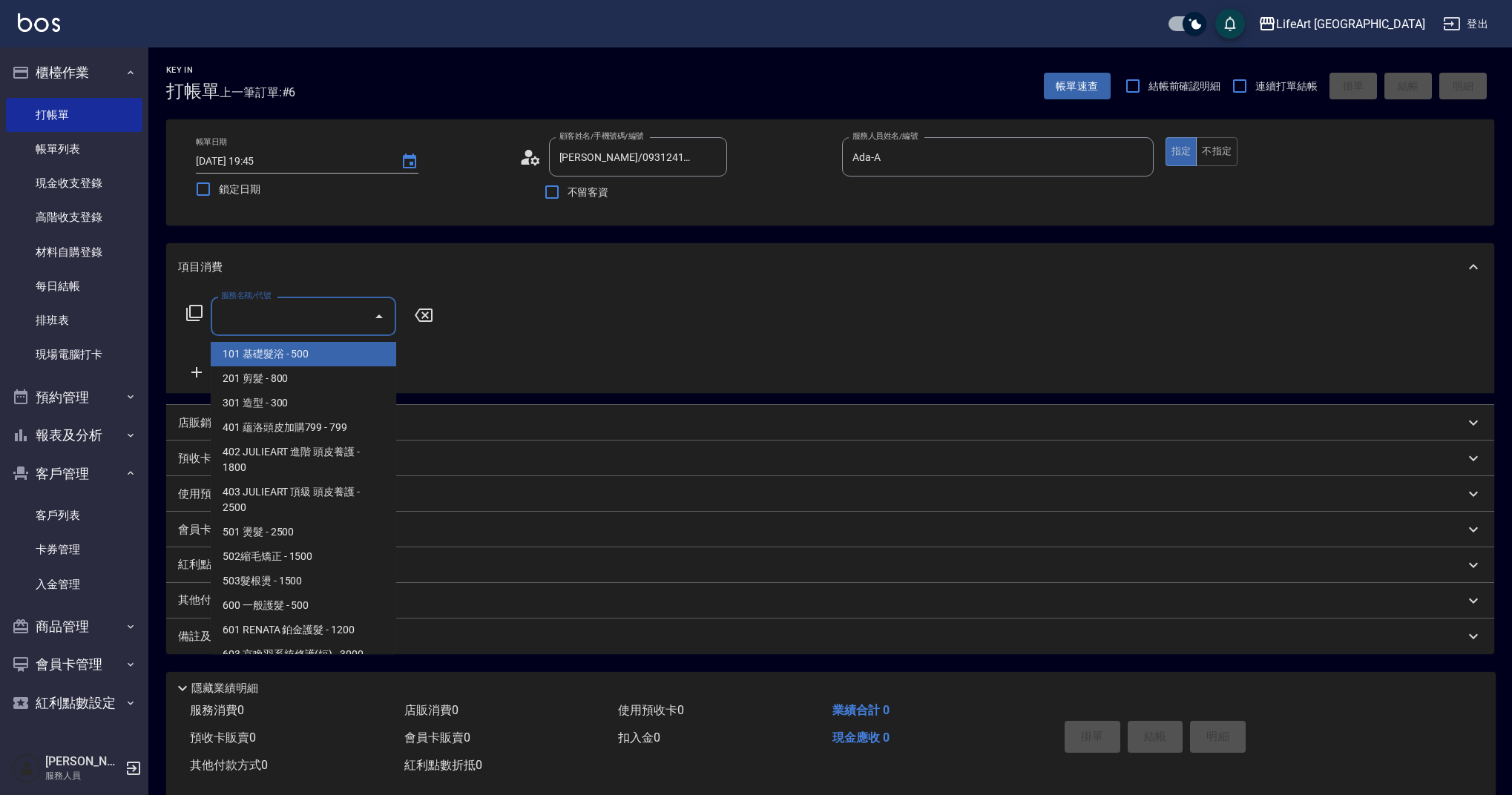
click at [303, 317] on input "服務名稱/代號" at bounding box center [292, 316] width 150 height 26
click at [313, 381] on span "201 剪髮 - 800" at bounding box center [304, 379] width 186 height 25
type input "201 剪髮(201)"
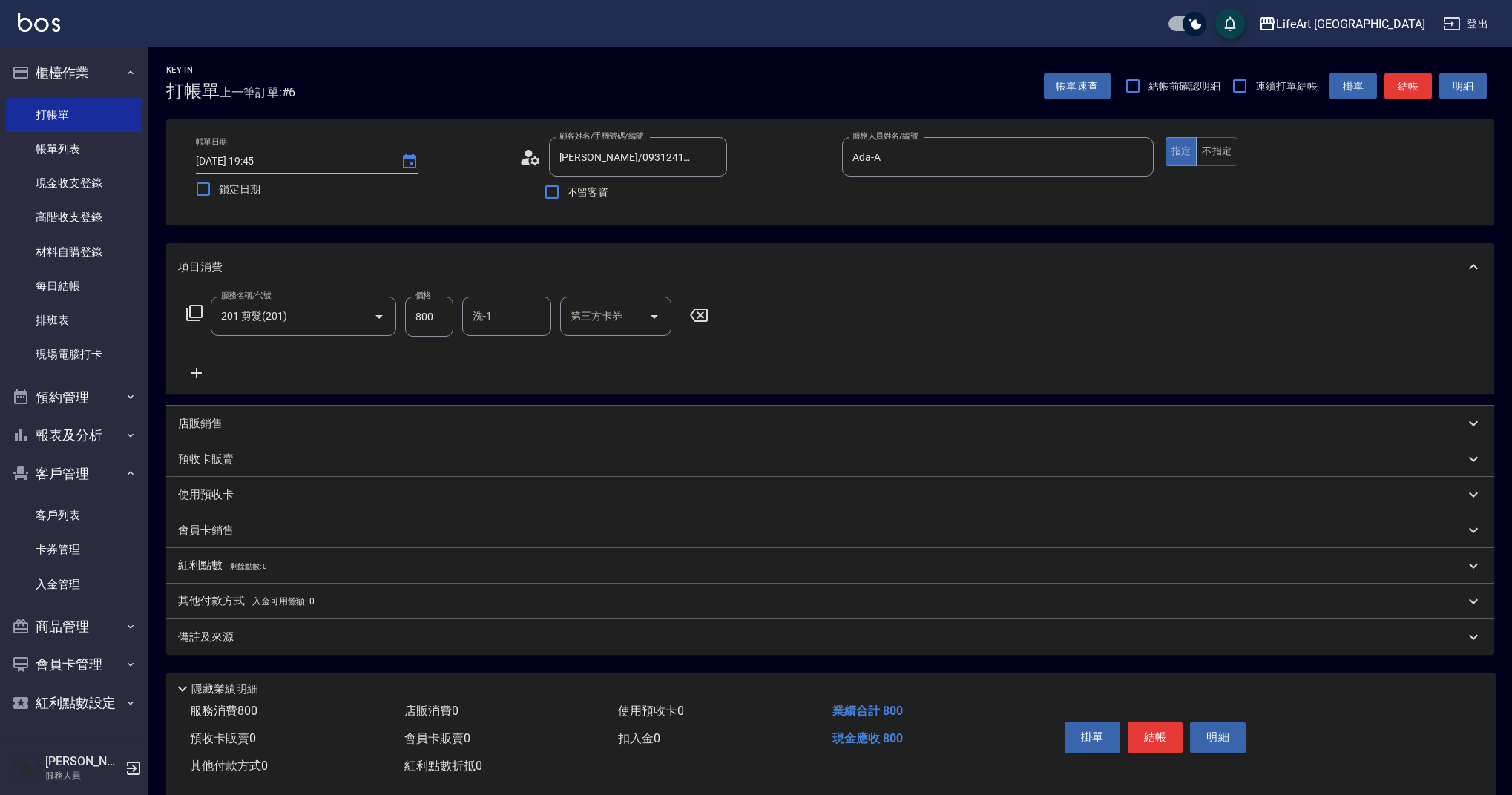
click at [236, 416] on div "店販銷售" at bounding box center [820, 424] width 1286 height 16
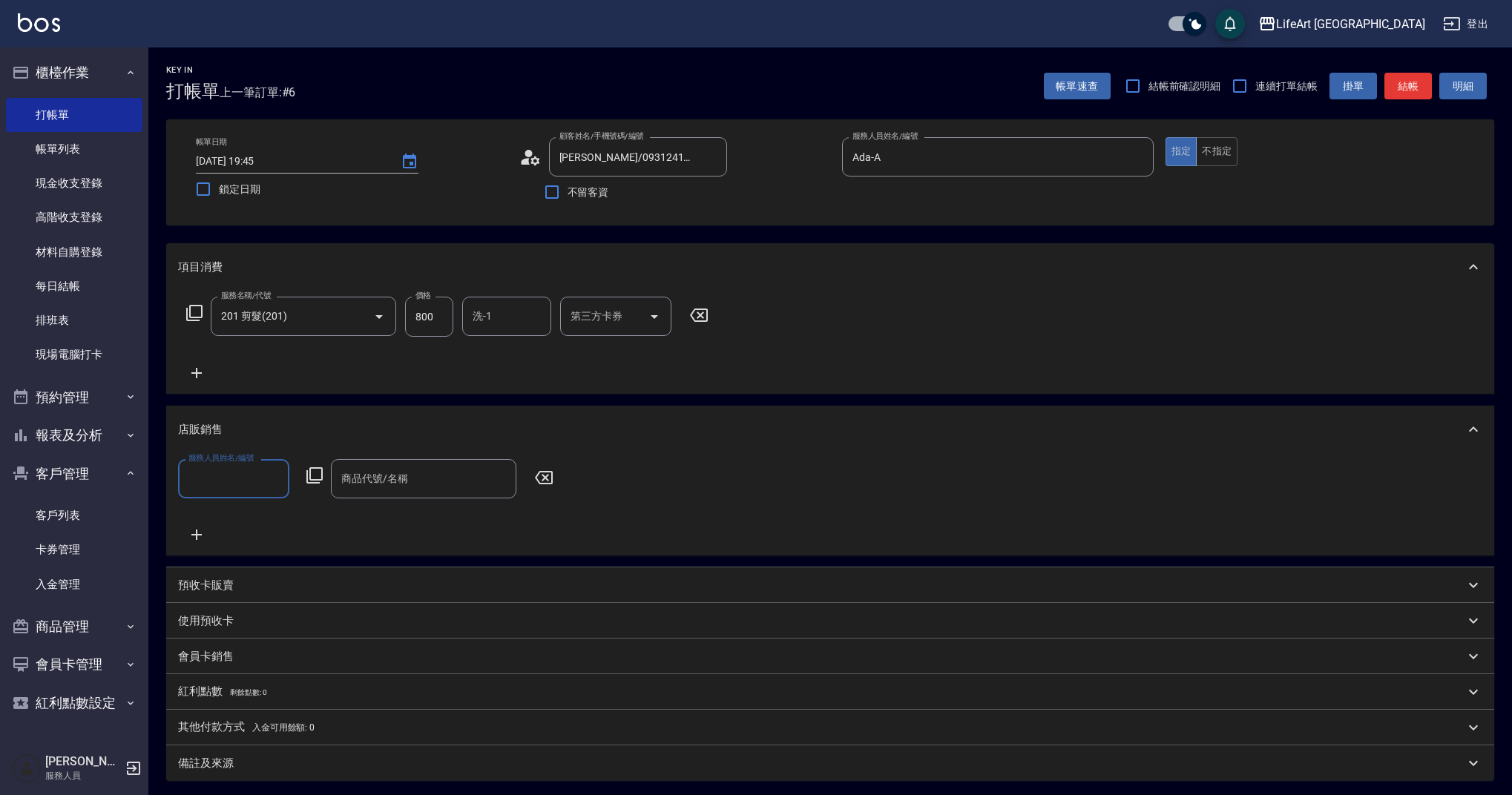
click at [240, 474] on input "服務人員姓名/編號" at bounding box center [234, 479] width 98 height 26
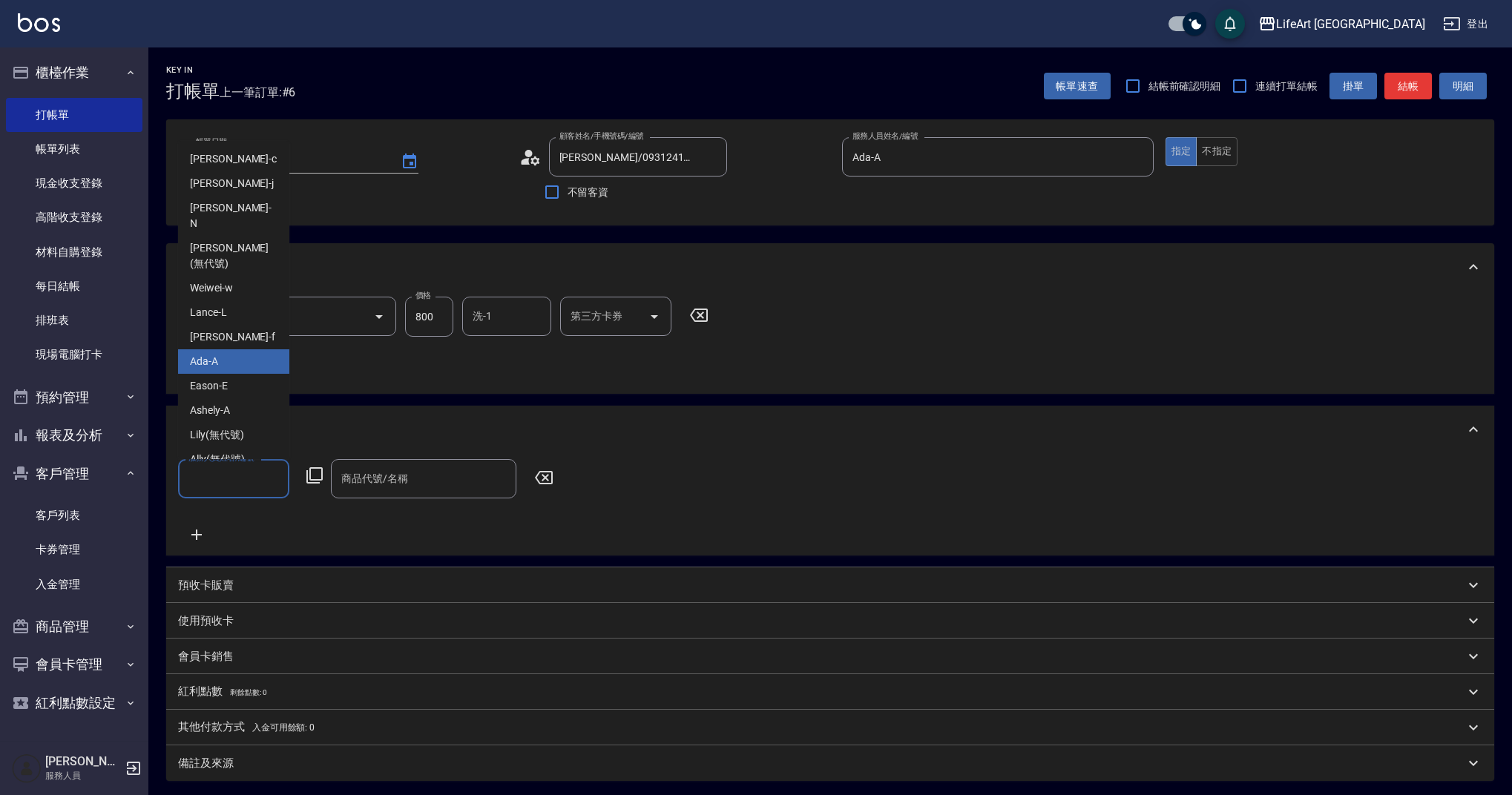
click at [241, 349] on div "Ada -A" at bounding box center [233, 362] width 111 height 25
type input "Ada-A"
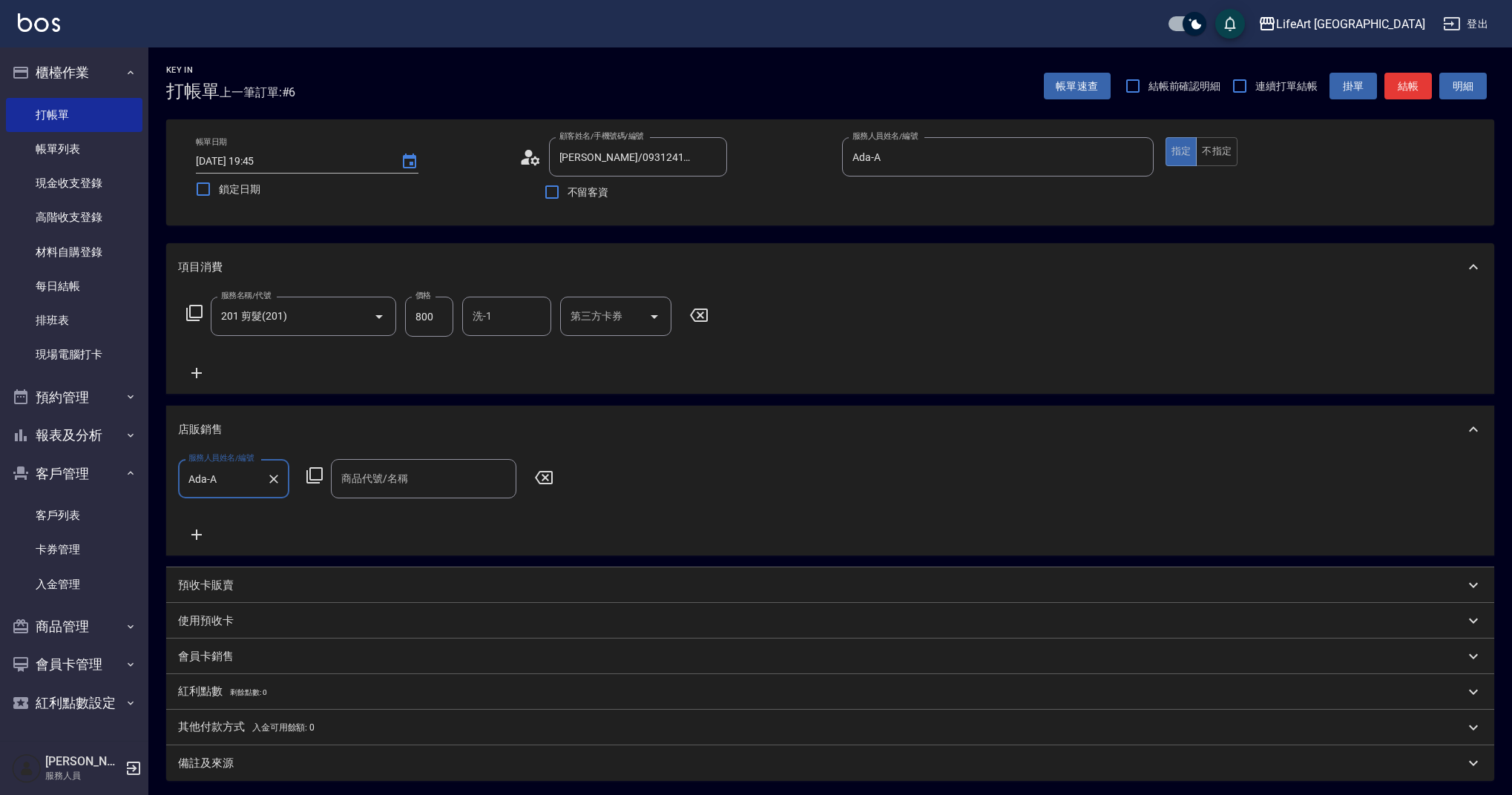
click at [362, 483] on input "商品代號/名稱" at bounding box center [423, 479] width 172 height 26
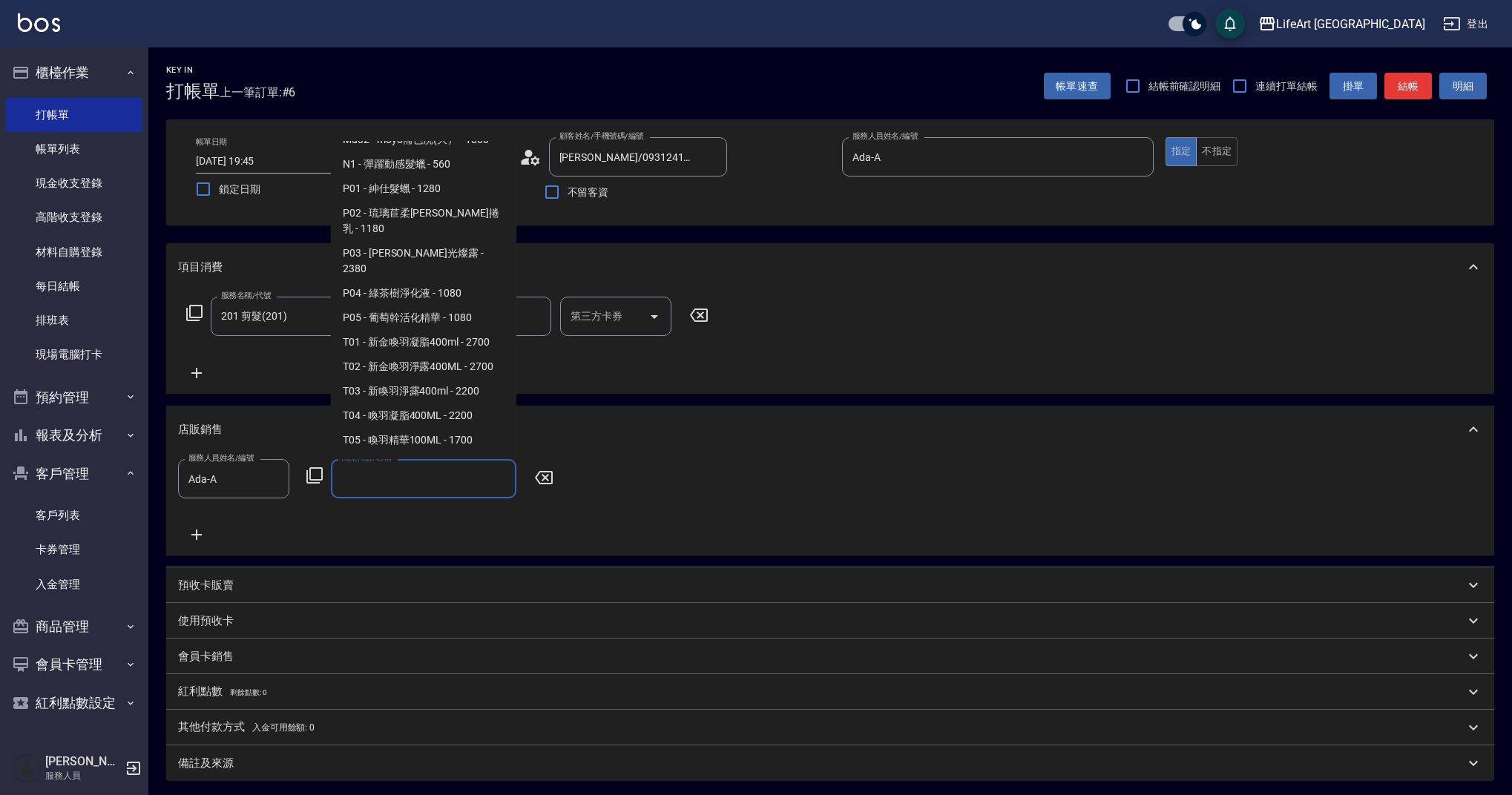
scroll to position [1221, 0]
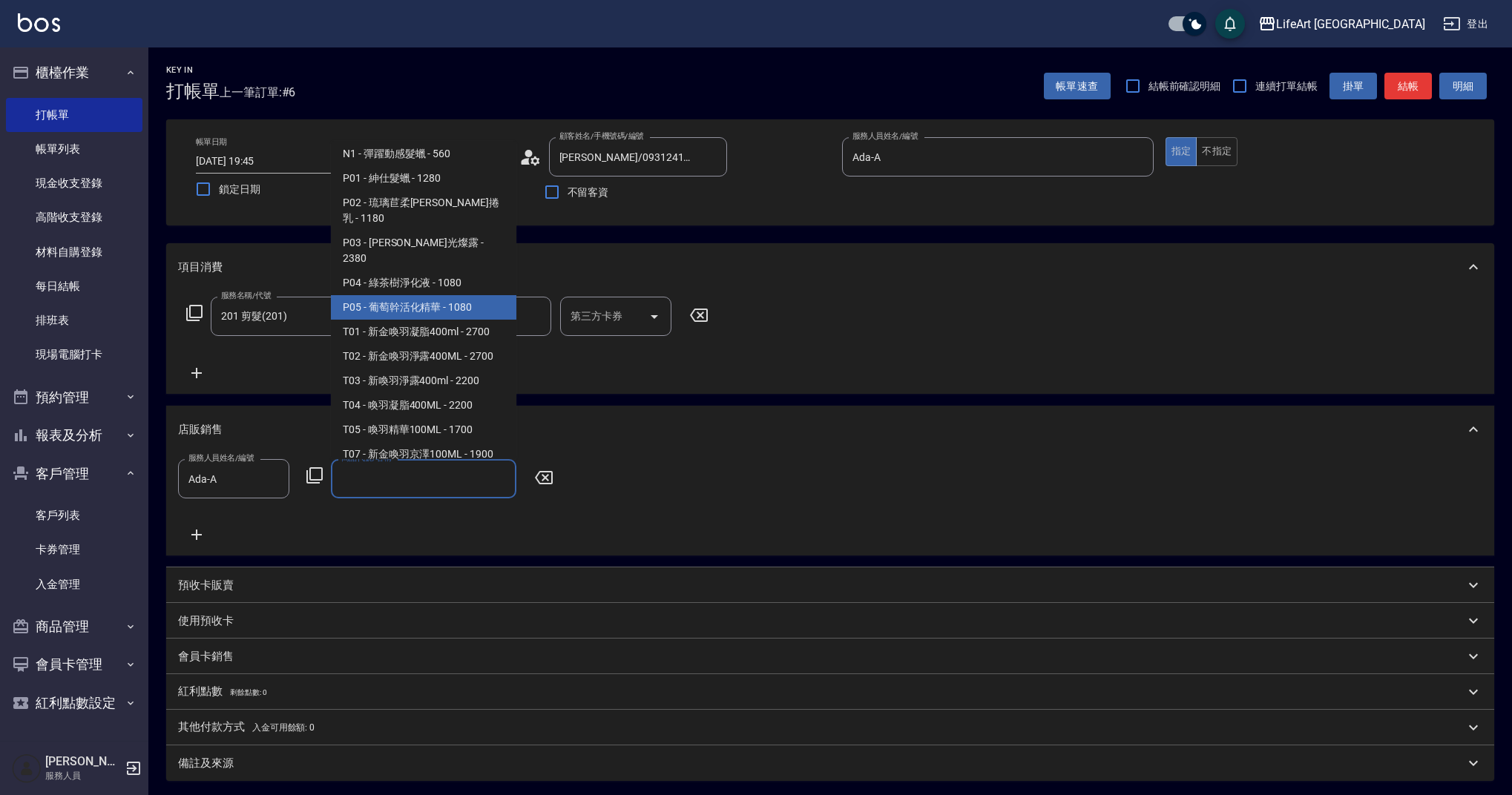
click at [468, 295] on span "P05 - 葡萄幹活化精華 - 1080" at bounding box center [424, 307] width 186 height 25
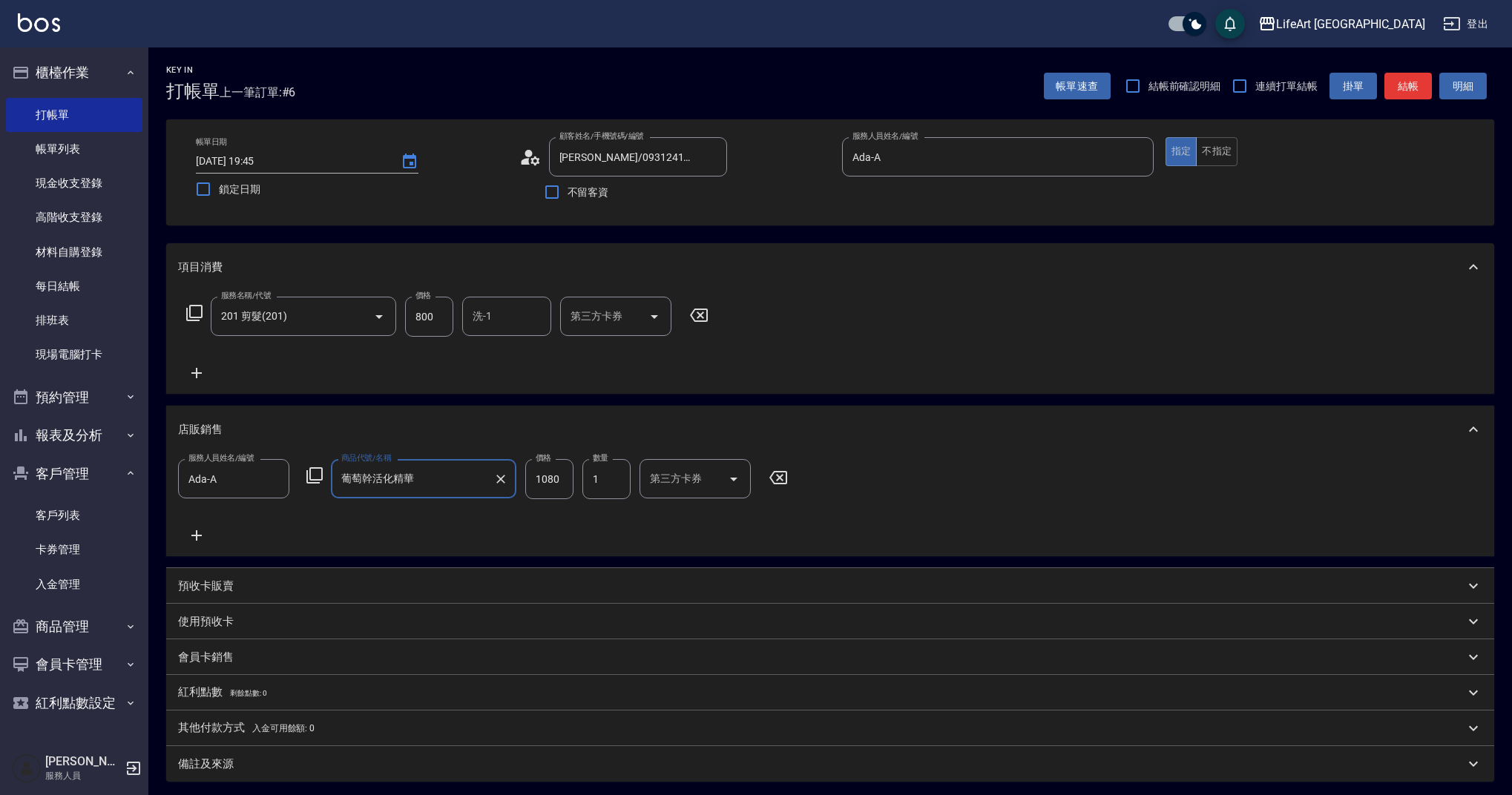
type input "葡萄幹活化精華"
click at [557, 488] on input "1080" at bounding box center [549, 479] width 48 height 40
click at [556, 488] on input "1080" at bounding box center [549, 479] width 48 height 40
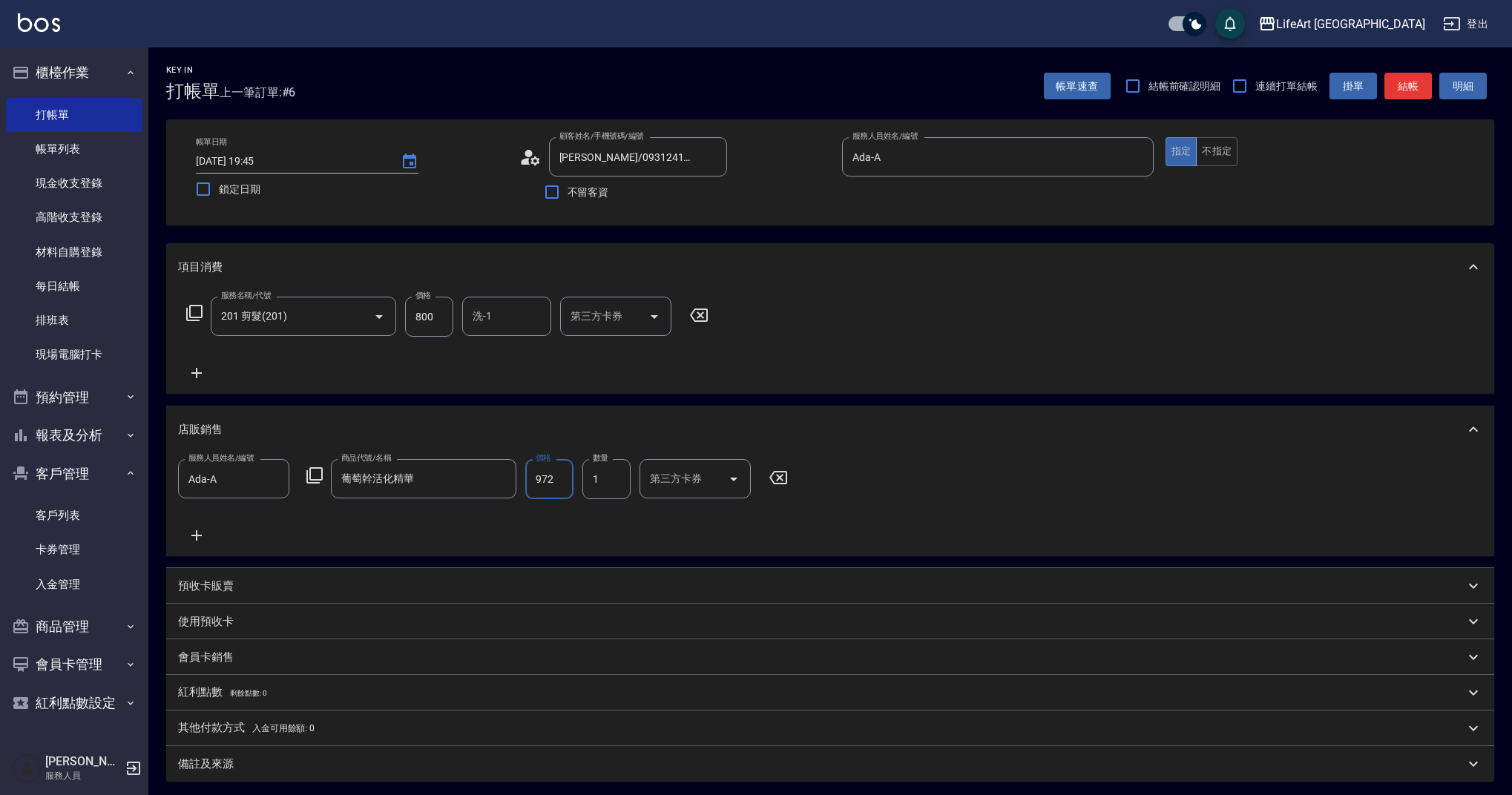
type input "972"
click at [425, 324] on input "800" at bounding box center [429, 317] width 48 height 40
click at [430, 317] on input "60" at bounding box center [429, 317] width 48 height 40
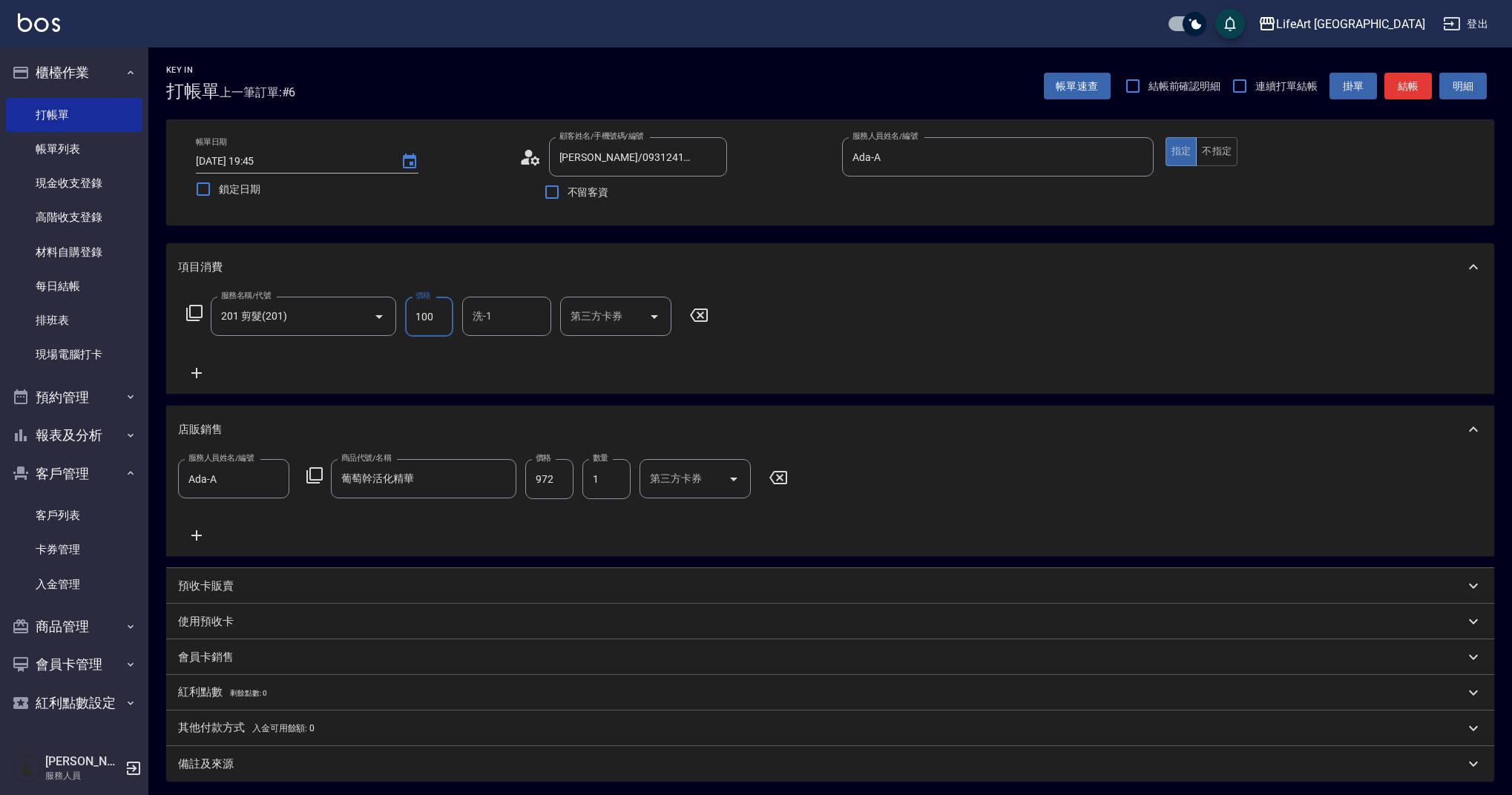
type input "100"
click at [197, 372] on icon at bounding box center [197, 373] width 11 height 11
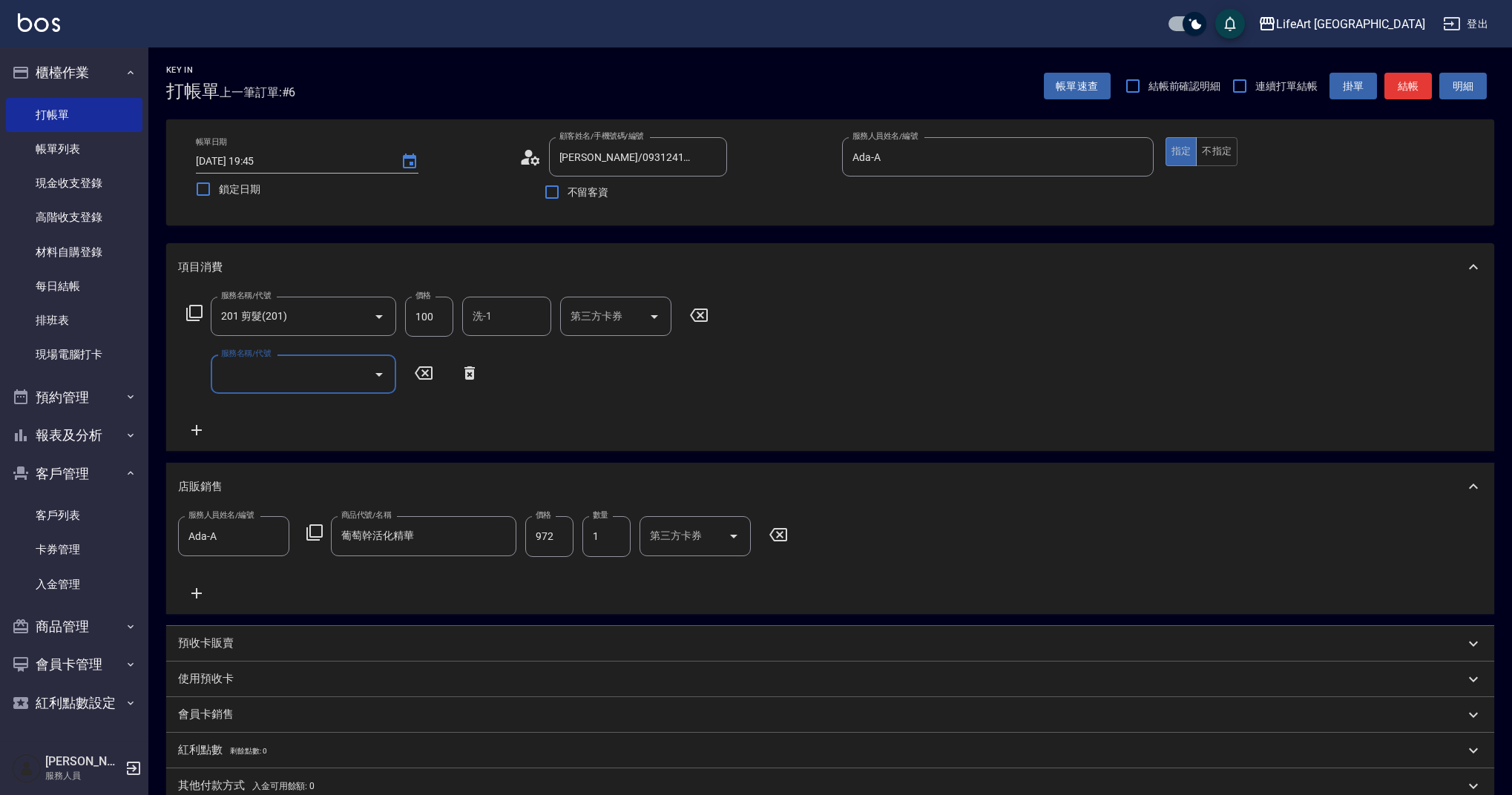
click at [262, 371] on input "服務名稱/代號" at bounding box center [292, 375] width 150 height 26
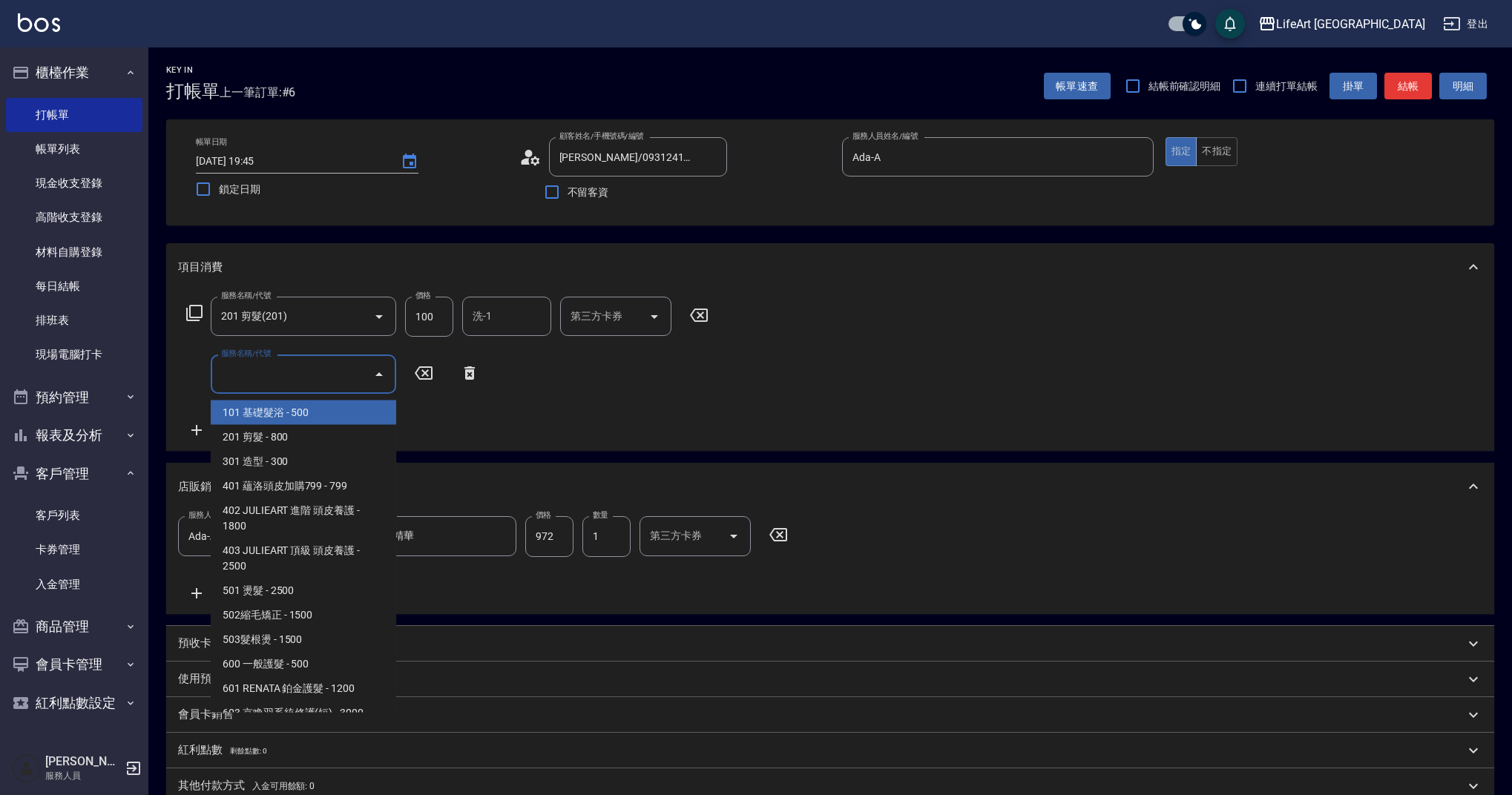
click at [274, 410] on span "101 基礎髮浴 - 500" at bounding box center [304, 412] width 186 height 25
type input "101 基礎髮浴 (101)"
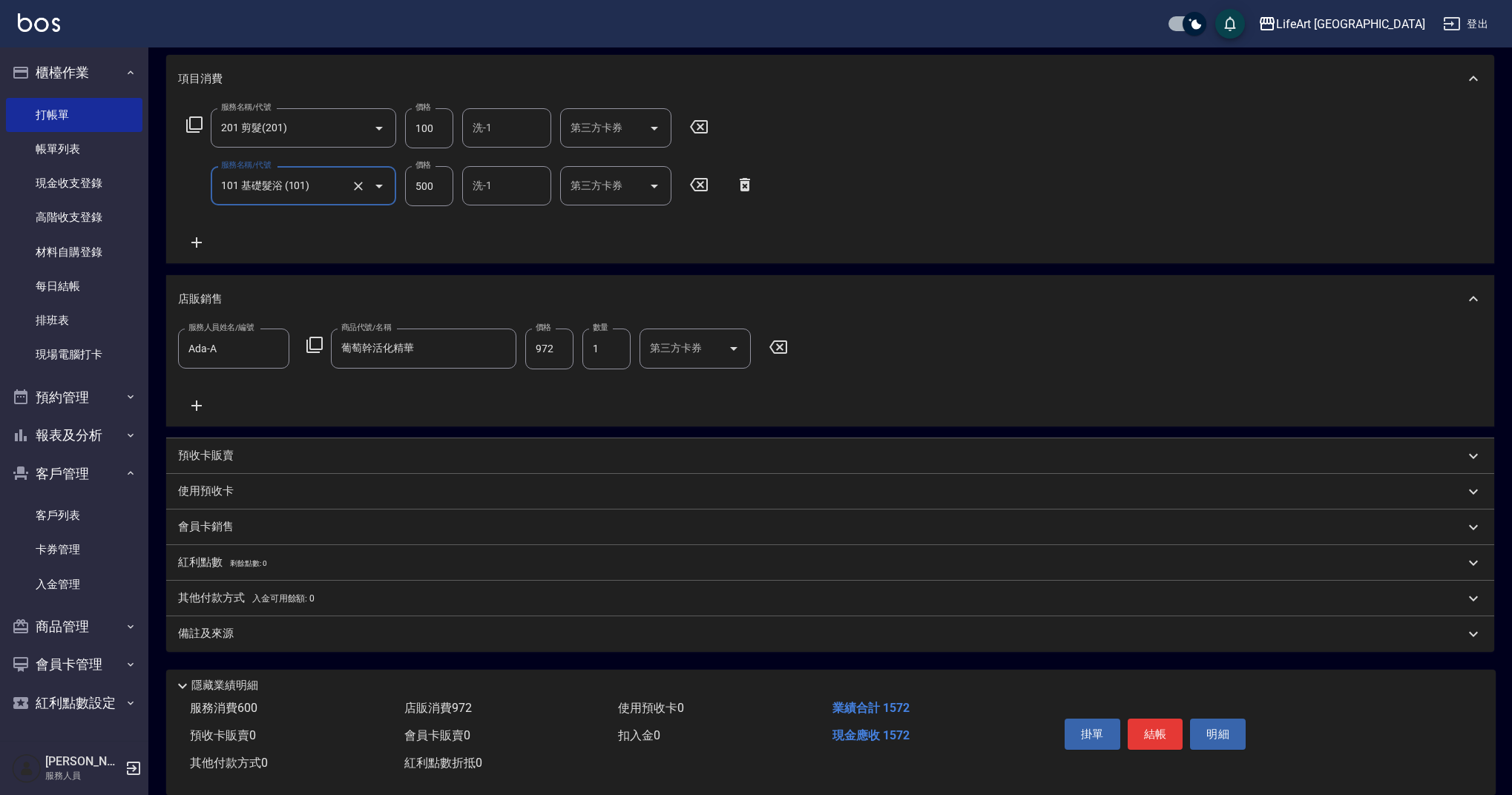
scroll to position [212, 0]
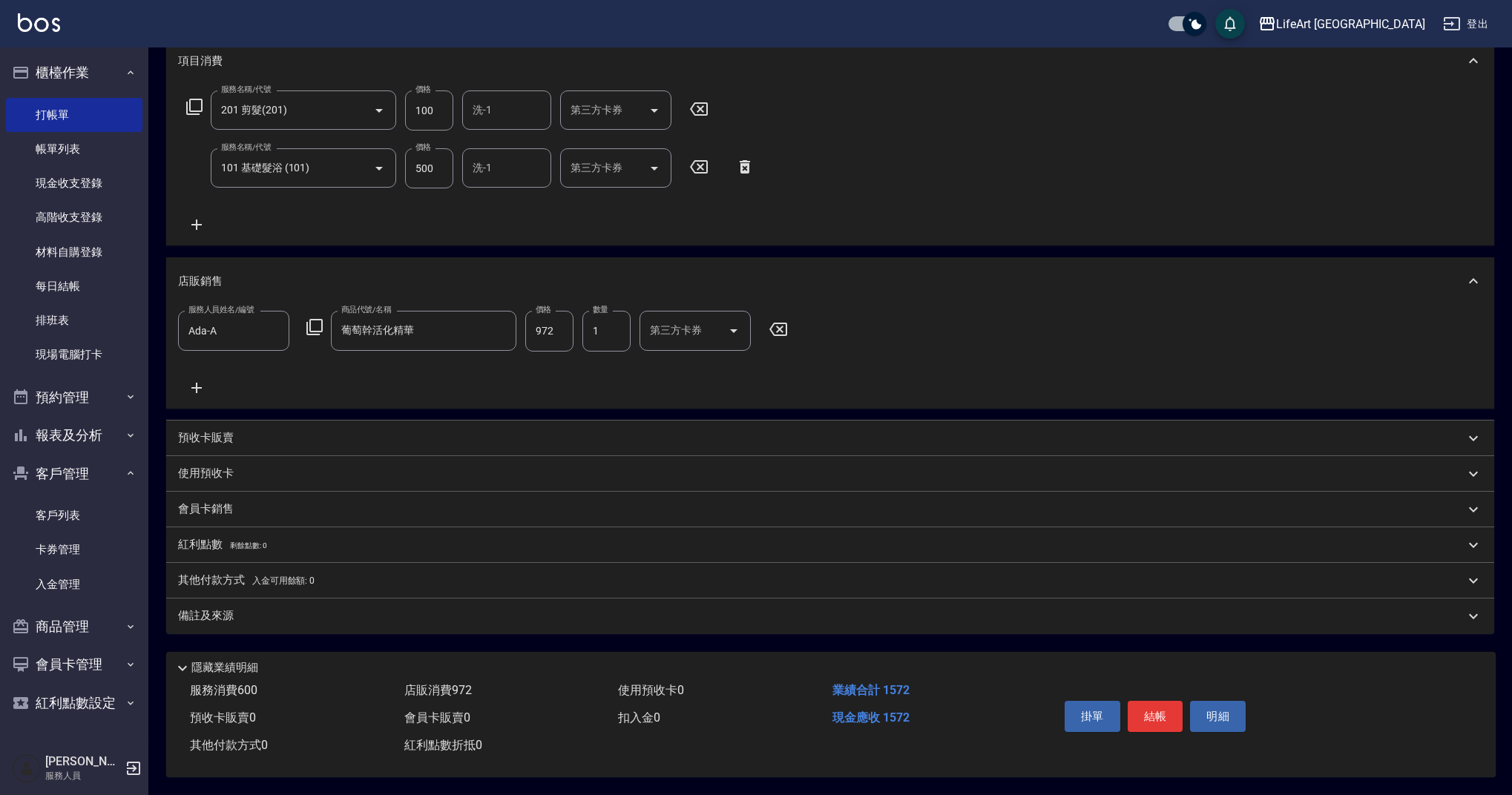
click at [486, 609] on div "備註及來源" at bounding box center [820, 616] width 1286 height 16
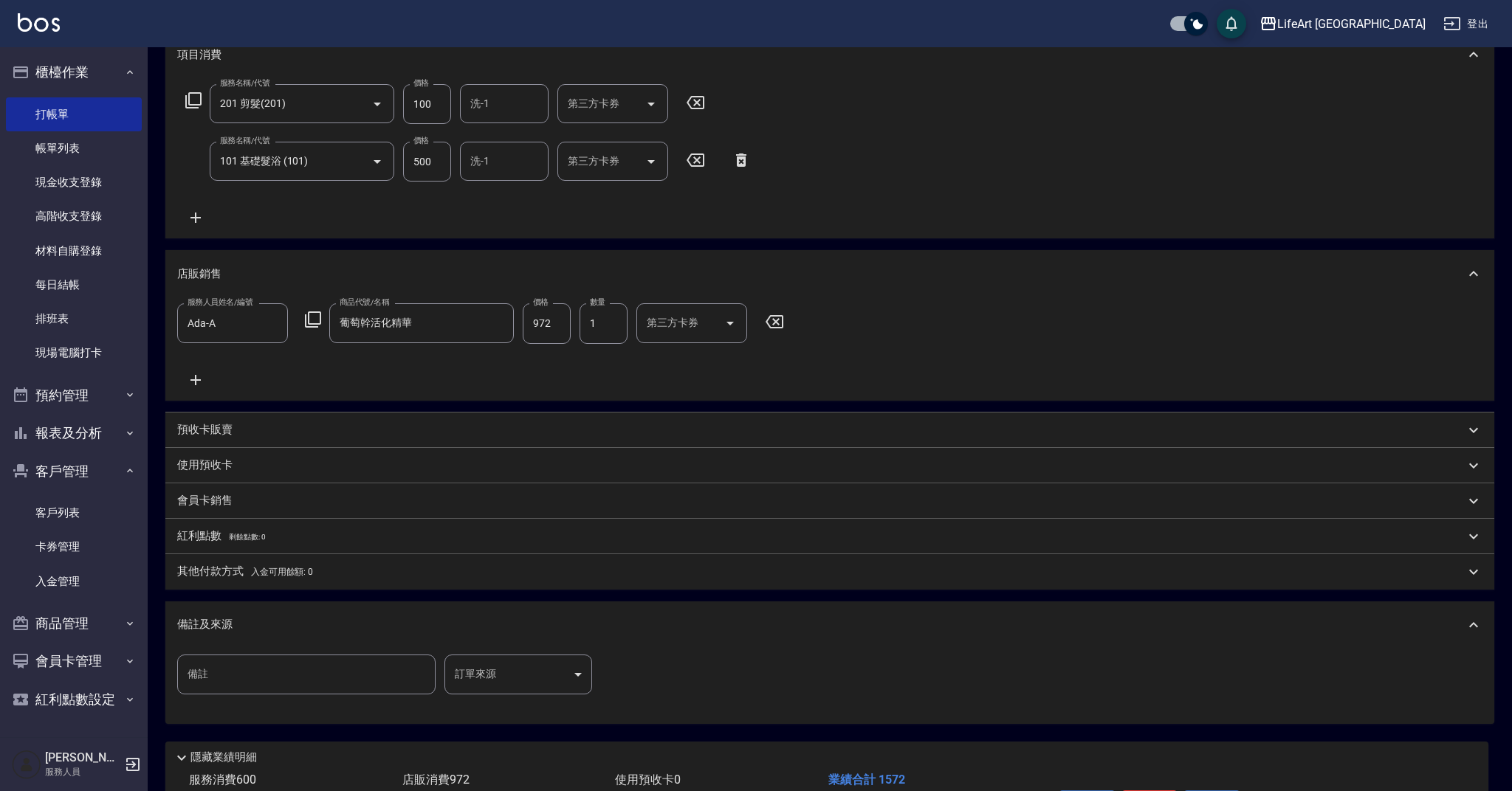
click at [556, 673] on body "LifeArt 蘆洲 登出 櫃檯作業 打帳單 帳單列表 現金收支登錄 高階收支登錄 材料自購登錄 每日結帳 排班表 現場電腦打卡 預約管理 預約管理 單日預約…" at bounding box center [756, 336] width 1512 height 1095
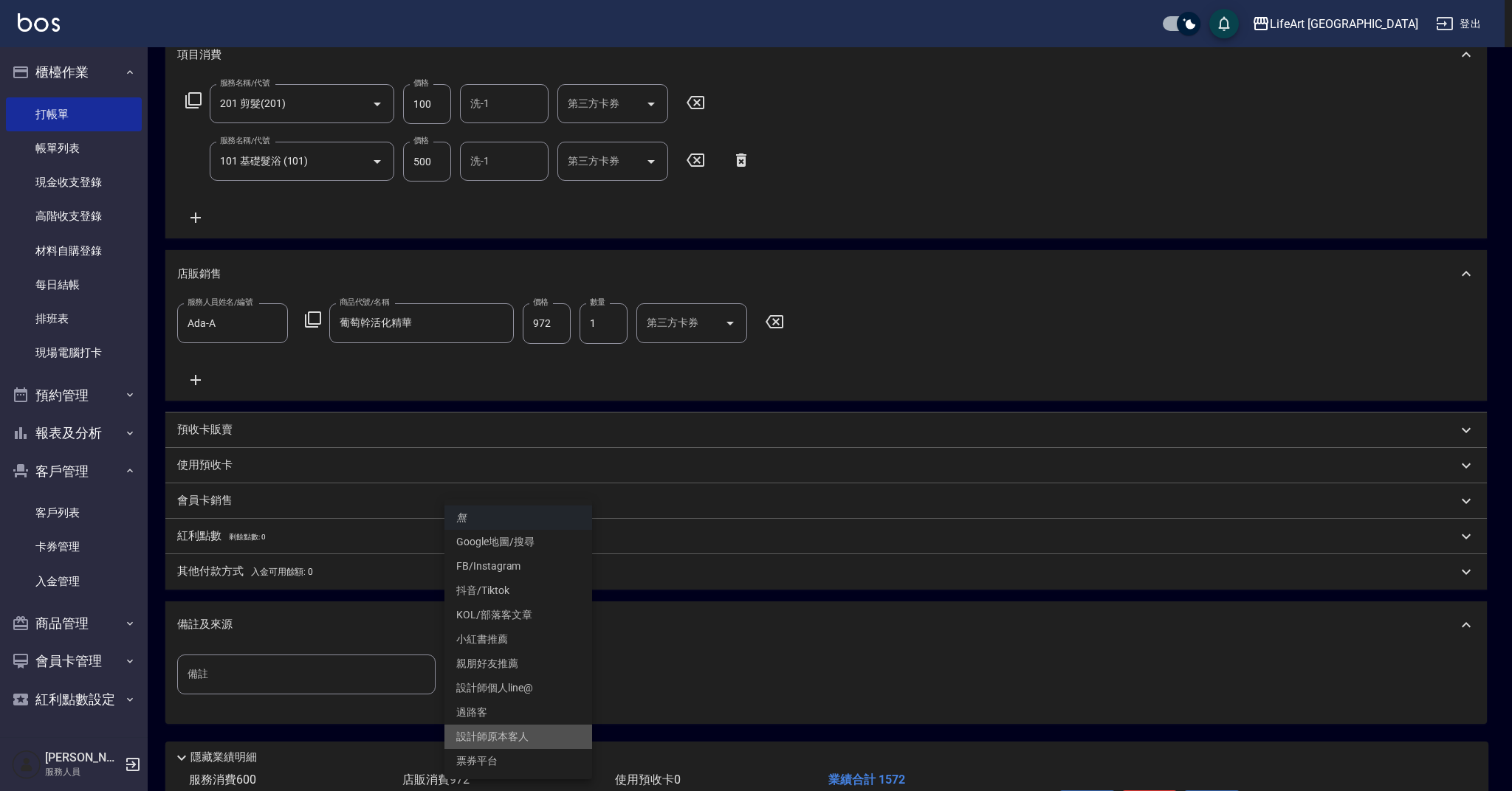
click at [538, 736] on li "設計師原本客人" at bounding box center [518, 737] width 147 height 24
type input "設計師原本客人"
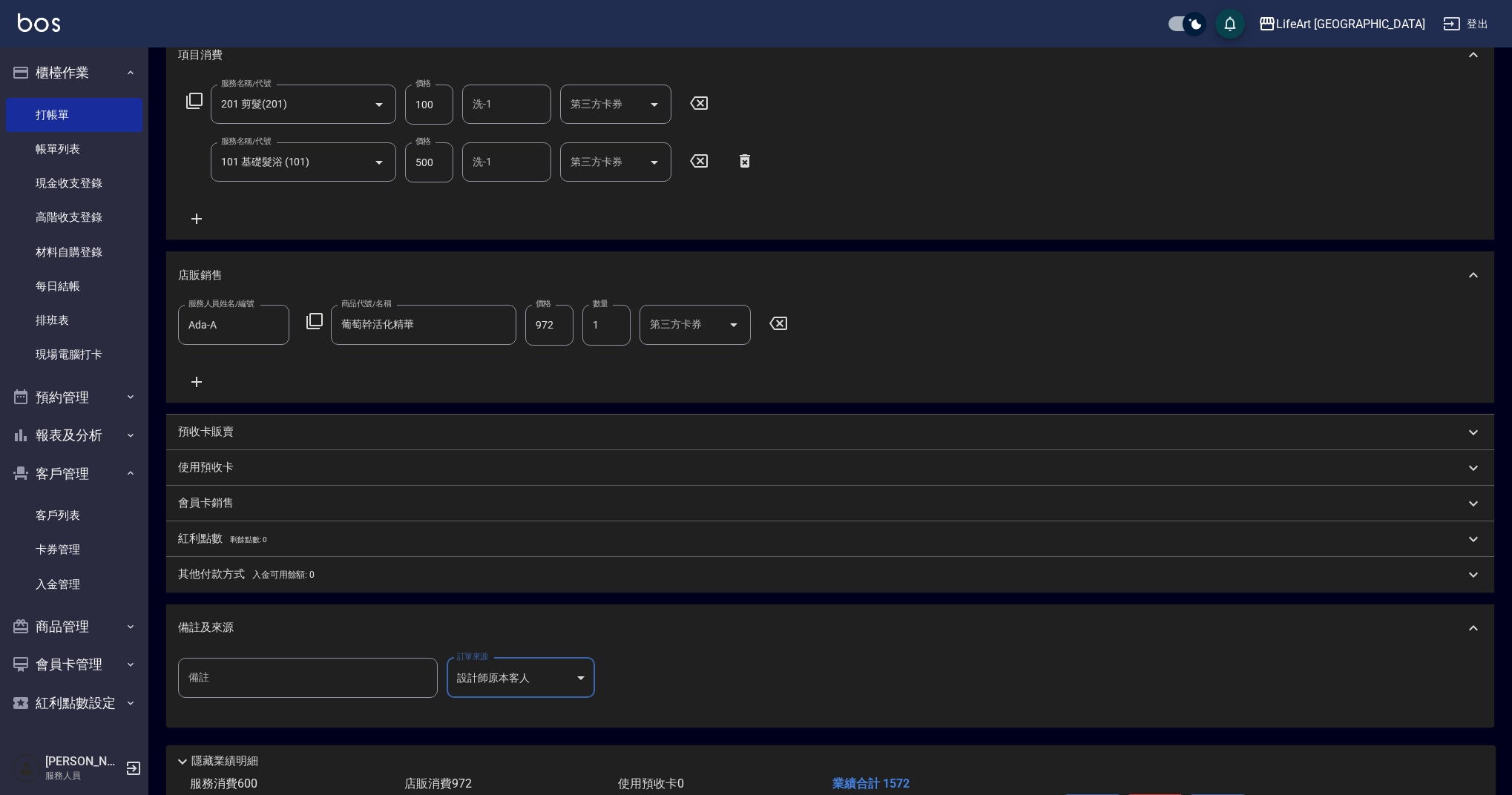
scroll to position [313, 0]
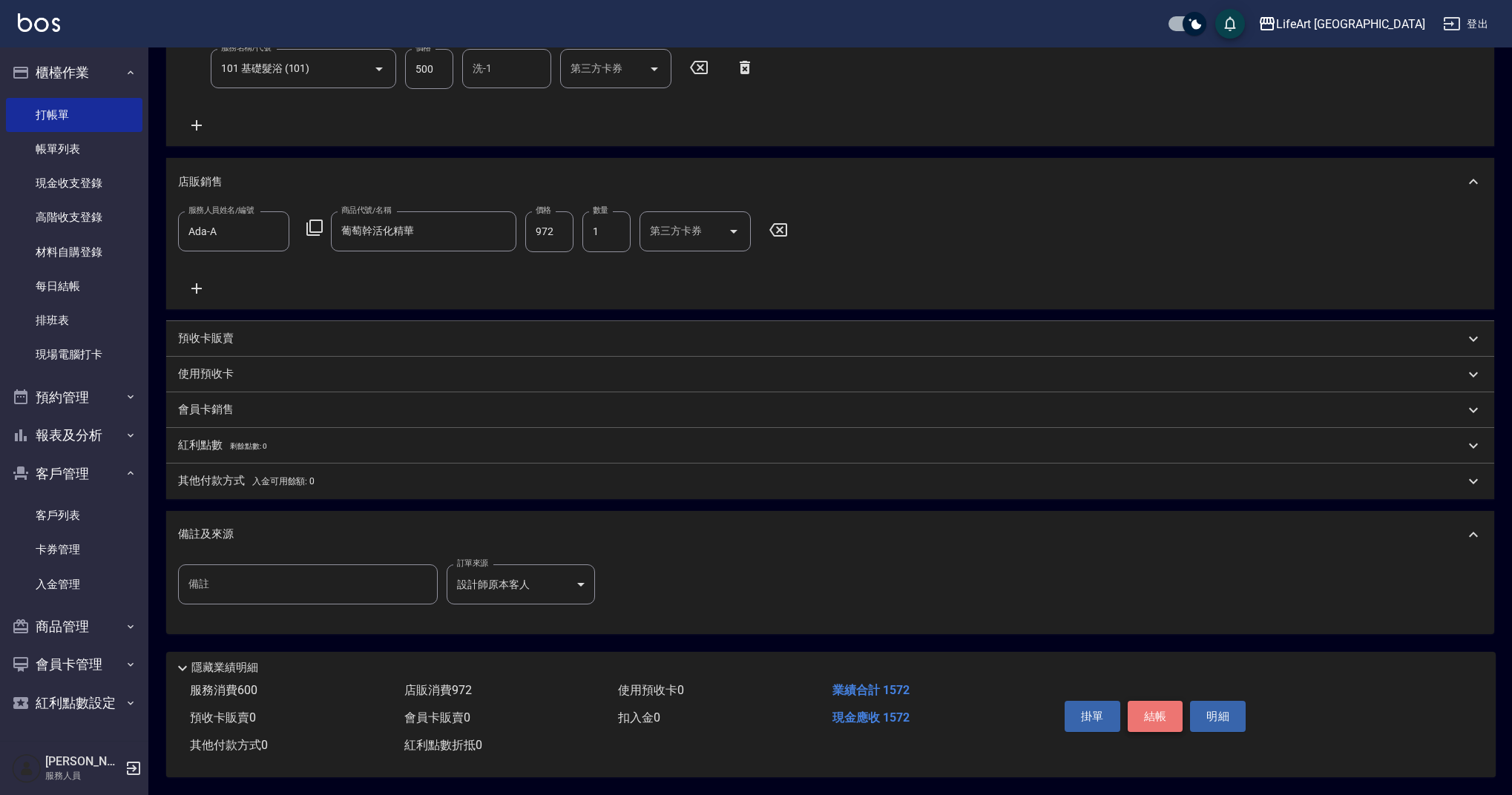
click at [1166, 711] on button "結帳" at bounding box center [1156, 717] width 56 height 32
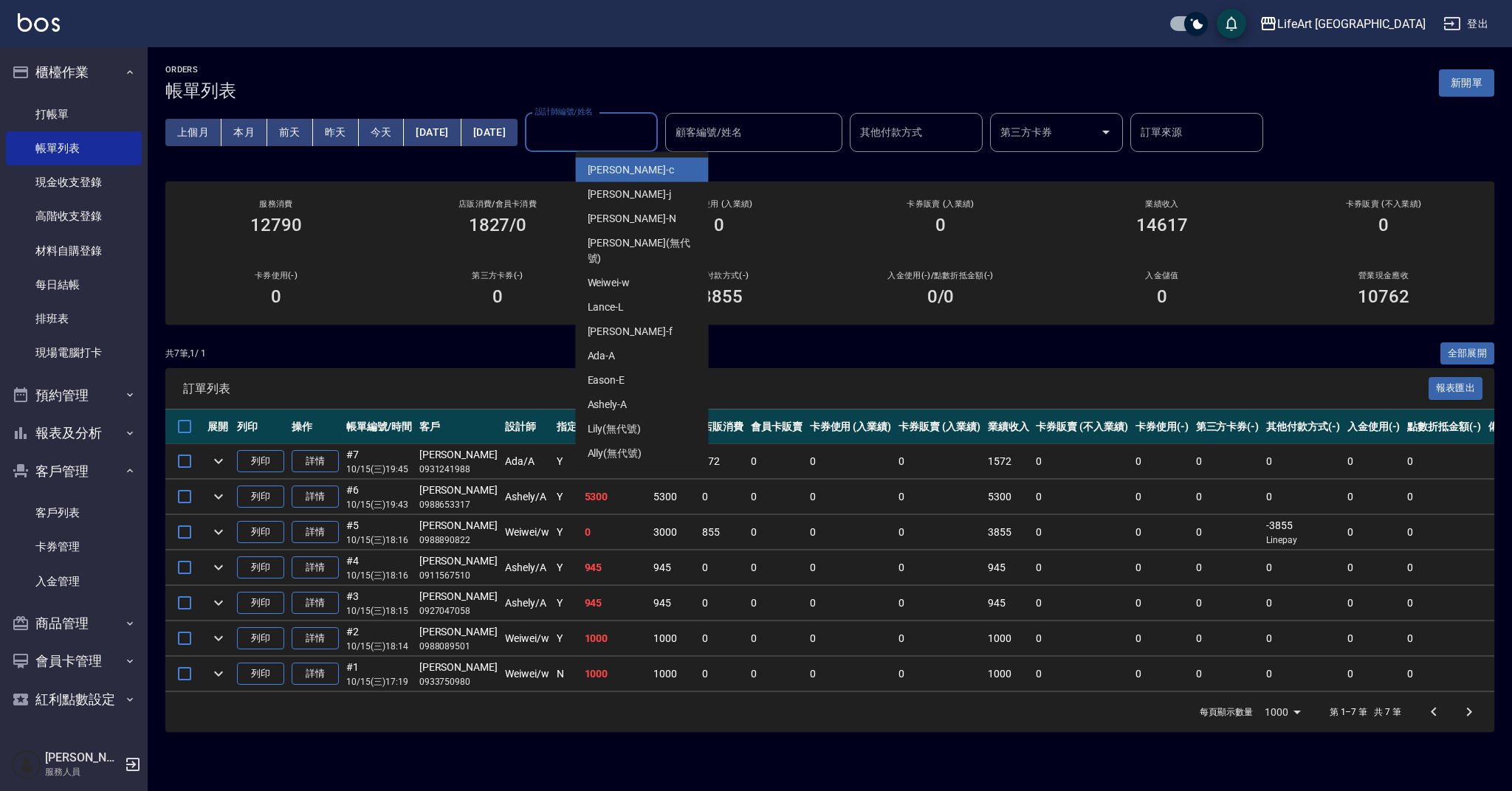
click at [646, 128] on input "設計師編號/姓名" at bounding box center [591, 132] width 119 height 26
click at [650, 271] on div "Weiwei -w" at bounding box center [642, 283] width 132 height 24
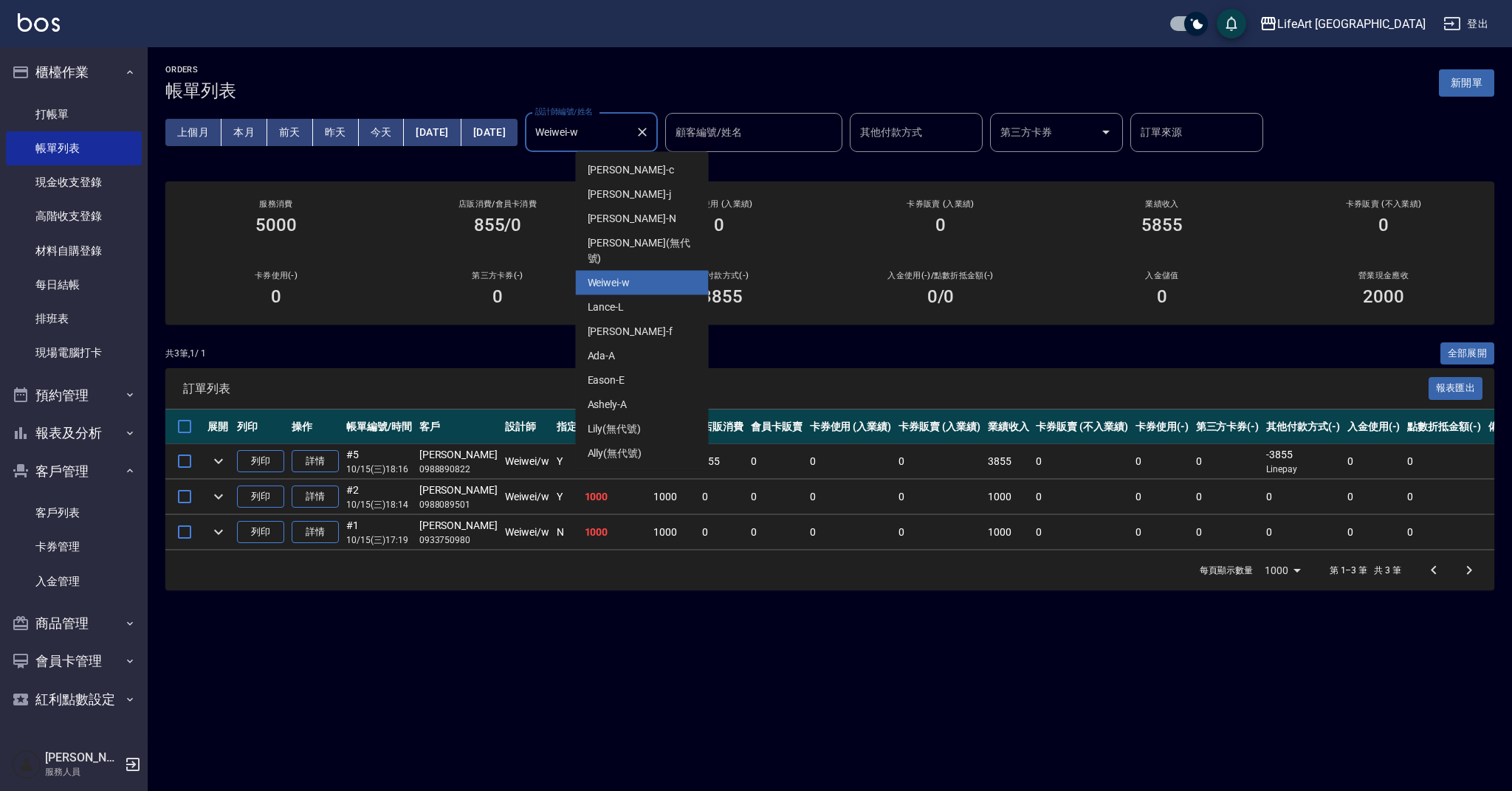
click at [629, 142] on input "Weiwei-w" at bounding box center [580, 132] width 98 height 26
click at [635, 393] on div "Ashely -A" at bounding box center [642, 405] width 132 height 24
type input "[PERSON_NAME]"
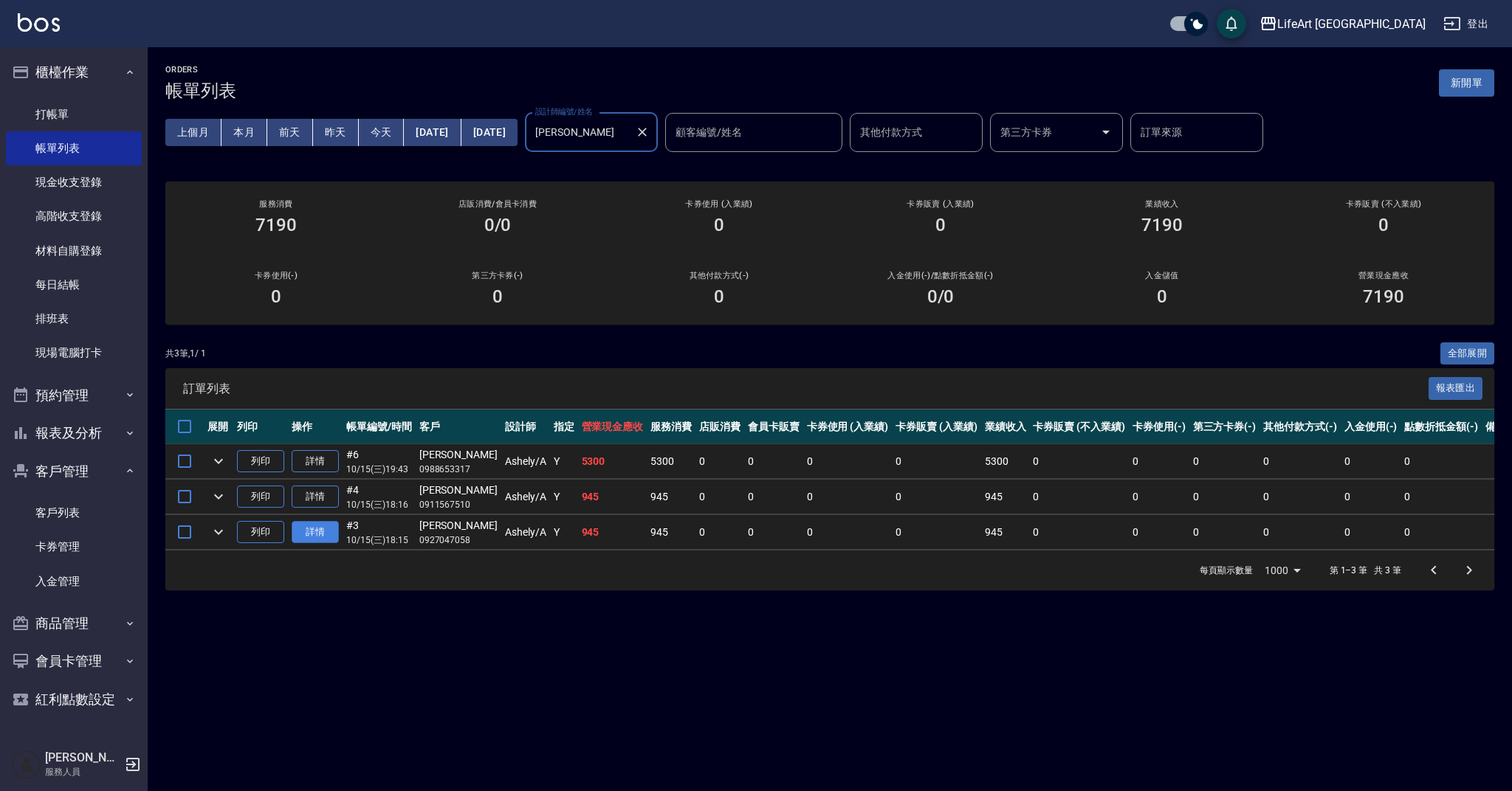
click at [315, 531] on link "詳情" at bounding box center [315, 532] width 47 height 23
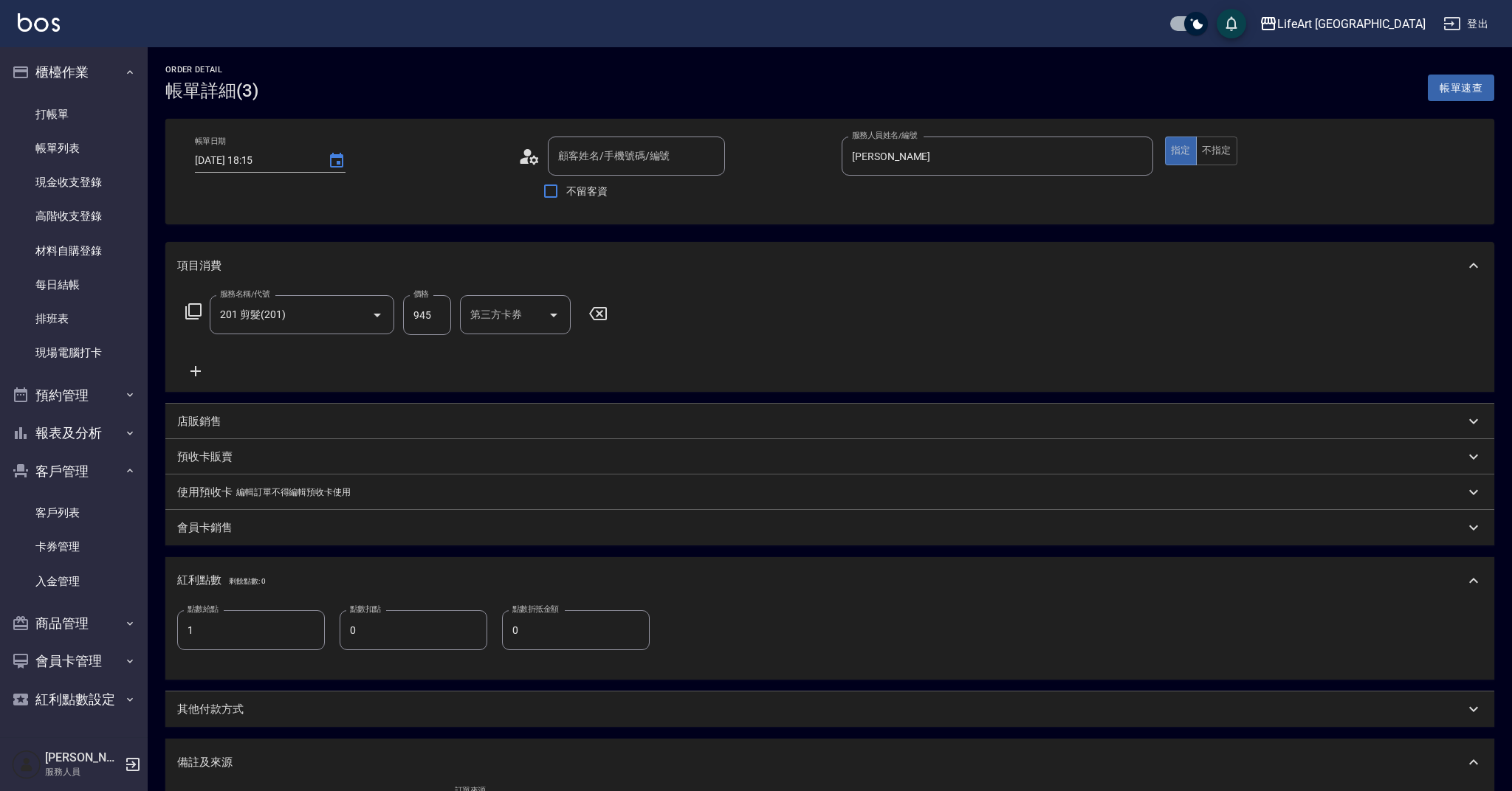
type input "[DATE] 18:15"
type input "[PERSON_NAME]"
type input "1"
type input "[PERSON_NAME]/0927047058/null"
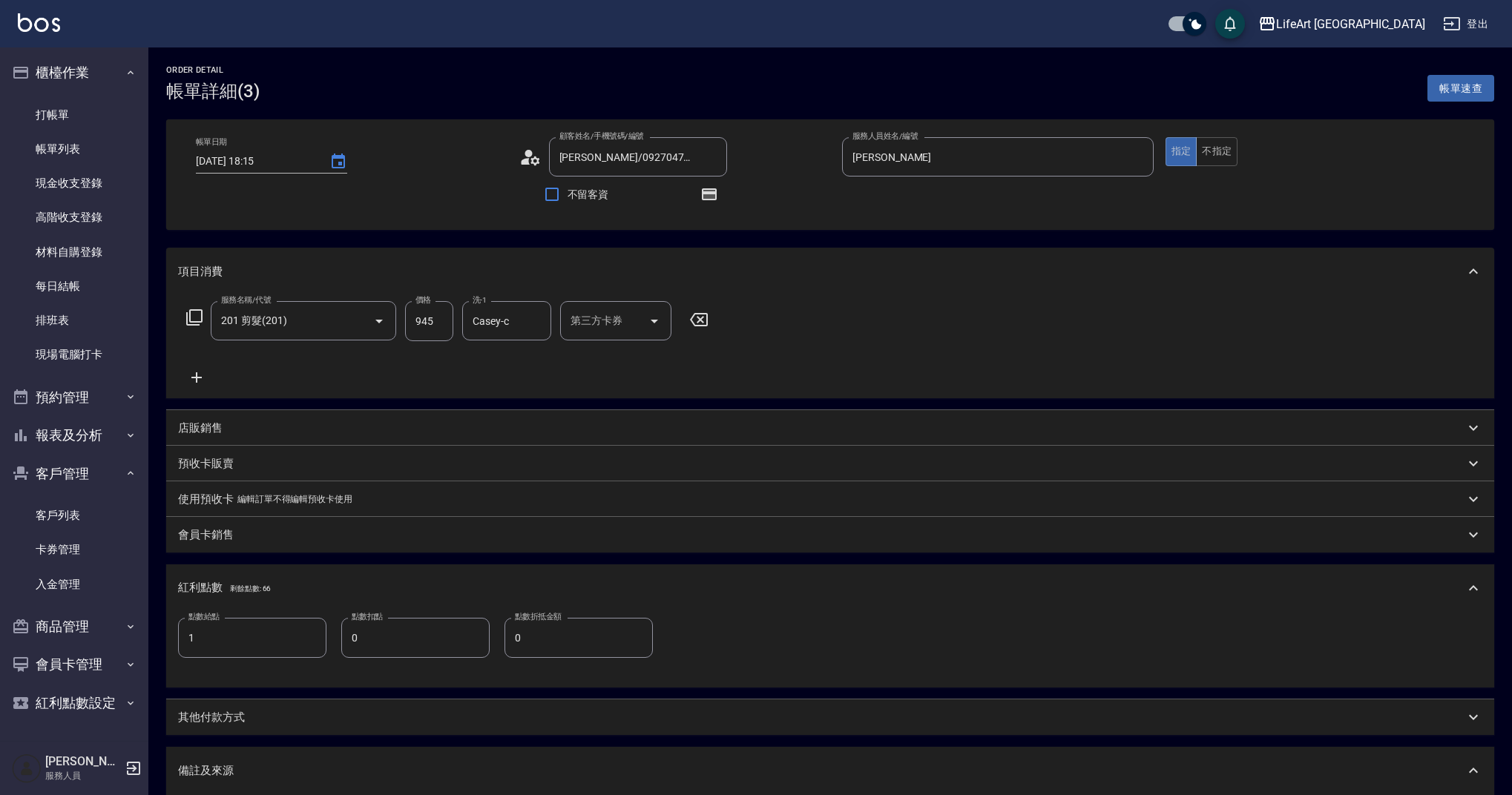
click at [440, 303] on input "945" at bounding box center [429, 321] width 48 height 40
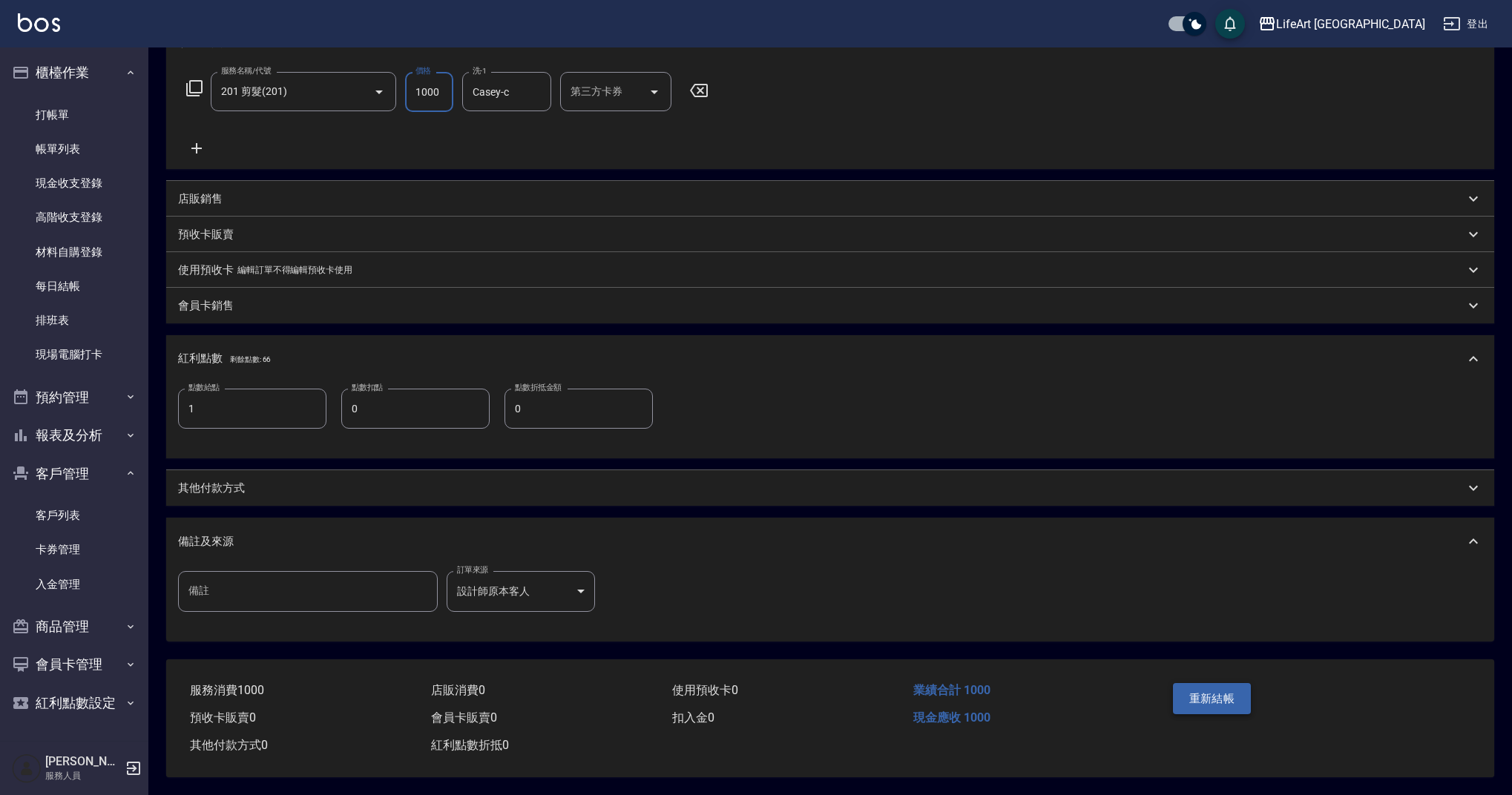
type input "1000"
click at [1208, 688] on button "重新結帳" at bounding box center [1212, 699] width 79 height 32
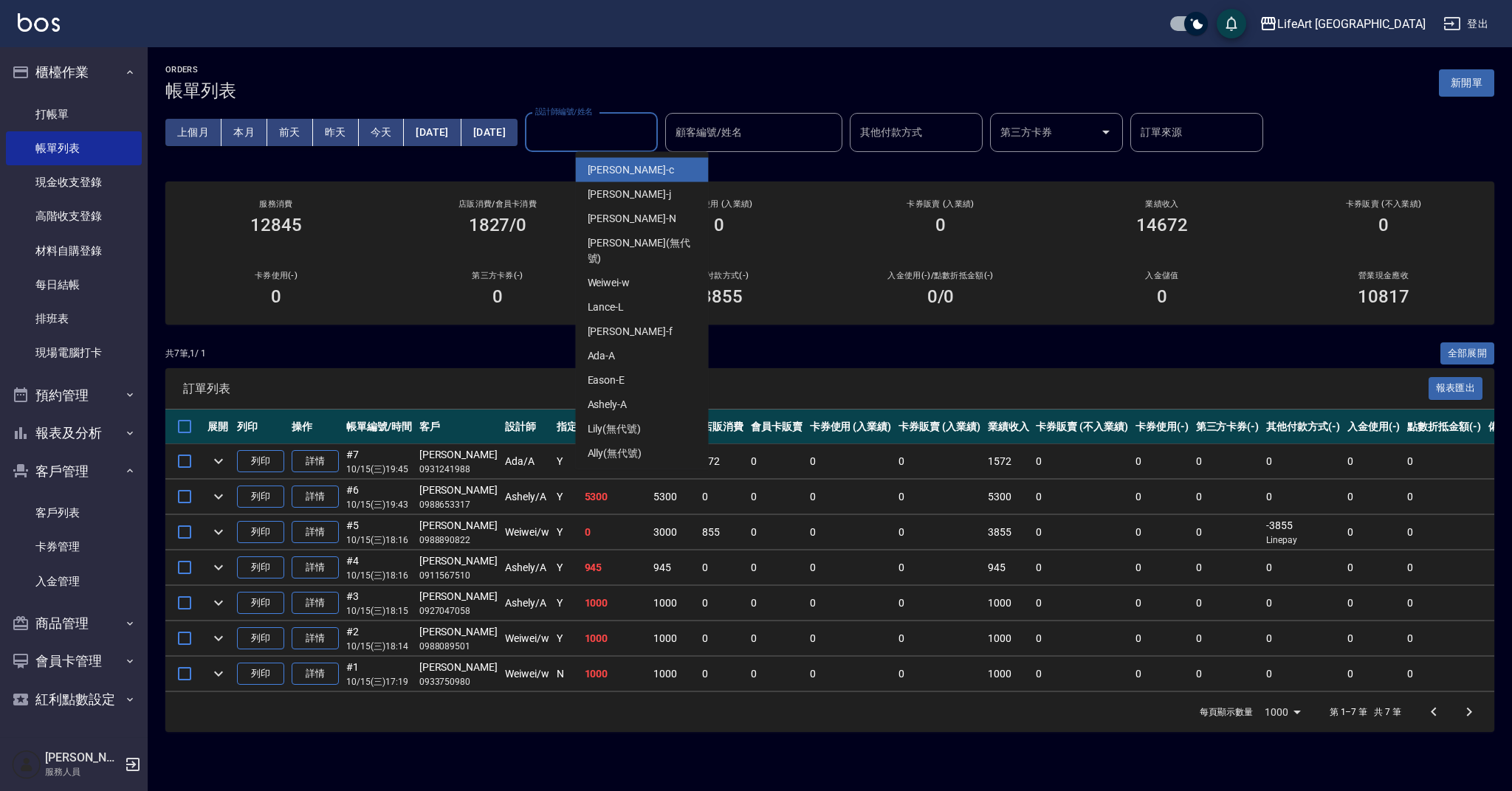
click at [626, 131] on input "設計師編號/姓名" at bounding box center [591, 132] width 119 height 26
click at [632, 393] on div "Ashely -A" at bounding box center [642, 405] width 132 height 24
type input "[PERSON_NAME]"
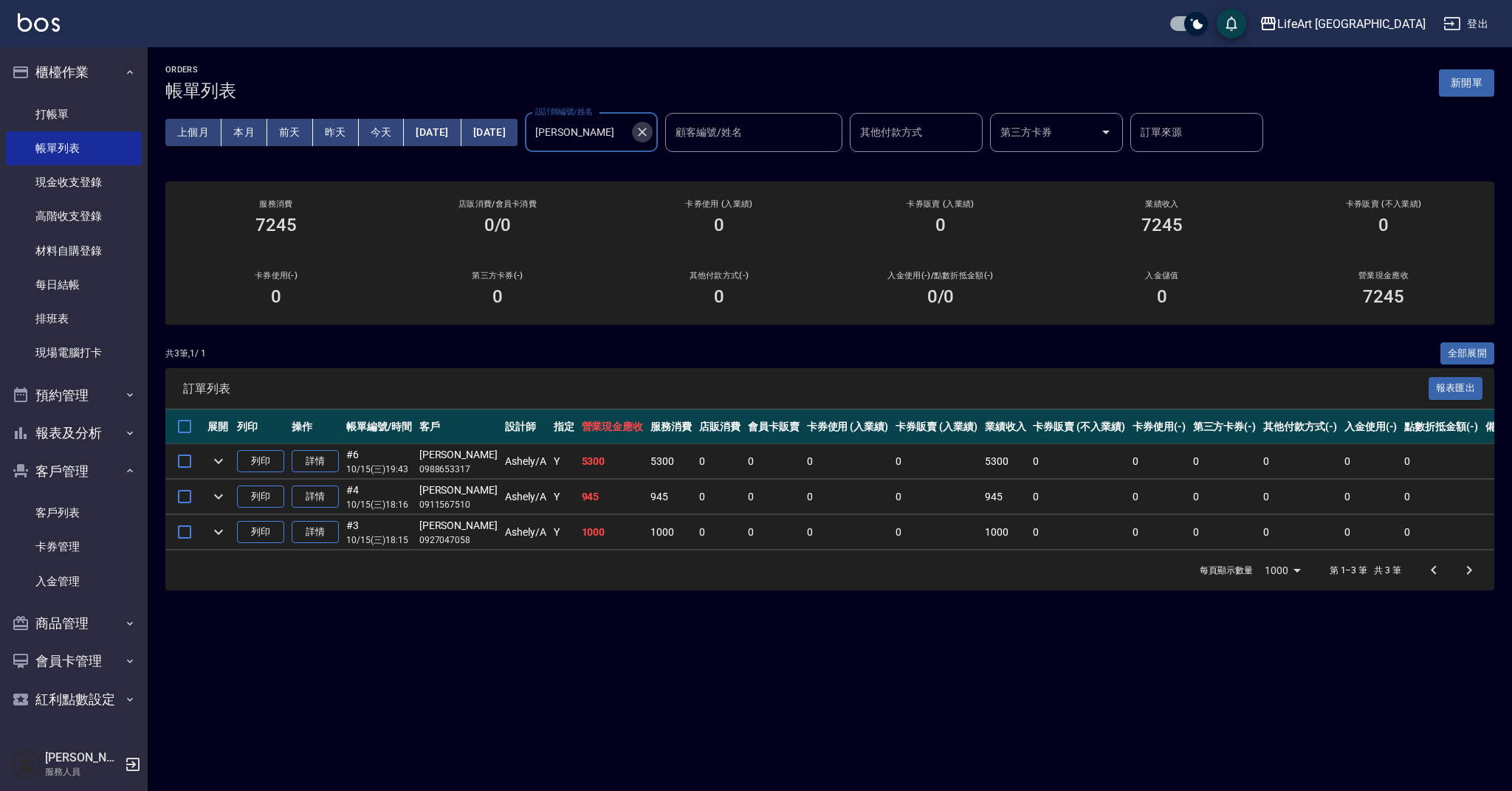
click at [650, 128] on icon "Clear" at bounding box center [642, 132] width 15 height 15
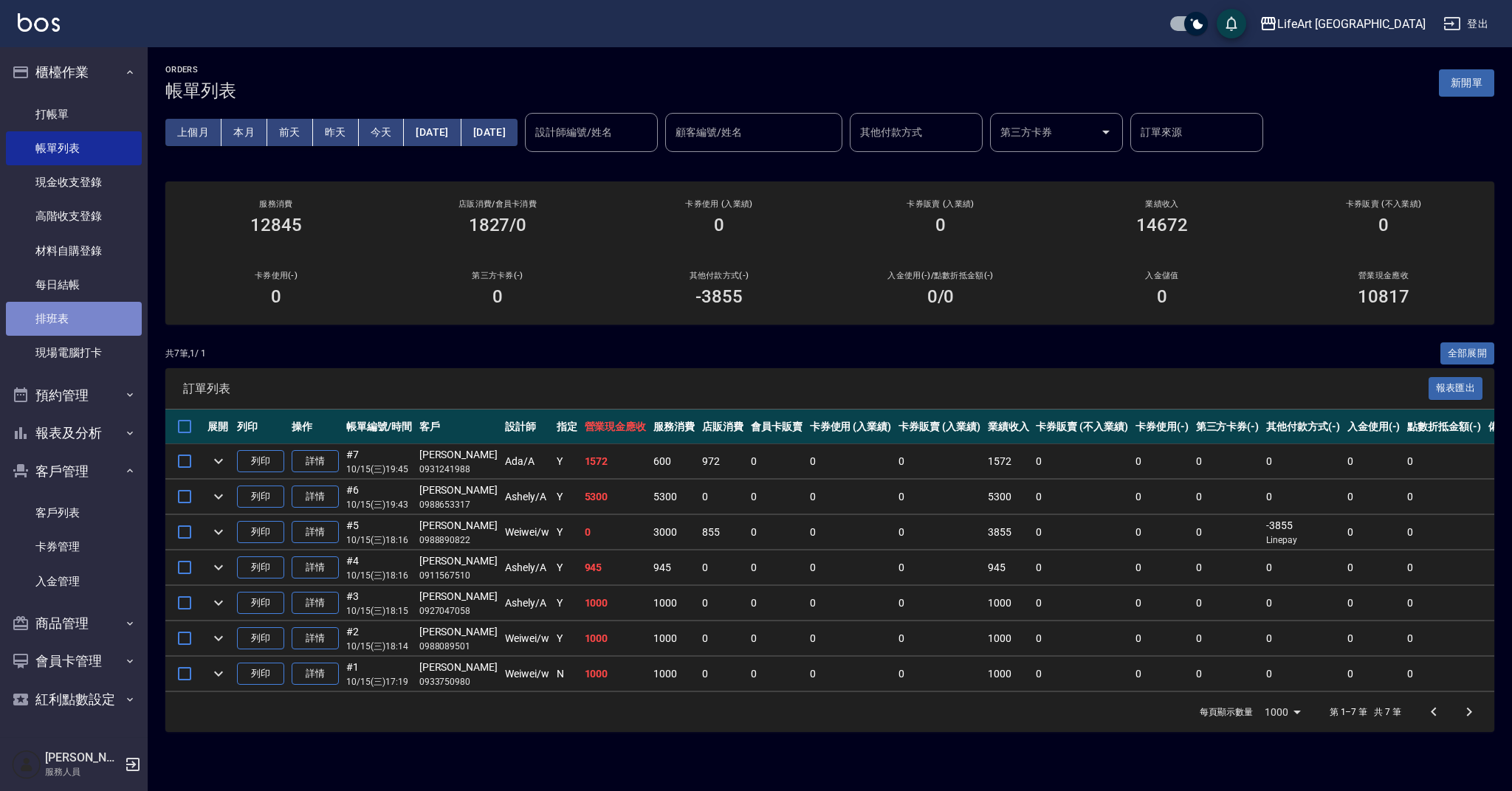
click at [86, 306] on link "排班表" at bounding box center [74, 318] width 136 height 34
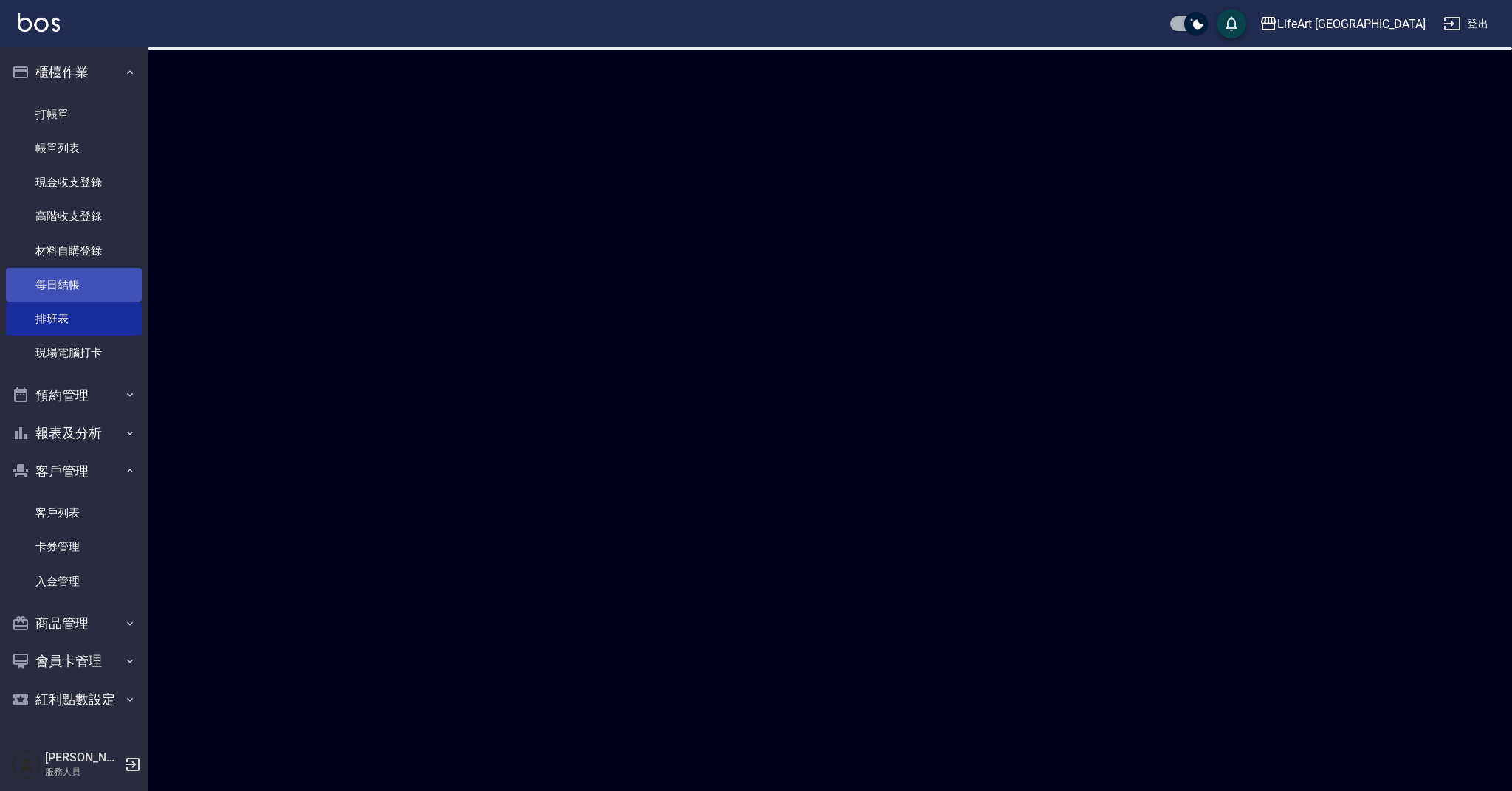
click at [83, 271] on link "每日結帳" at bounding box center [74, 285] width 136 height 34
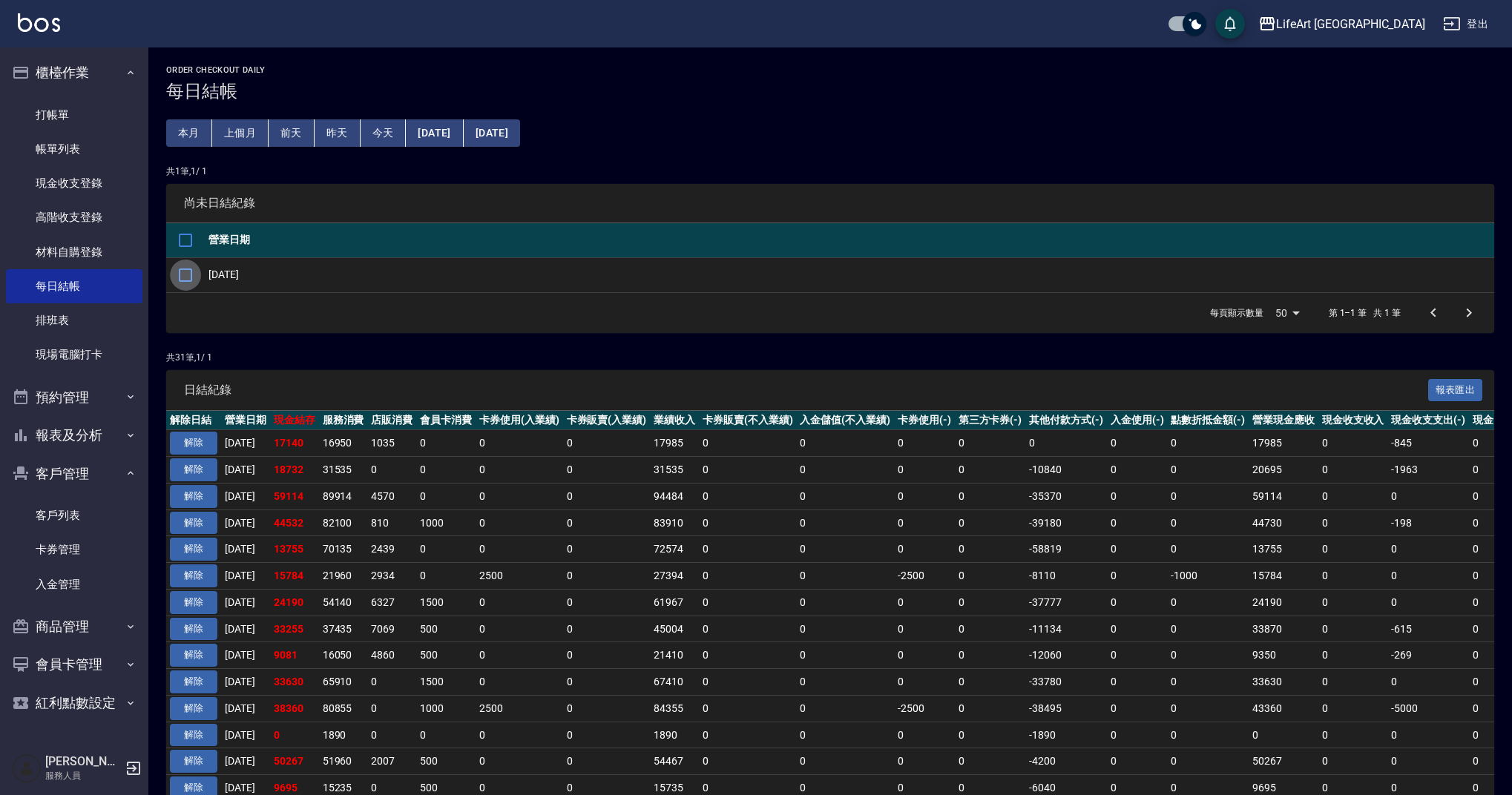
click at [186, 278] on input "checkbox" at bounding box center [186, 276] width 32 height 32
checkbox input "true"
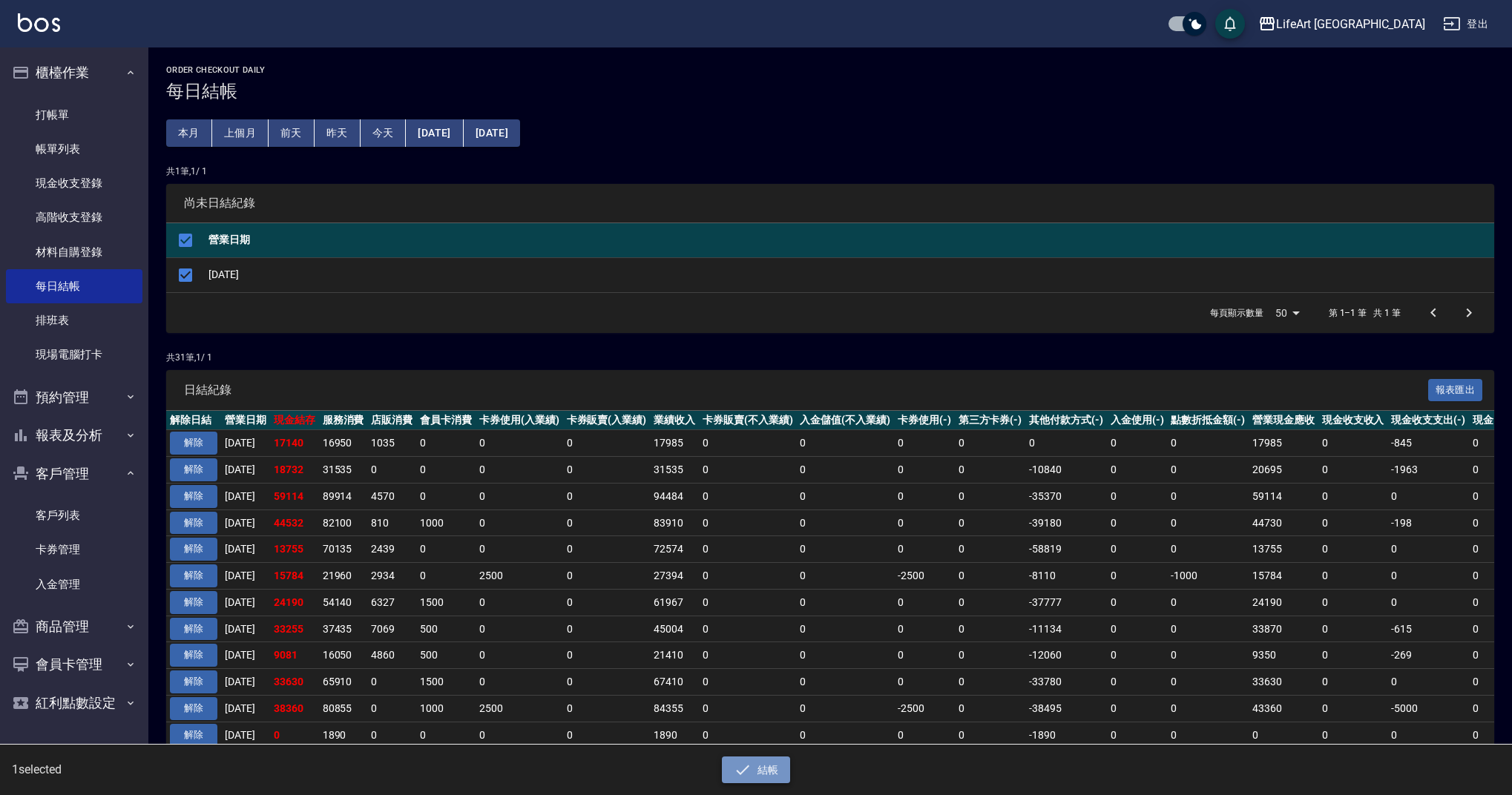
click at [744, 771] on icon "button" at bounding box center [742, 770] width 18 height 18
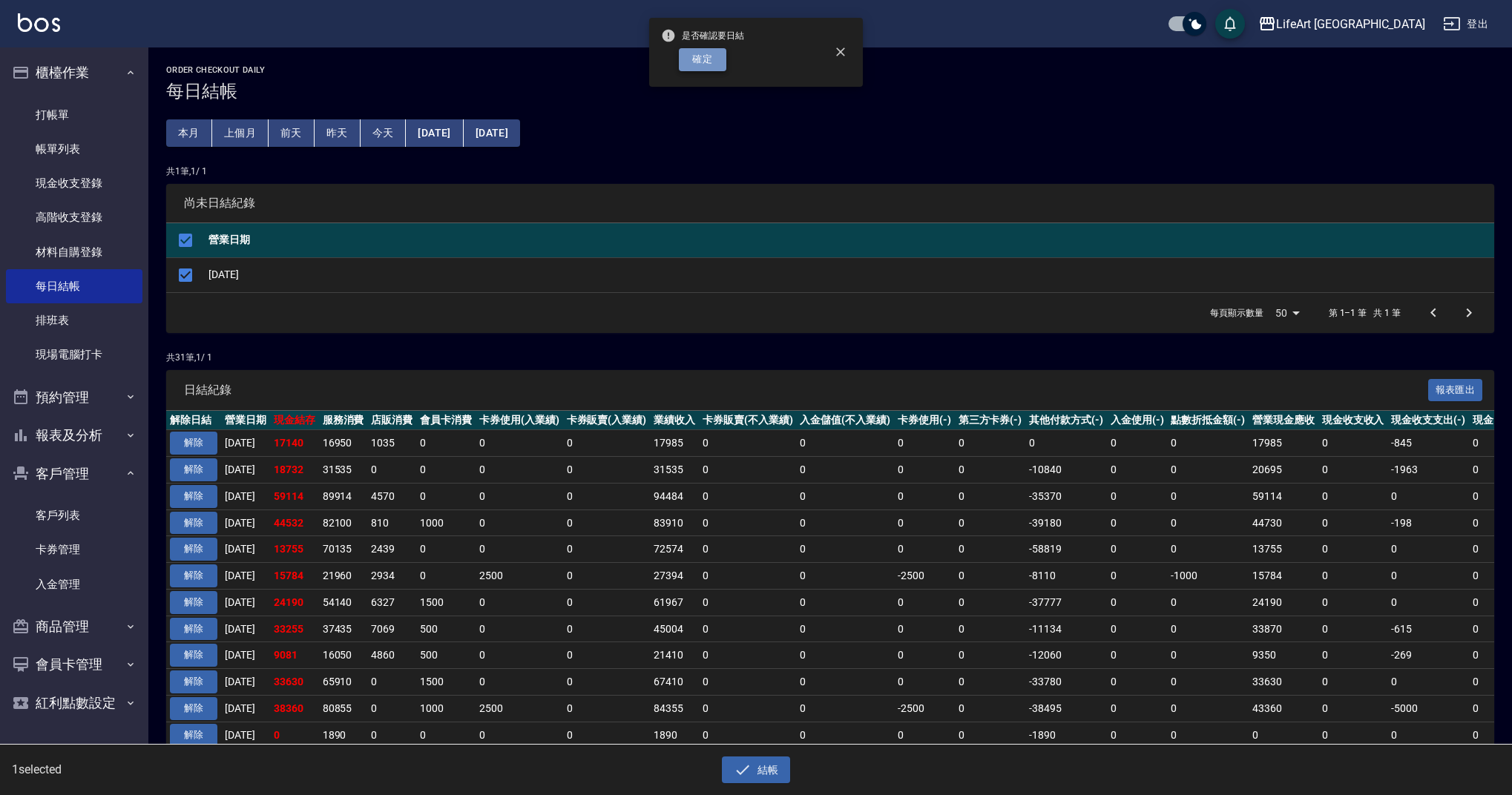
click at [709, 67] on button "確定" at bounding box center [702, 60] width 47 height 23
checkbox input "false"
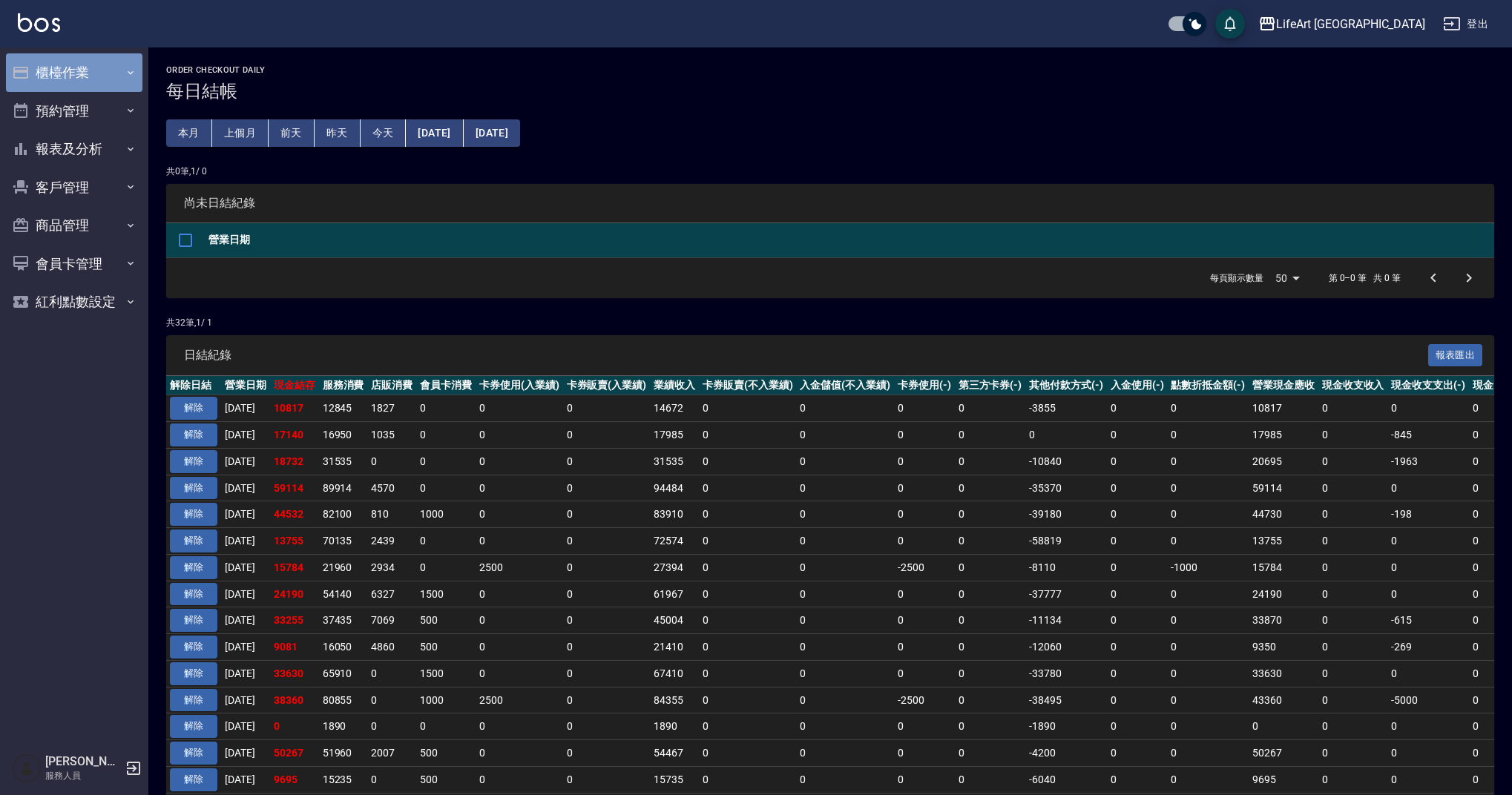
click at [90, 82] on button "櫃檯作業" at bounding box center [74, 73] width 137 height 39
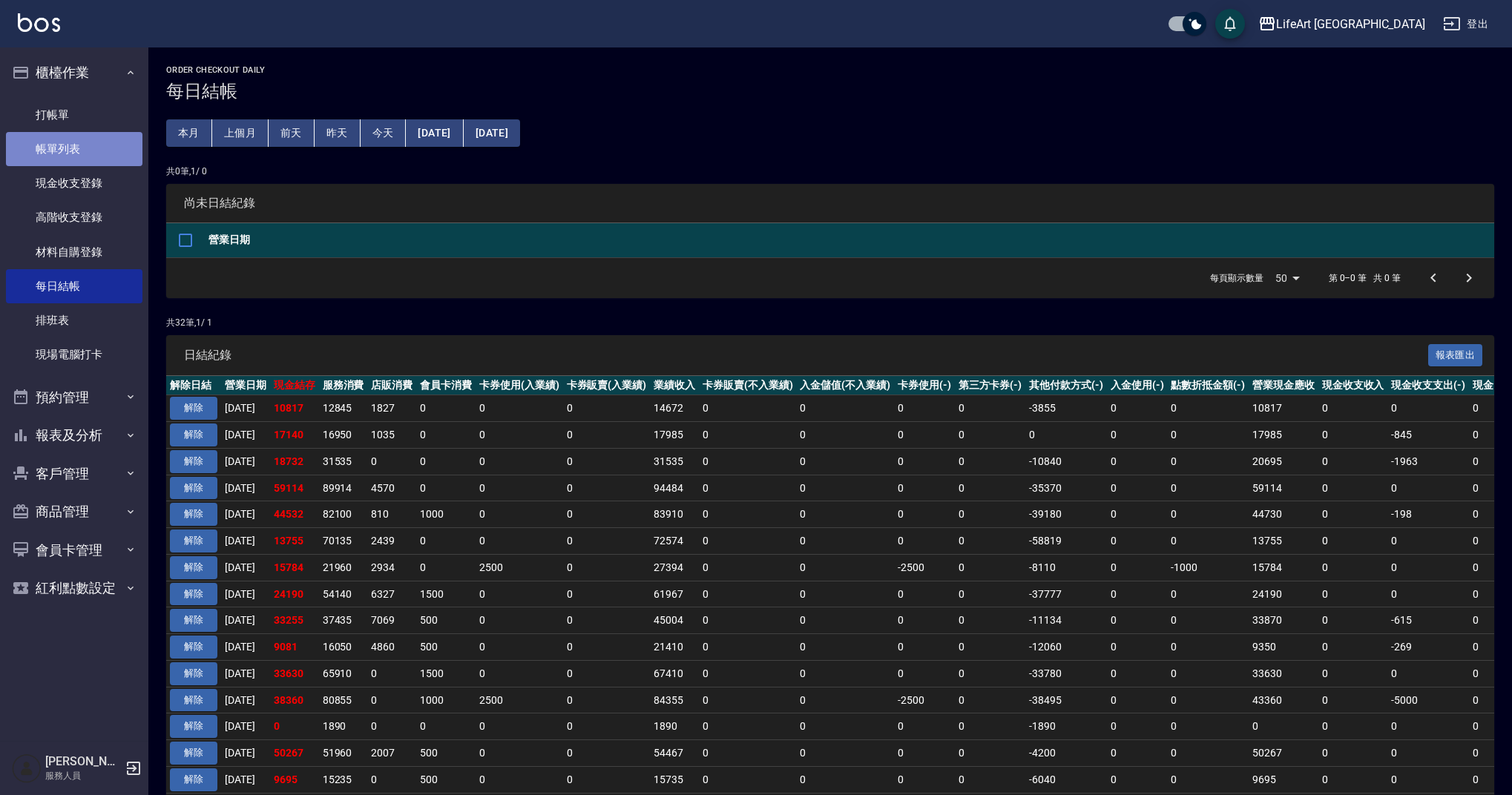
click at [100, 150] on link "帳單列表" at bounding box center [74, 149] width 137 height 34
